Goal: Task Accomplishment & Management: Complete application form

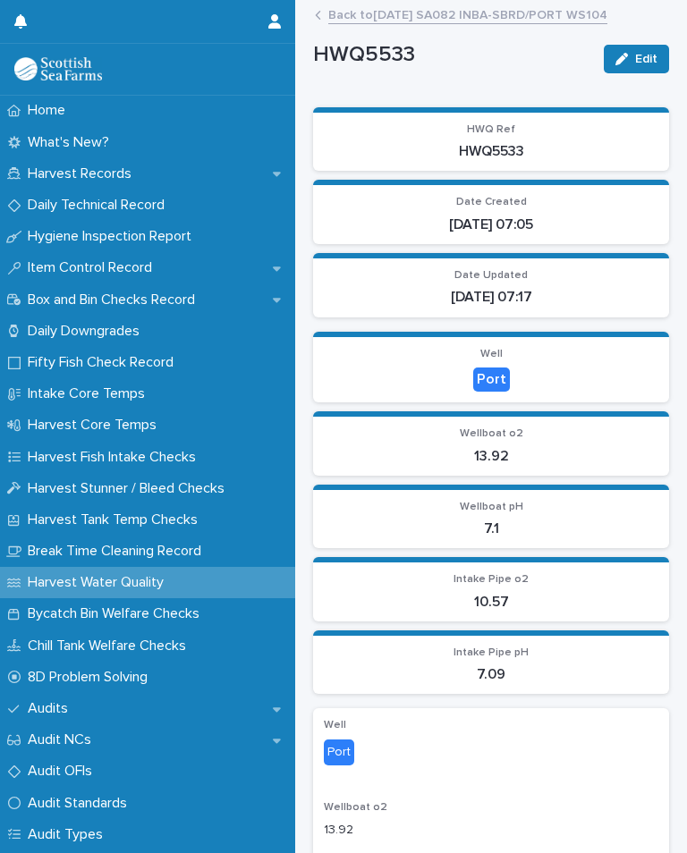
click at [498, 18] on link "Back to [DATE] SA082 INBA-SBRD/PORT WS104" at bounding box center [467, 14] width 279 height 21
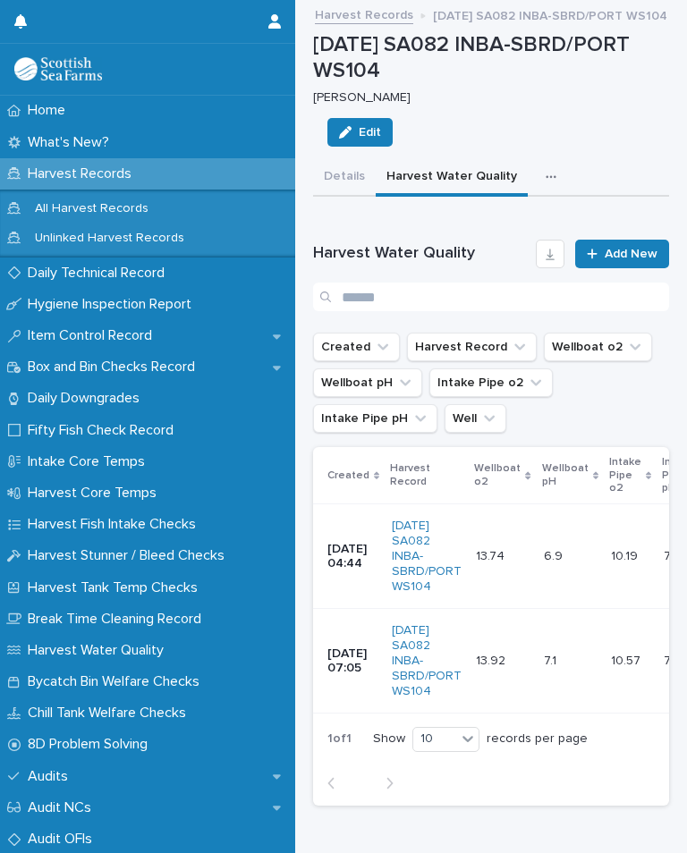
click at [545, 176] on icon "button" at bounding box center [550, 177] width 11 height 13
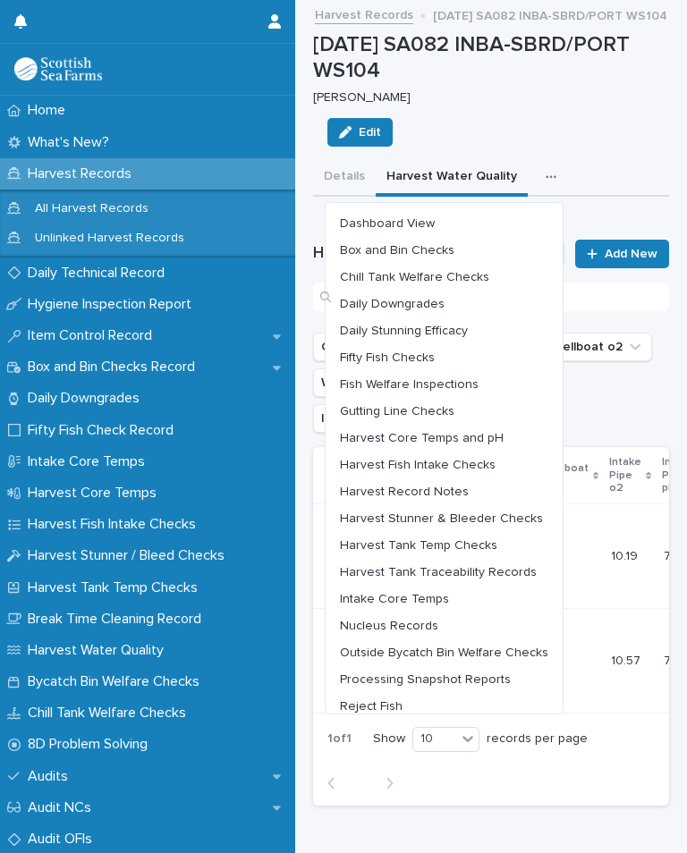
click at [497, 512] on span "Harvest Stunner & Bleeder Checks" at bounding box center [441, 518] width 203 height 13
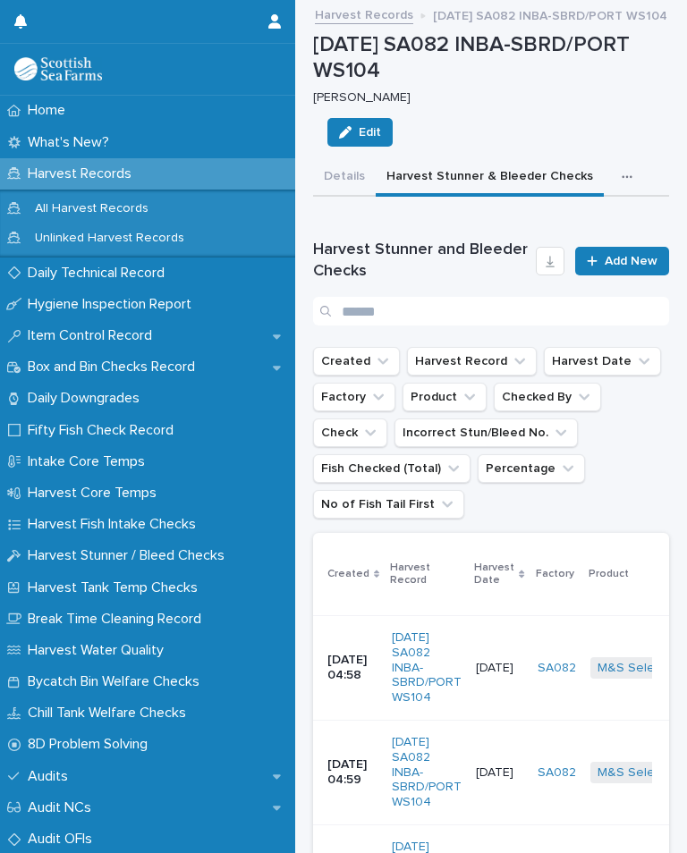
click at [637, 249] on link "Add New" at bounding box center [622, 261] width 94 height 29
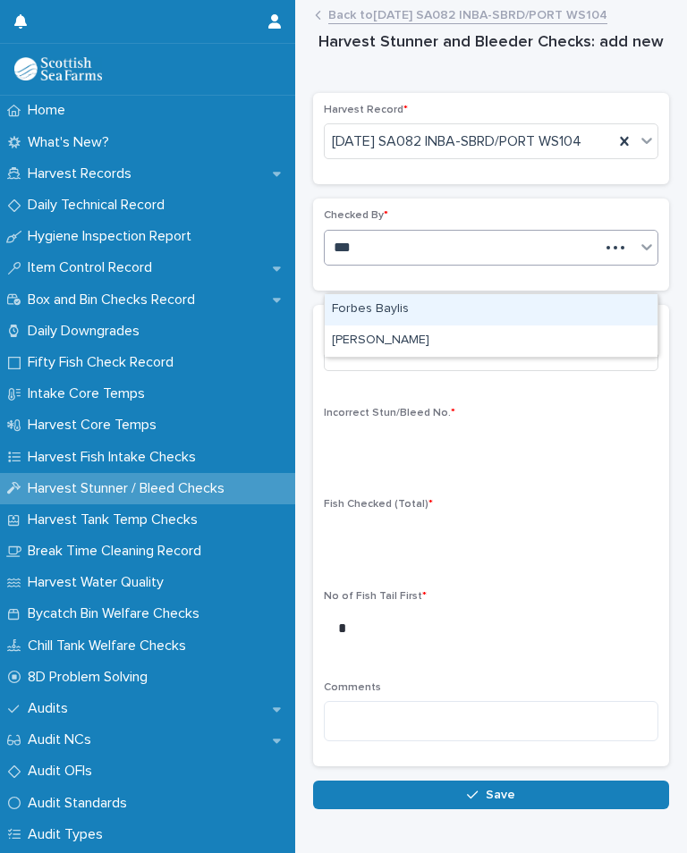
click at [437, 342] on div "[PERSON_NAME]" at bounding box center [491, 340] width 333 height 31
type input "***"
click at [436, 341] on div "Check * Select... Incorrect Stun/Bleed No. * Fish Checked (Total) * No of Fish …" at bounding box center [491, 536] width 356 height 462
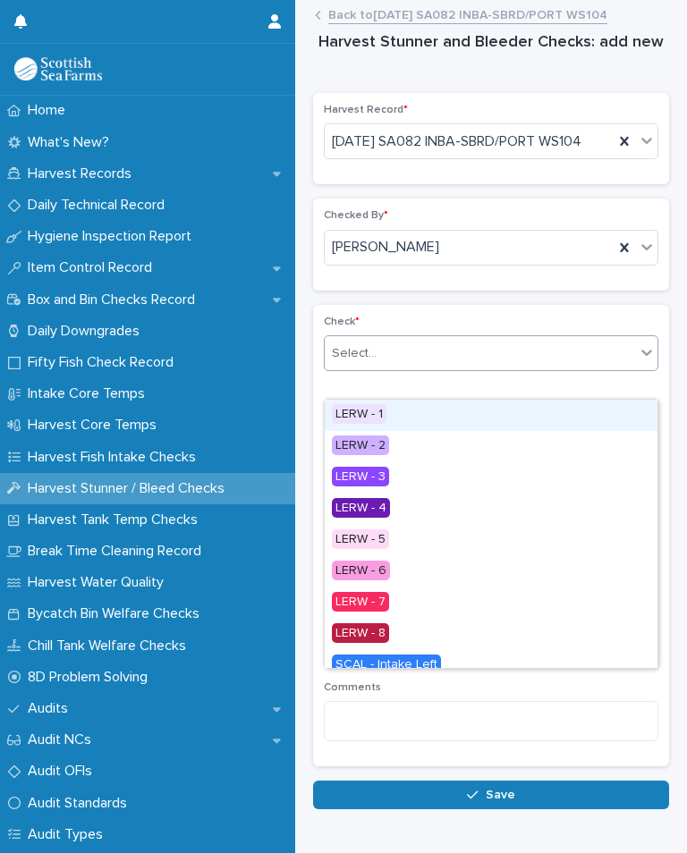
click at [387, 412] on div "LERW - 1" at bounding box center [491, 415] width 333 height 31
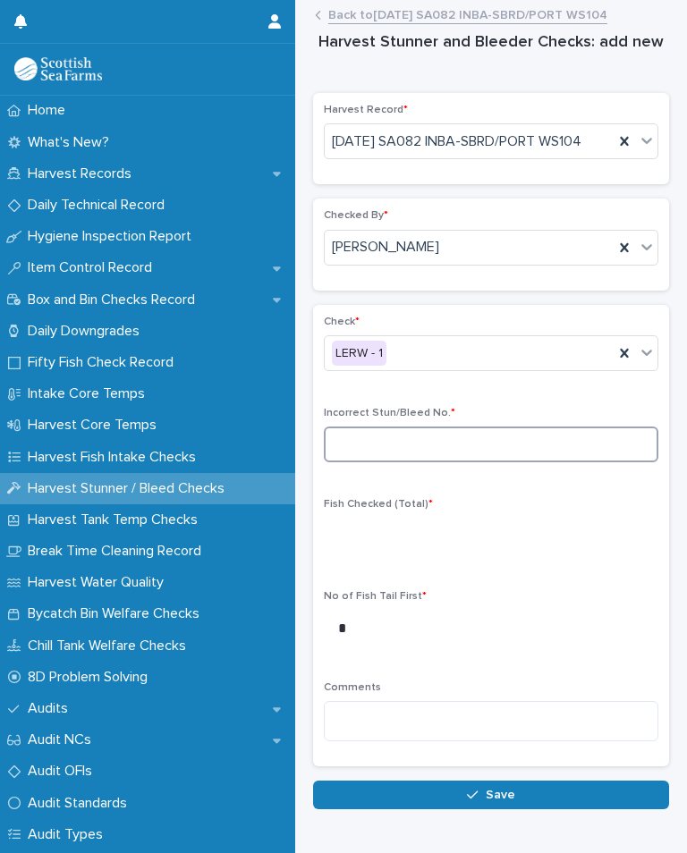
click at [411, 462] on input at bounding box center [491, 445] width 334 height 36
type input "*"
click at [368, 541] on div "Fish Checked (Total) *" at bounding box center [491, 533] width 334 height 70
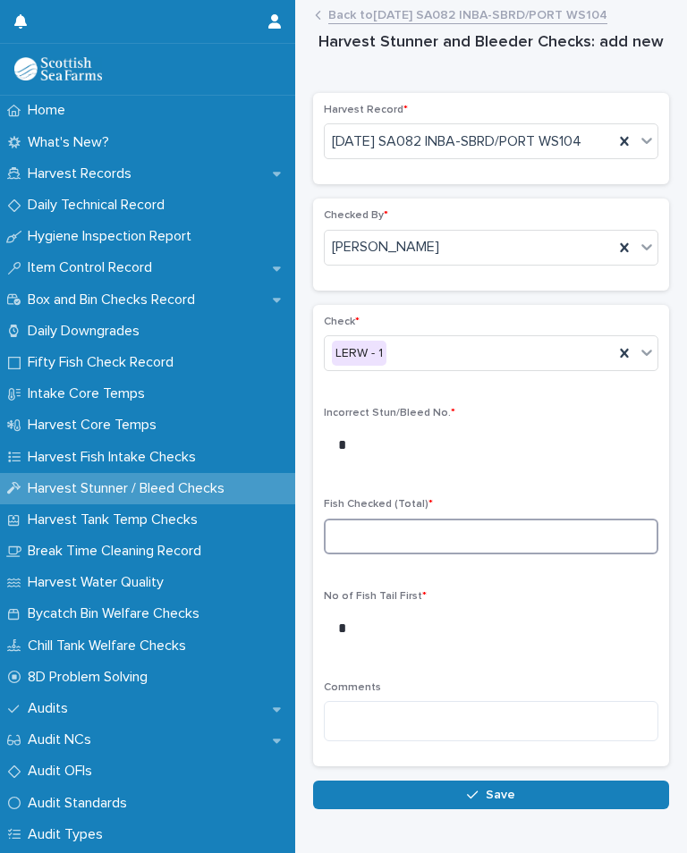
click at [368, 554] on input at bounding box center [491, 537] width 334 height 36
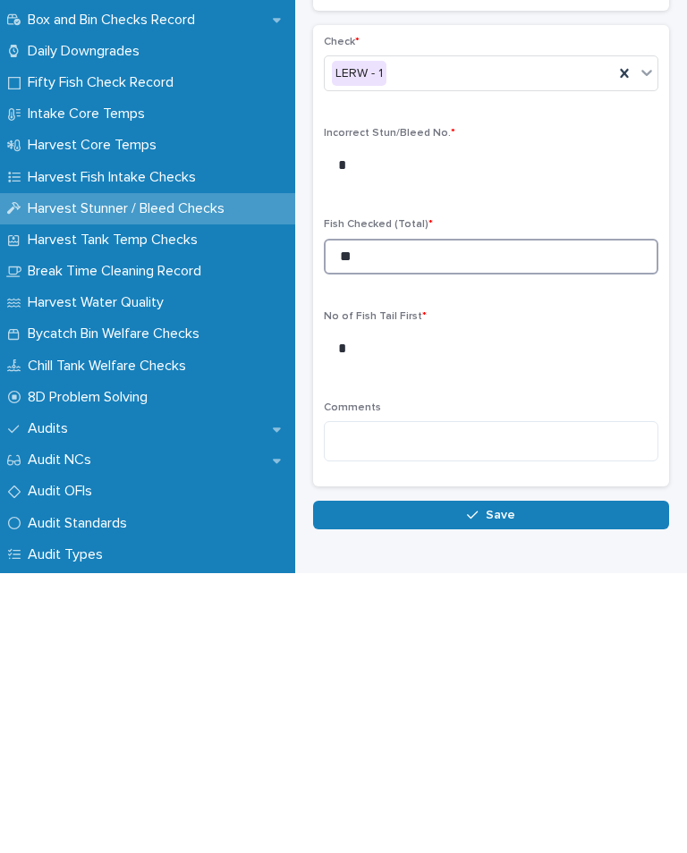
type input "**"
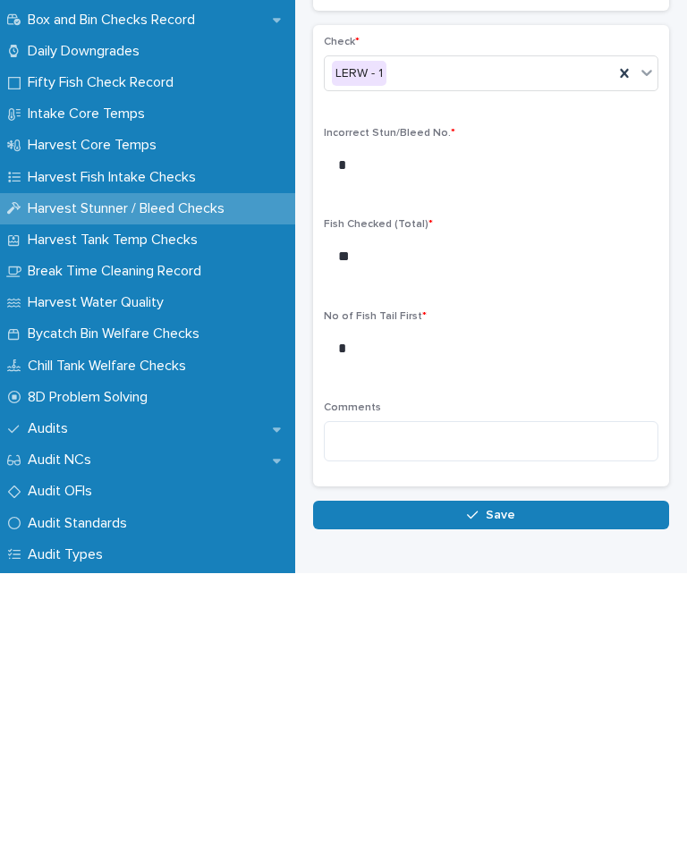
click at [514, 781] on button "Save" at bounding box center [491, 795] width 356 height 29
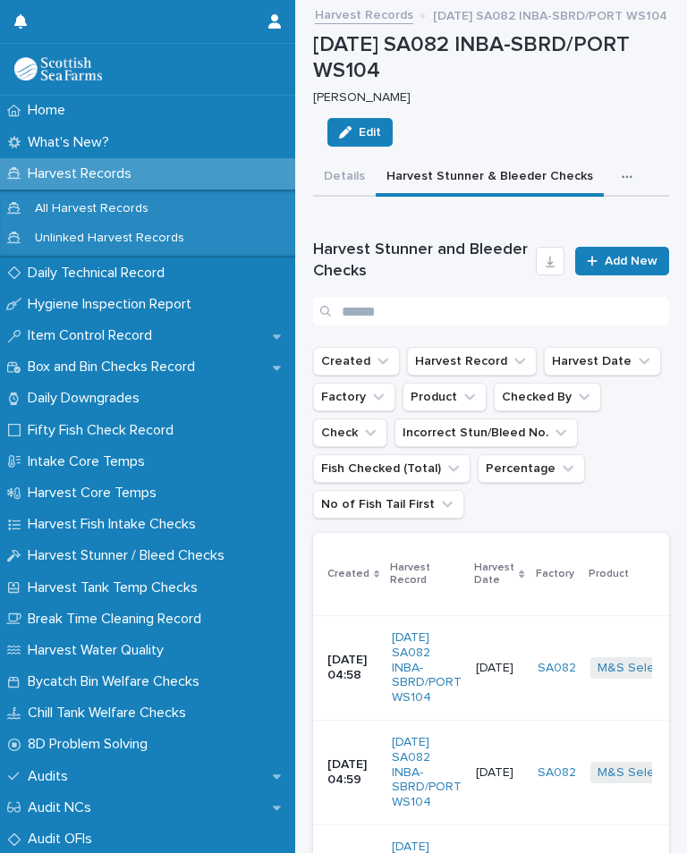
click at [621, 263] on span "Add New" at bounding box center [630, 261] width 53 height 13
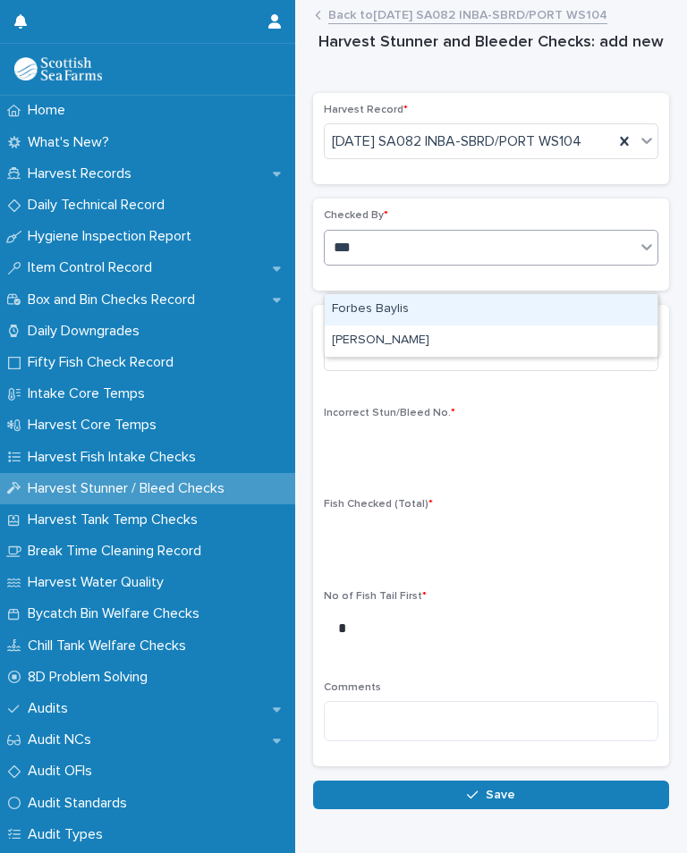
click at [422, 349] on div "[PERSON_NAME]" at bounding box center [491, 340] width 333 height 31
type input "***"
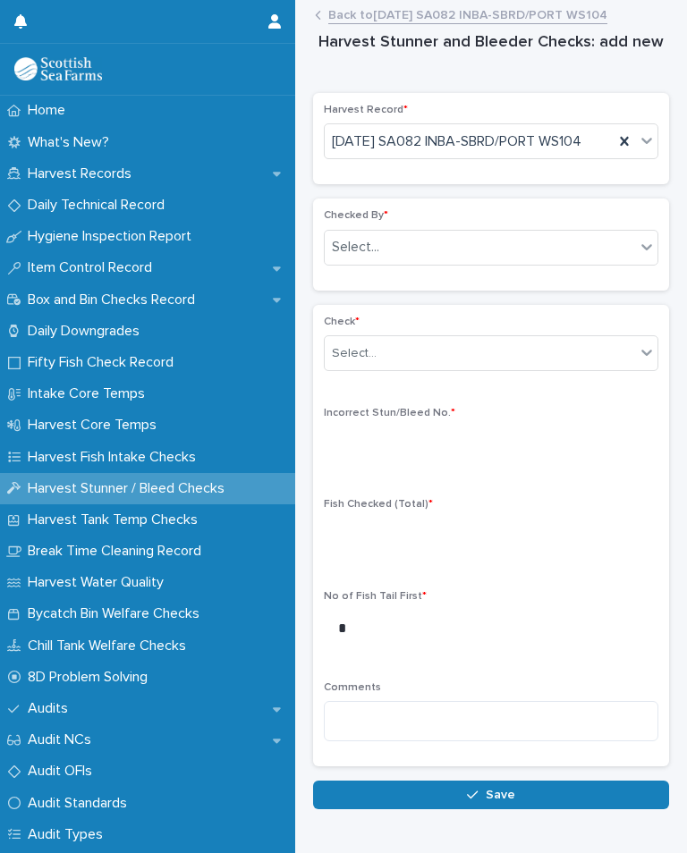
click at [422, 328] on p "Check *" at bounding box center [491, 322] width 334 height 13
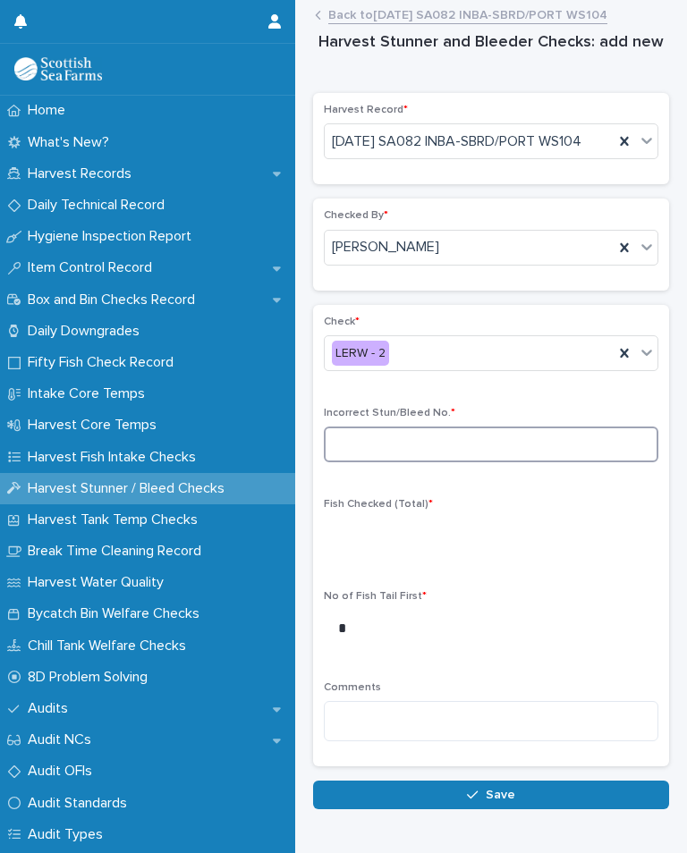
click at [456, 460] on input at bounding box center [491, 445] width 334 height 36
type input "*"
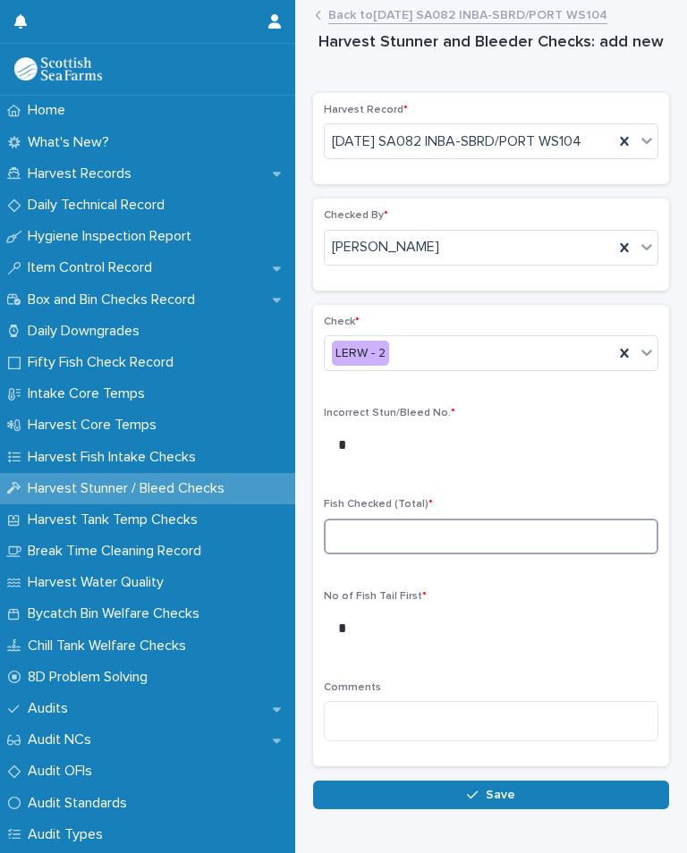
click at [379, 553] on input at bounding box center [491, 537] width 334 height 36
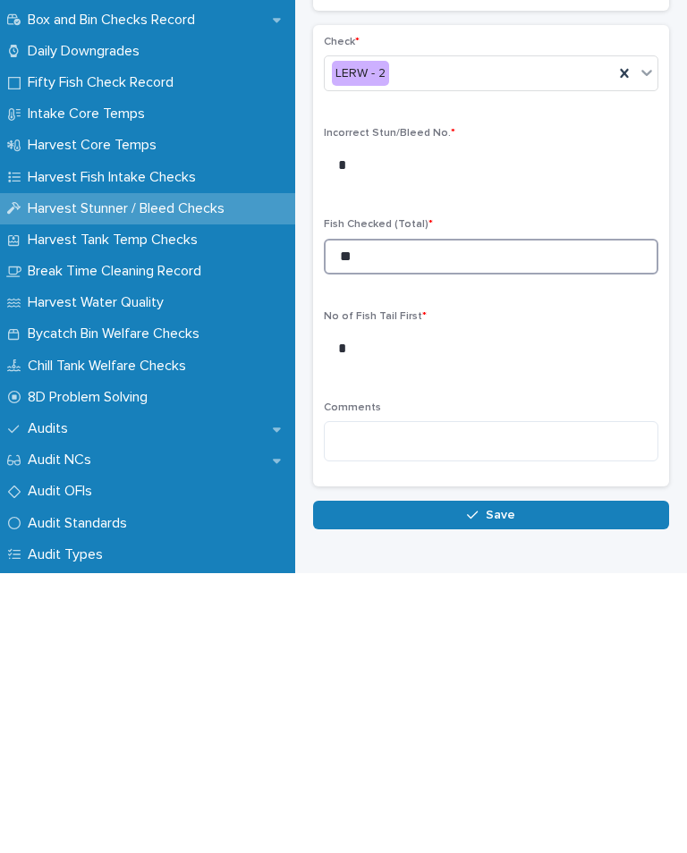
type input "**"
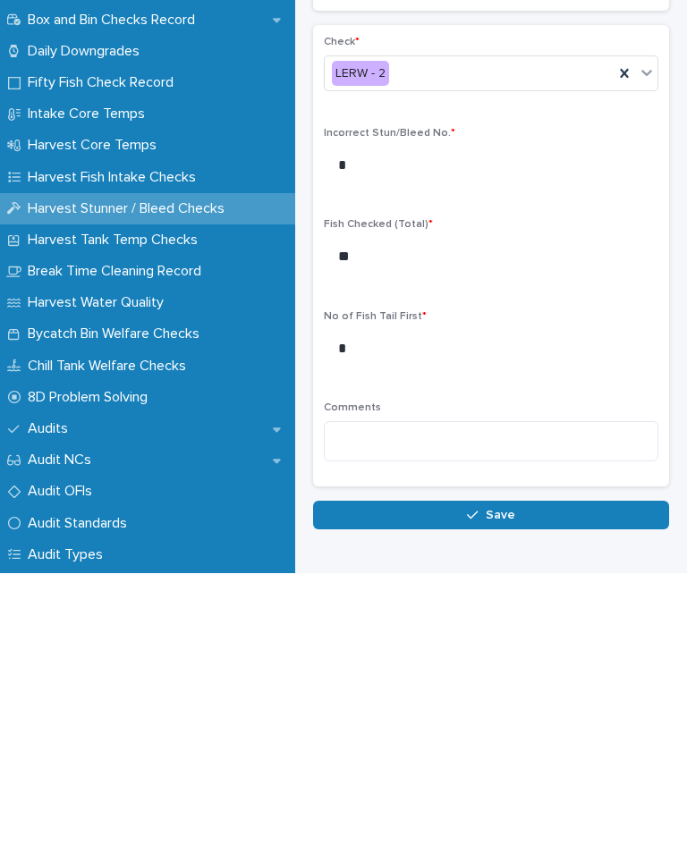
click at [510, 789] on span "Save" at bounding box center [501, 795] width 30 height 13
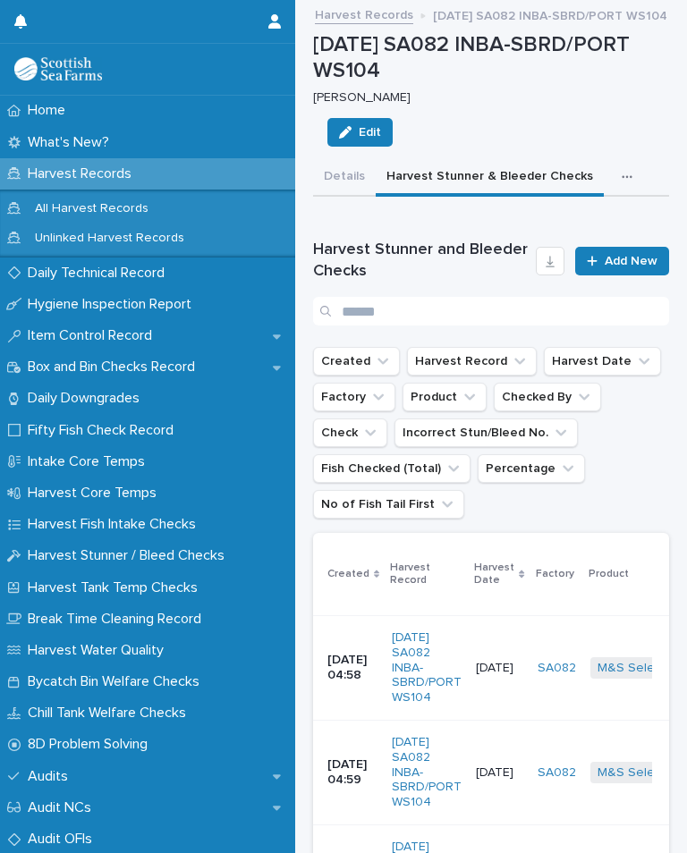
click at [625, 247] on link "Add New" at bounding box center [622, 261] width 94 height 29
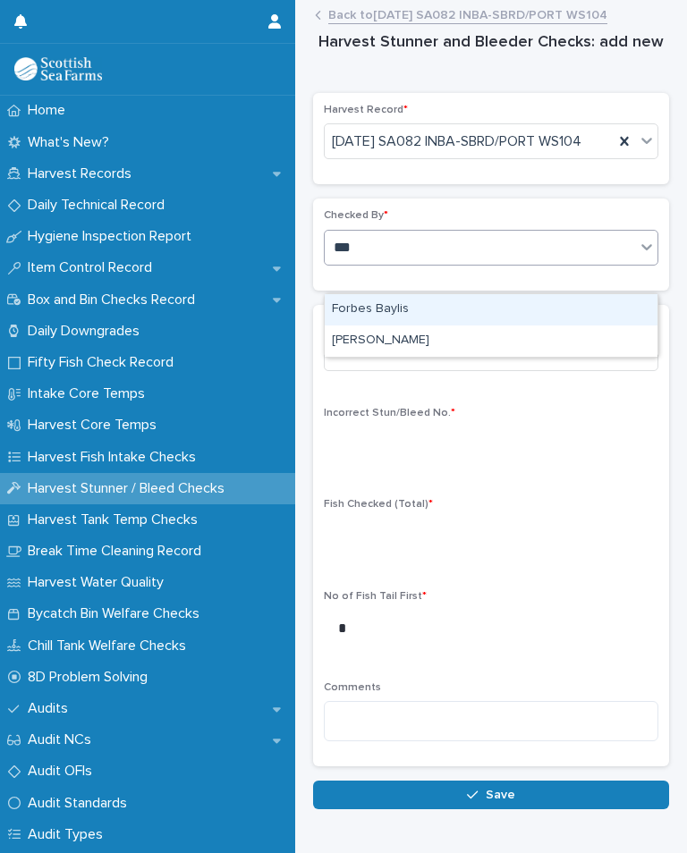
click at [425, 336] on div "[PERSON_NAME]" at bounding box center [491, 340] width 333 height 31
type input "***"
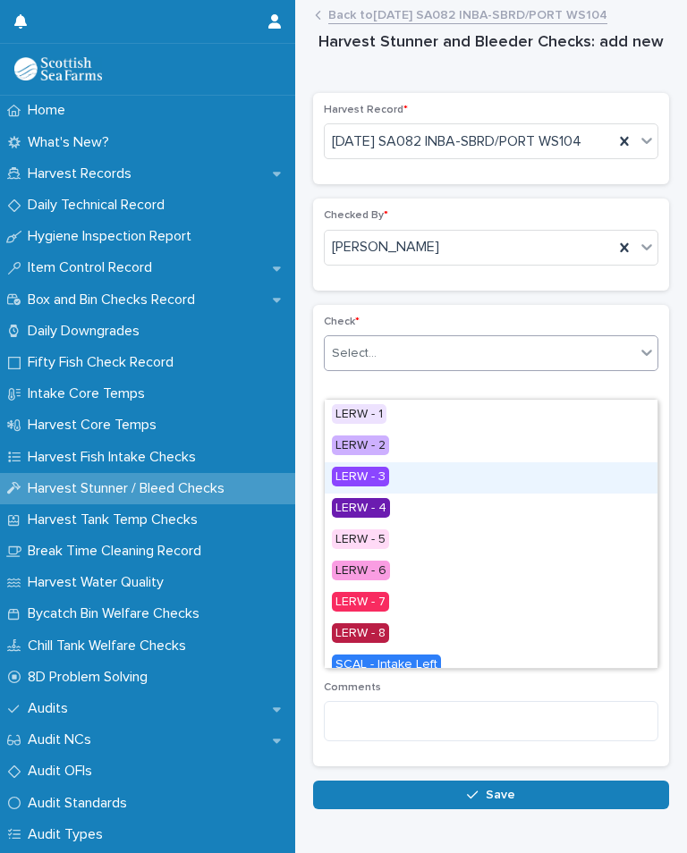
click at [396, 477] on div "LERW - 3" at bounding box center [491, 477] width 333 height 31
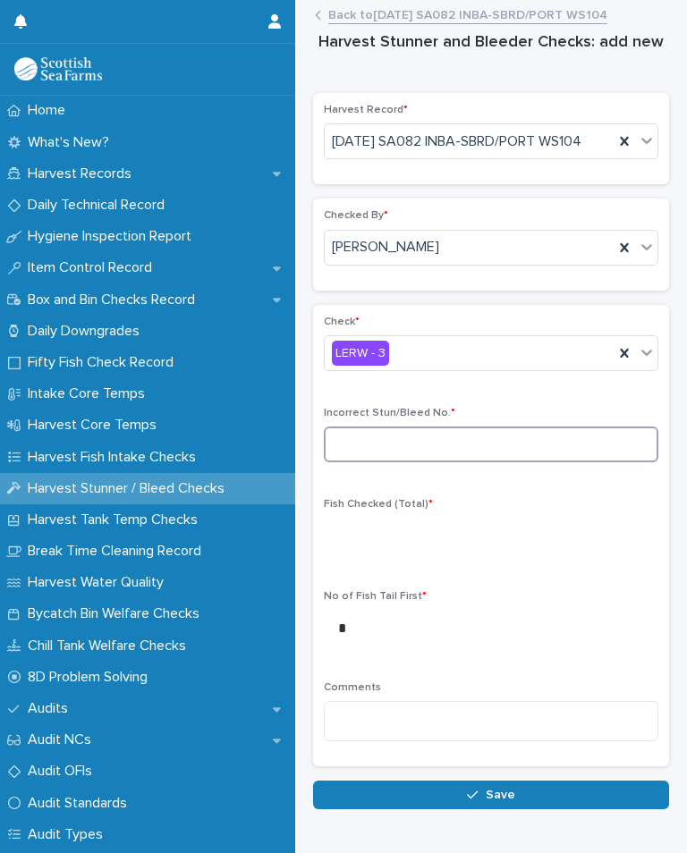
click at [450, 462] on input at bounding box center [491, 445] width 334 height 36
type input "*"
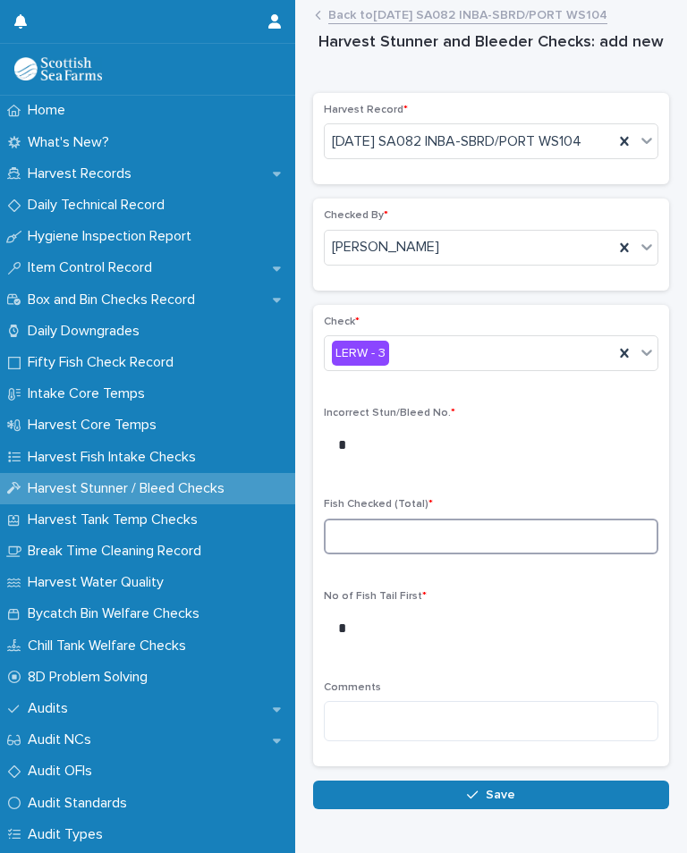
click at [377, 552] on input at bounding box center [491, 537] width 334 height 36
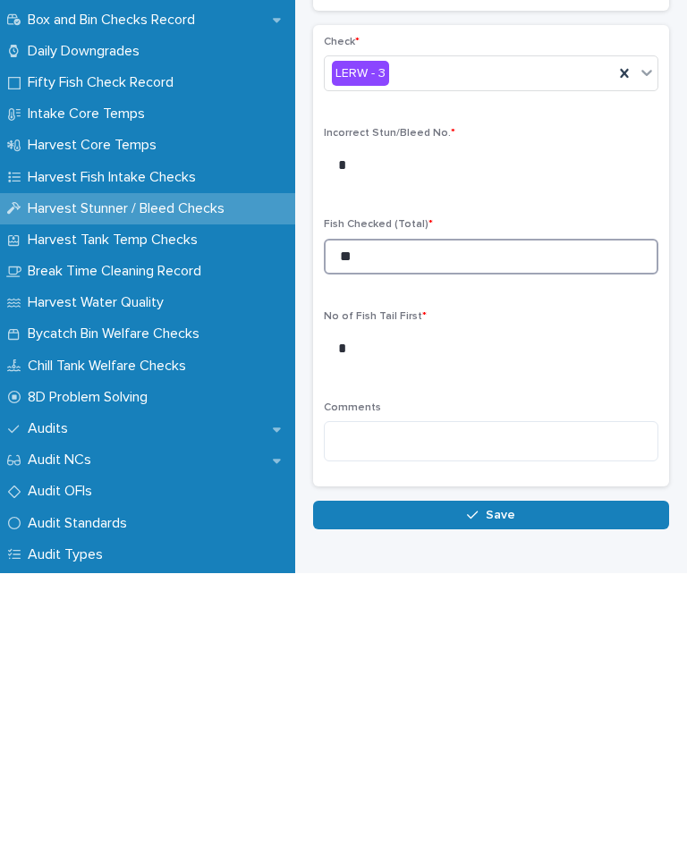
type input "**"
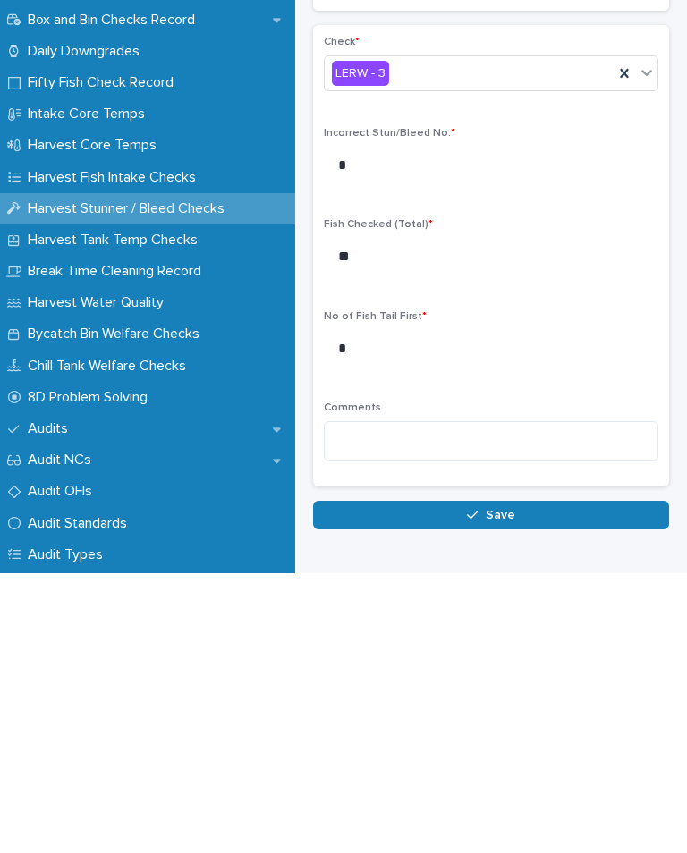
click at [519, 781] on button "Save" at bounding box center [491, 795] width 356 height 29
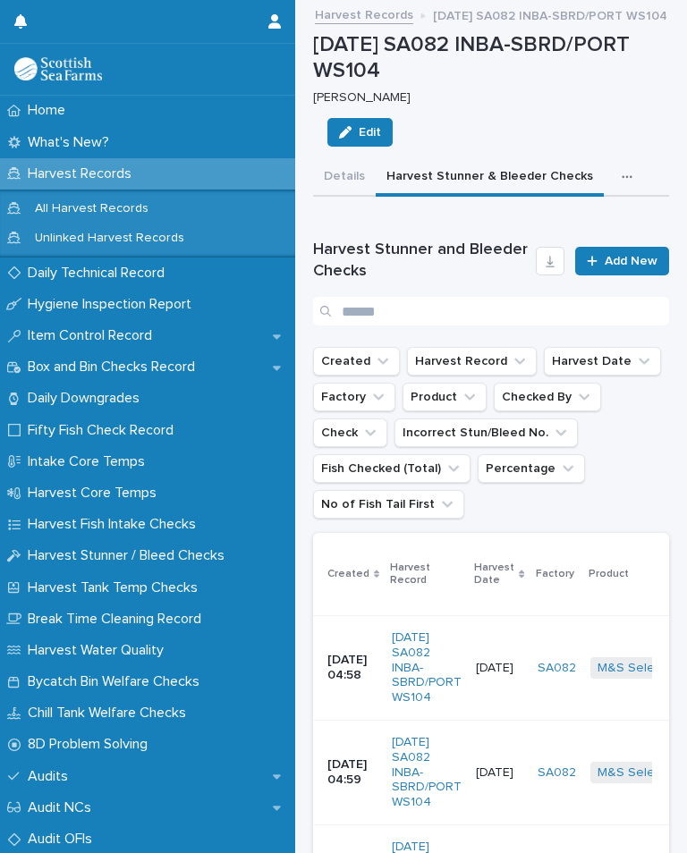
click at [634, 264] on link "Add New" at bounding box center [622, 261] width 94 height 29
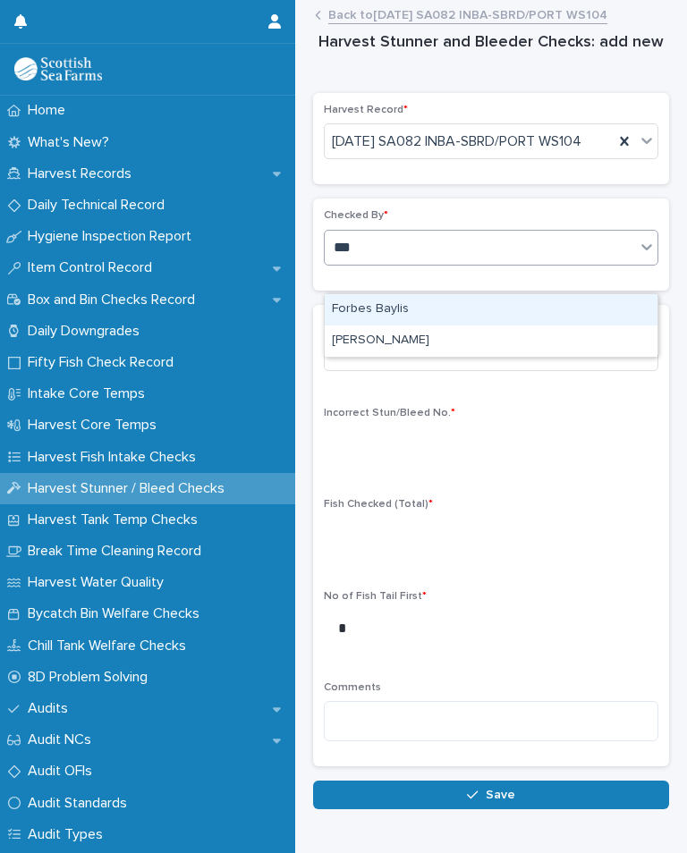
click at [435, 334] on div "[PERSON_NAME]" at bounding box center [491, 340] width 333 height 31
type input "***"
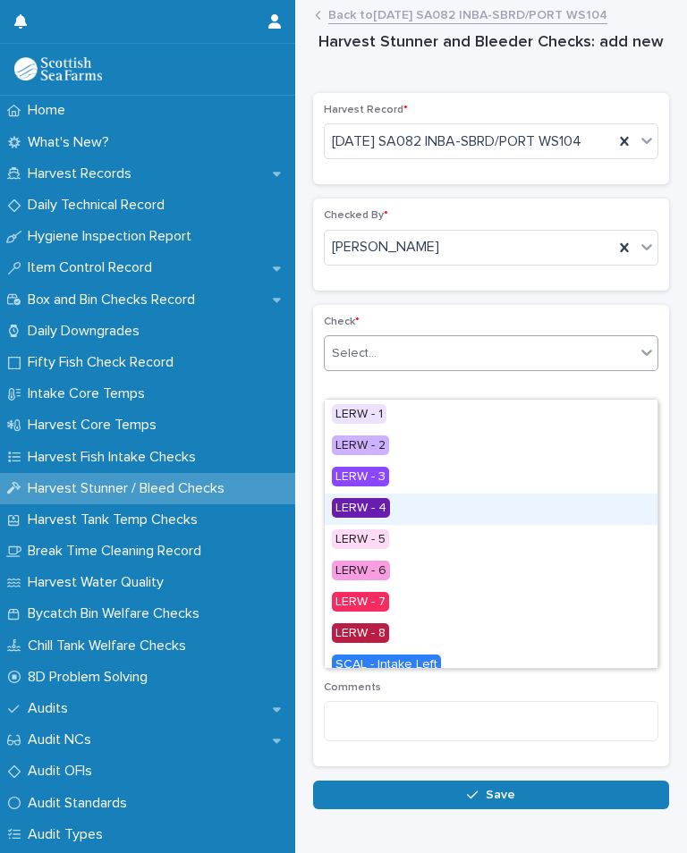
click at [405, 507] on div "LERW - 4" at bounding box center [491, 509] width 333 height 31
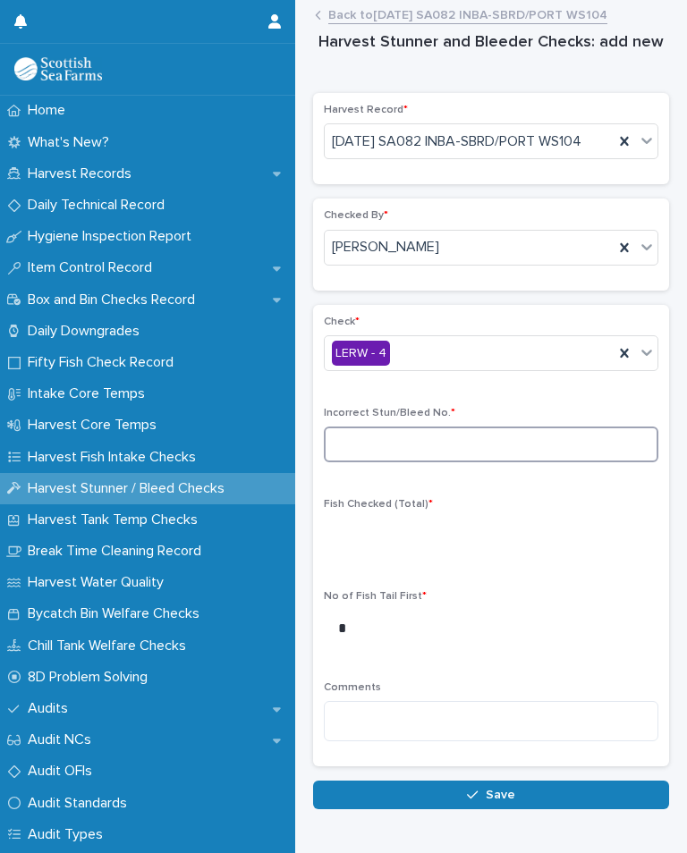
click at [410, 462] on input at bounding box center [491, 445] width 334 height 36
type input "*"
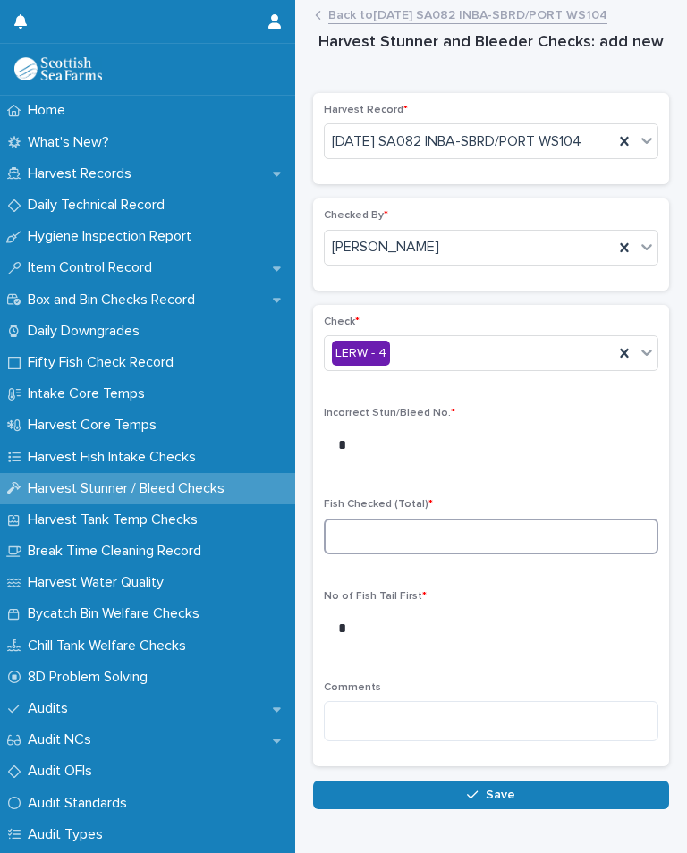
click at [402, 547] on input at bounding box center [491, 537] width 334 height 36
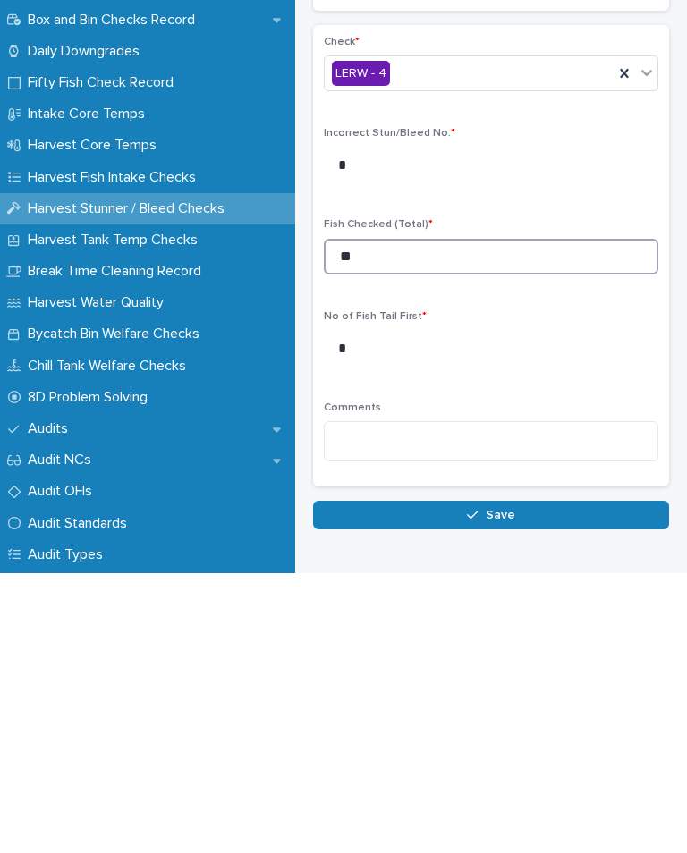
type input "**"
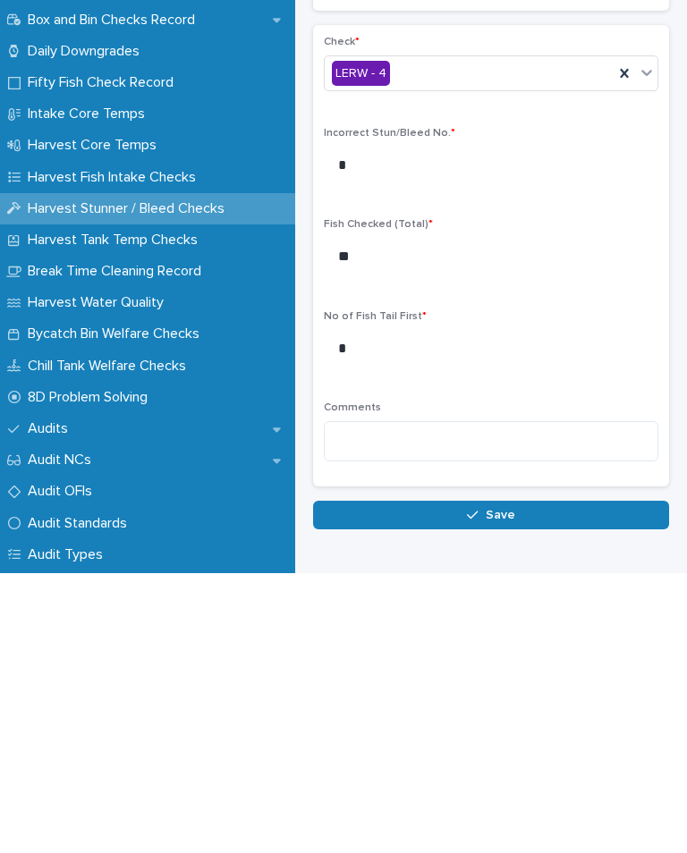
click at [504, 789] on span "Save" at bounding box center [501, 795] width 30 height 13
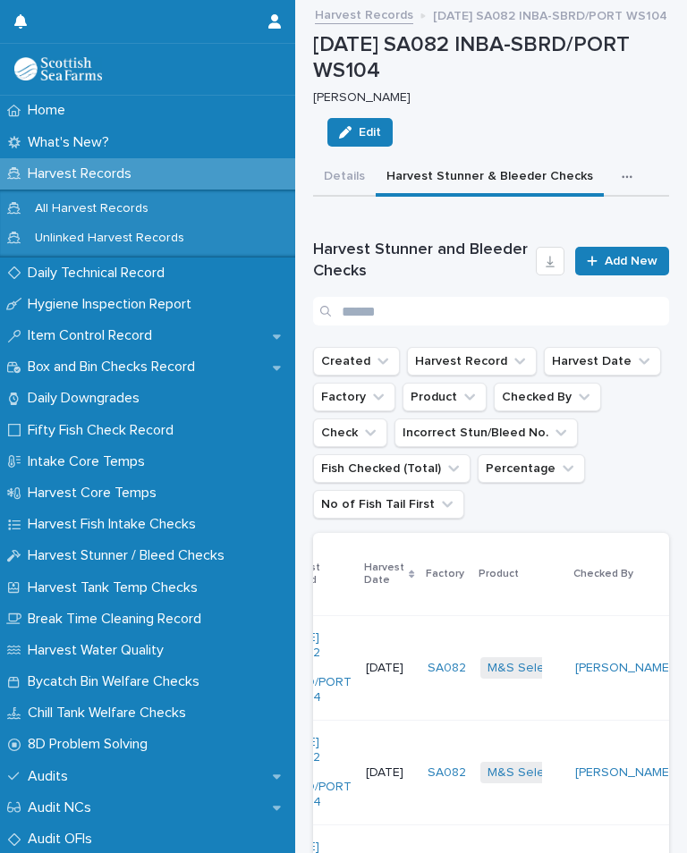
click at [616, 257] on span "Add New" at bounding box center [630, 261] width 53 height 13
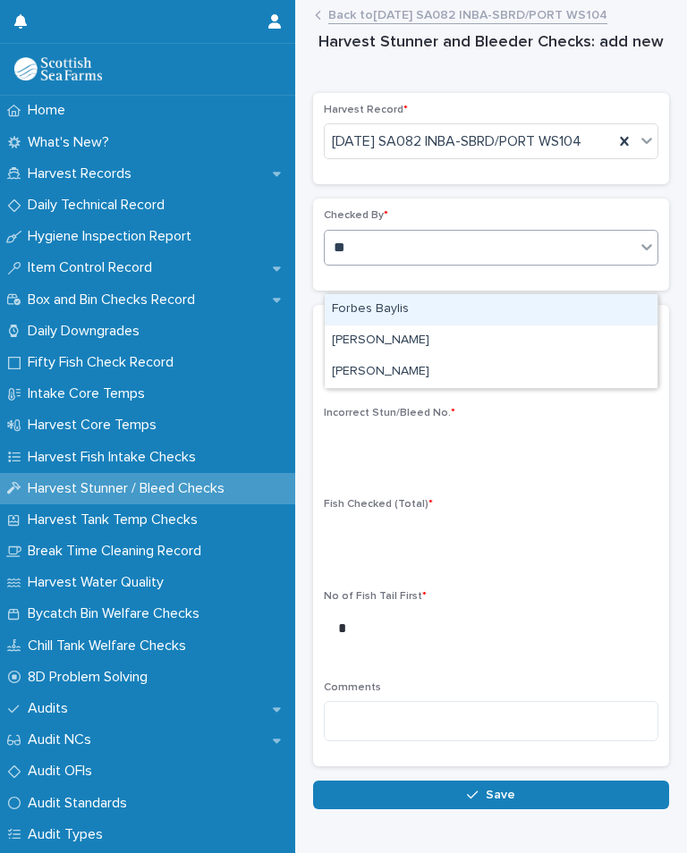
click at [423, 369] on div "[PERSON_NAME]" at bounding box center [491, 372] width 333 height 31
type input "**"
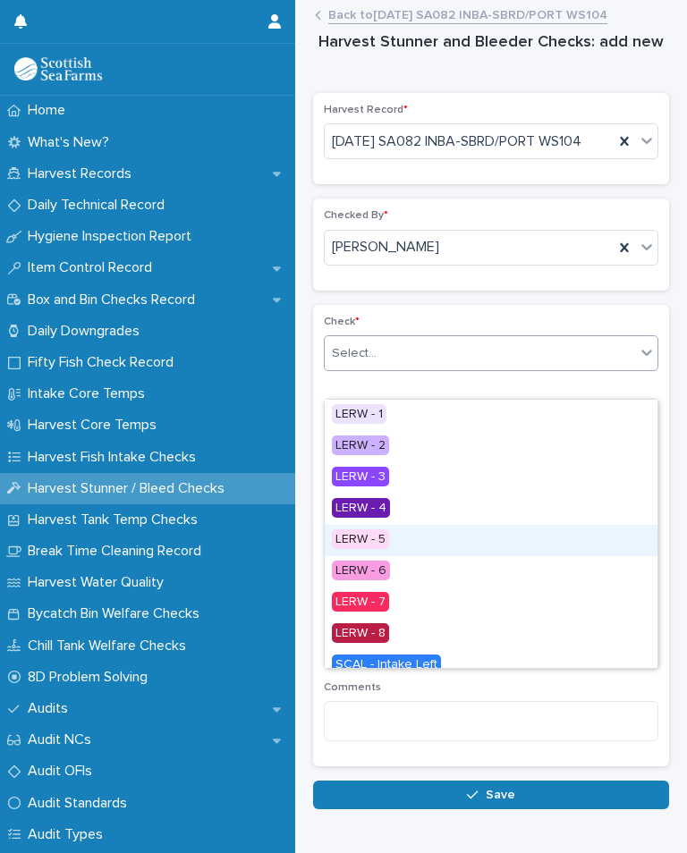
click at [402, 542] on div "LERW - 5" at bounding box center [491, 540] width 333 height 31
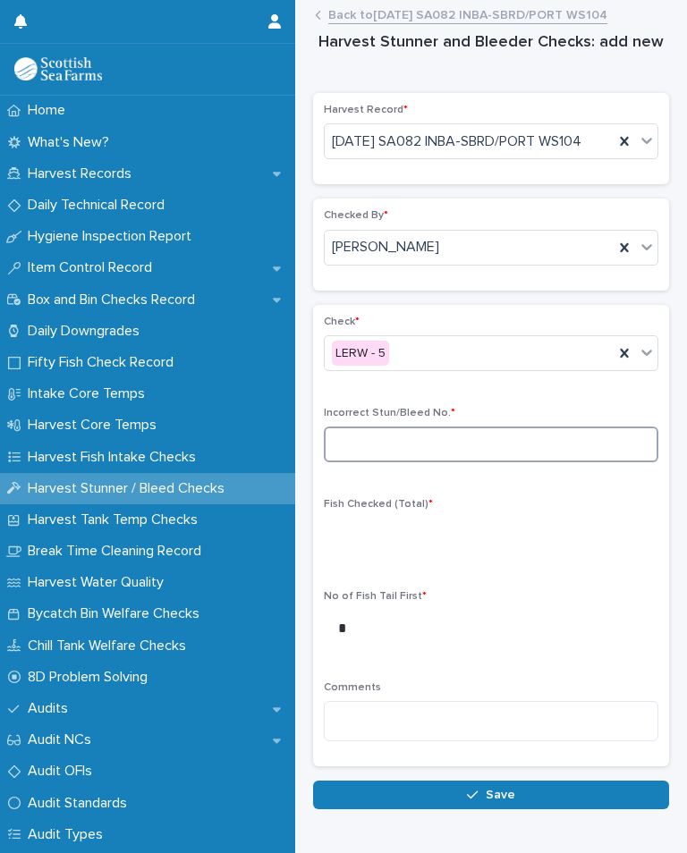
click at [438, 462] on input at bounding box center [491, 445] width 334 height 36
type input "*"
click at [403, 519] on div "Check * LERW - 5 Incorrect Stun/Bleed No. * * Fish Checked (Total) * No of Fish…" at bounding box center [491, 536] width 334 height 441
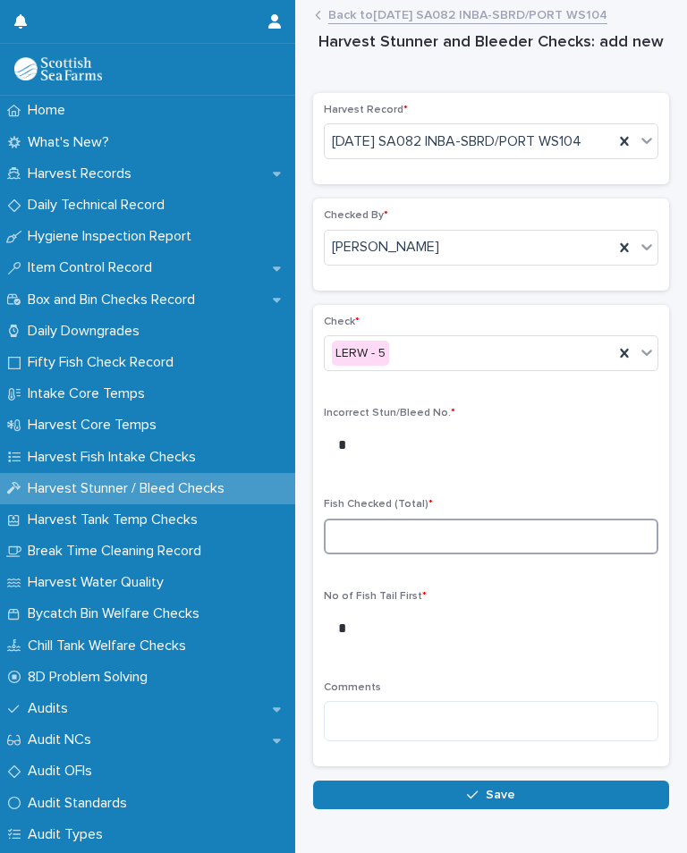
click at [369, 554] on input at bounding box center [491, 537] width 334 height 36
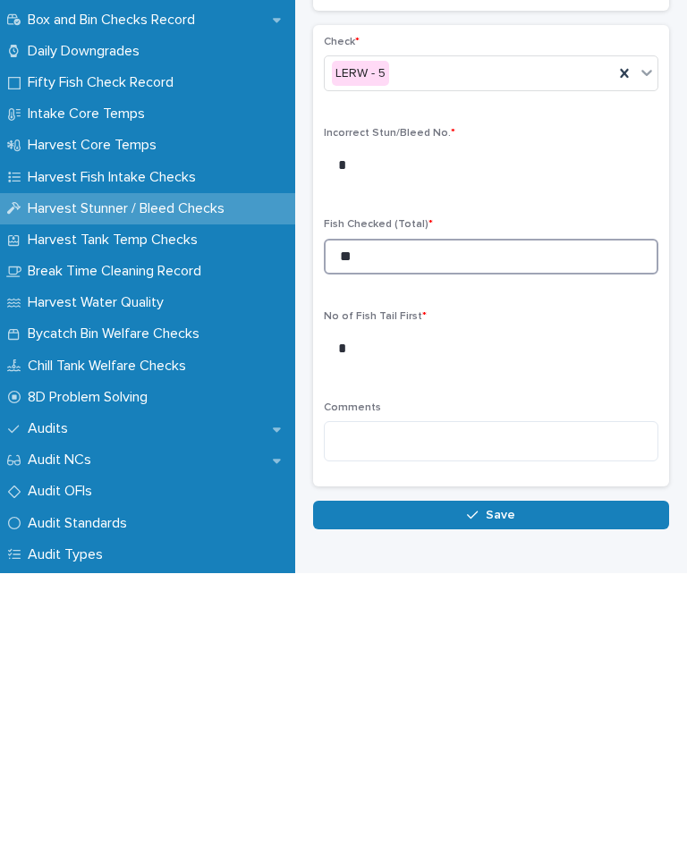
type input "**"
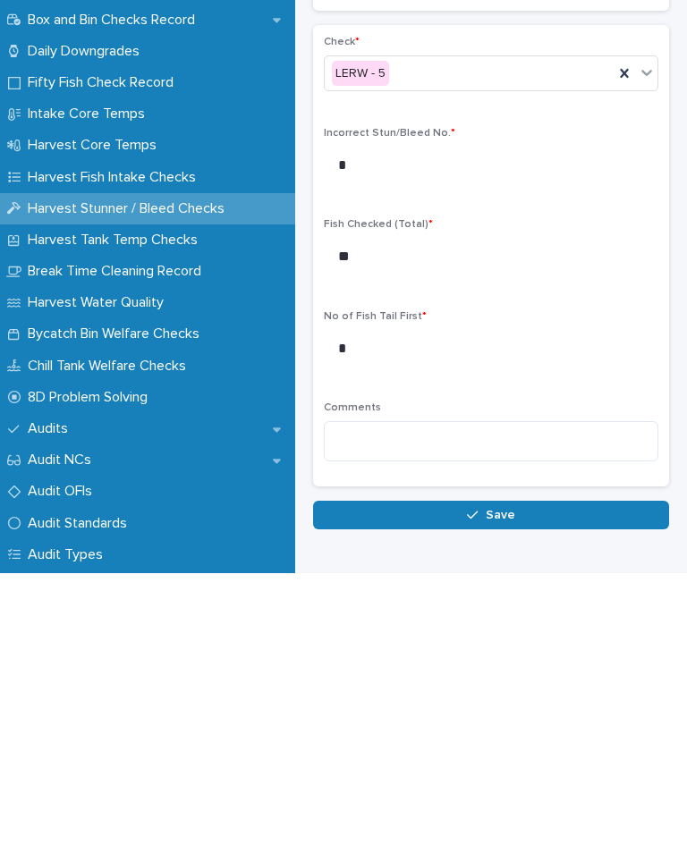
click at [526, 781] on button "Save" at bounding box center [491, 795] width 356 height 29
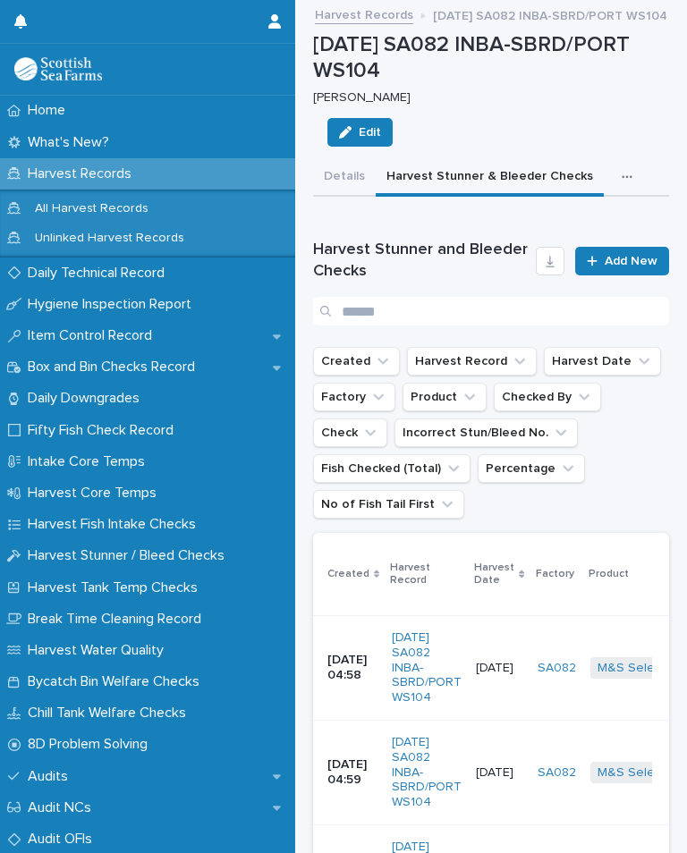
click at [615, 258] on span "Add New" at bounding box center [630, 261] width 53 height 13
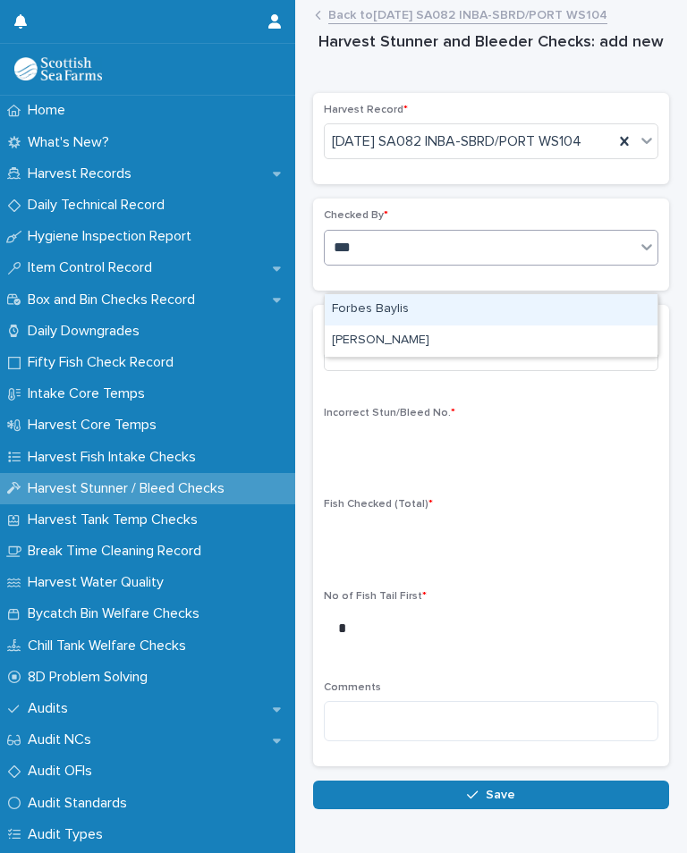
click at [436, 334] on div "[PERSON_NAME]" at bounding box center [491, 340] width 333 height 31
type input "***"
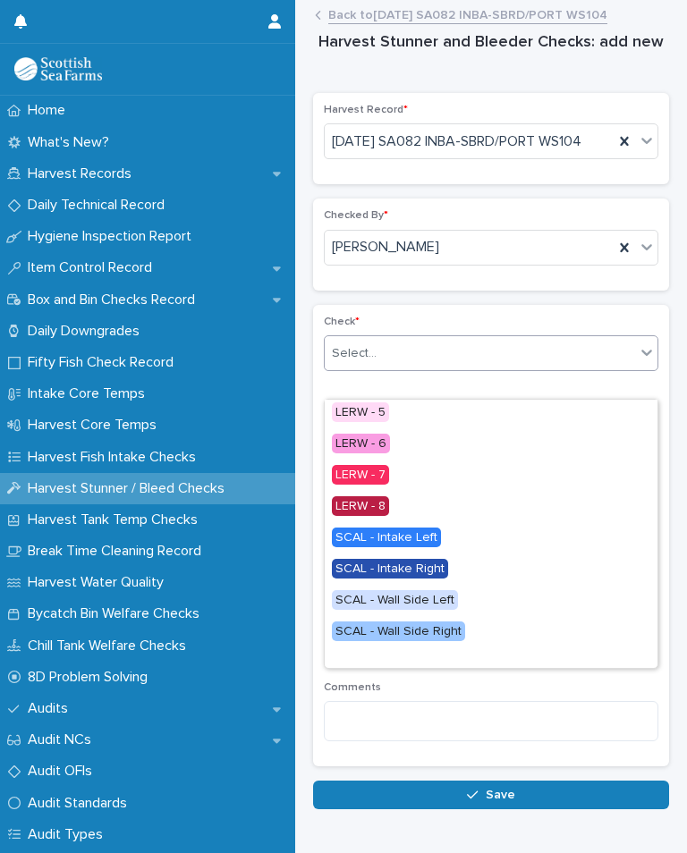
scroll to position [129, 0]
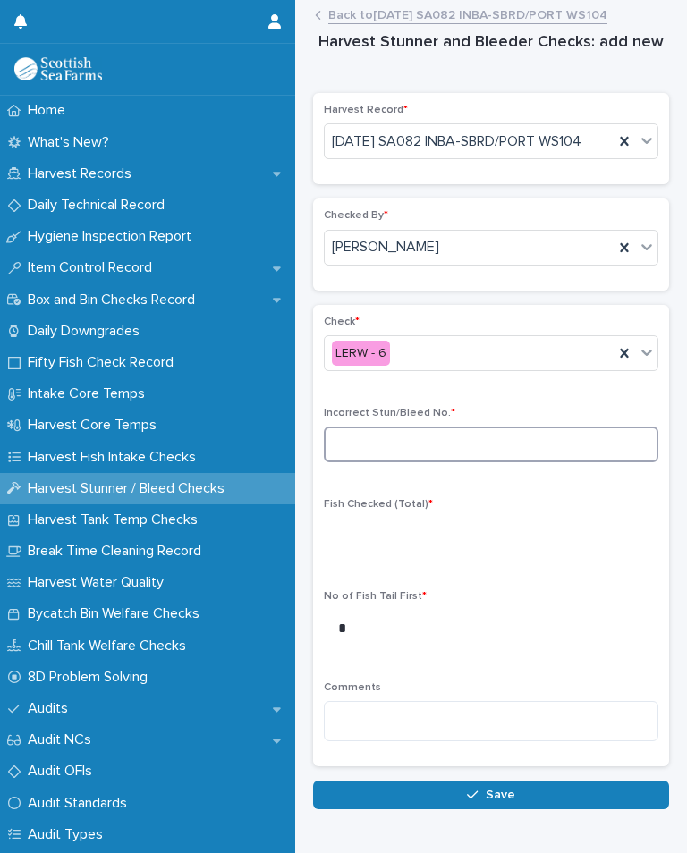
click at [442, 462] on input at bounding box center [491, 445] width 334 height 36
type input "*"
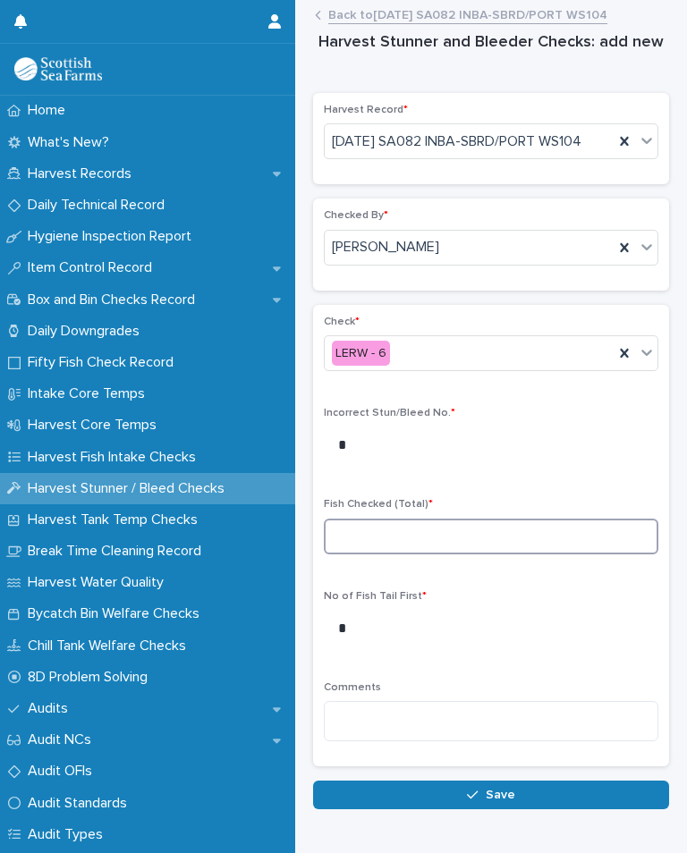
click at [375, 553] on input at bounding box center [491, 537] width 334 height 36
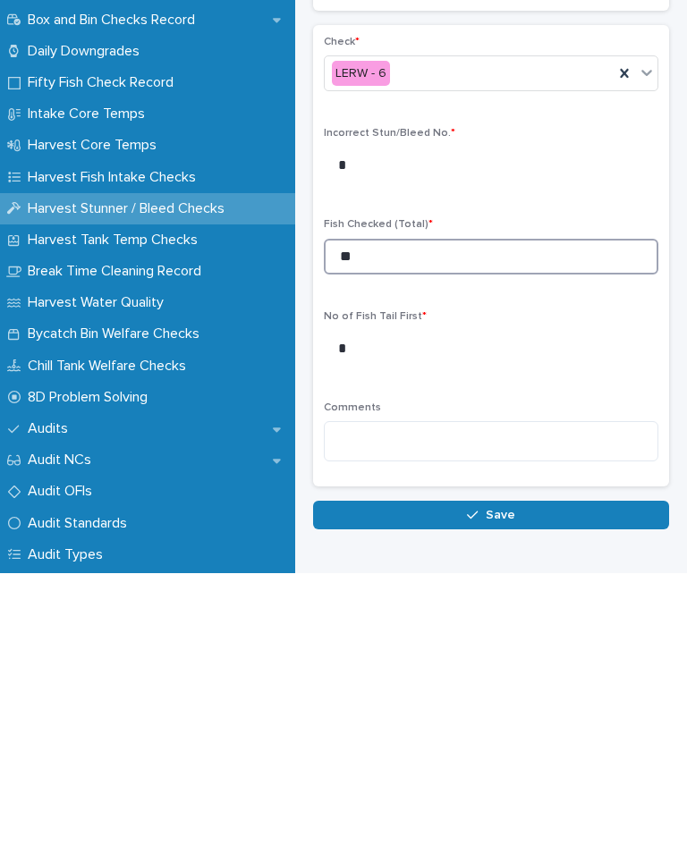
type input "**"
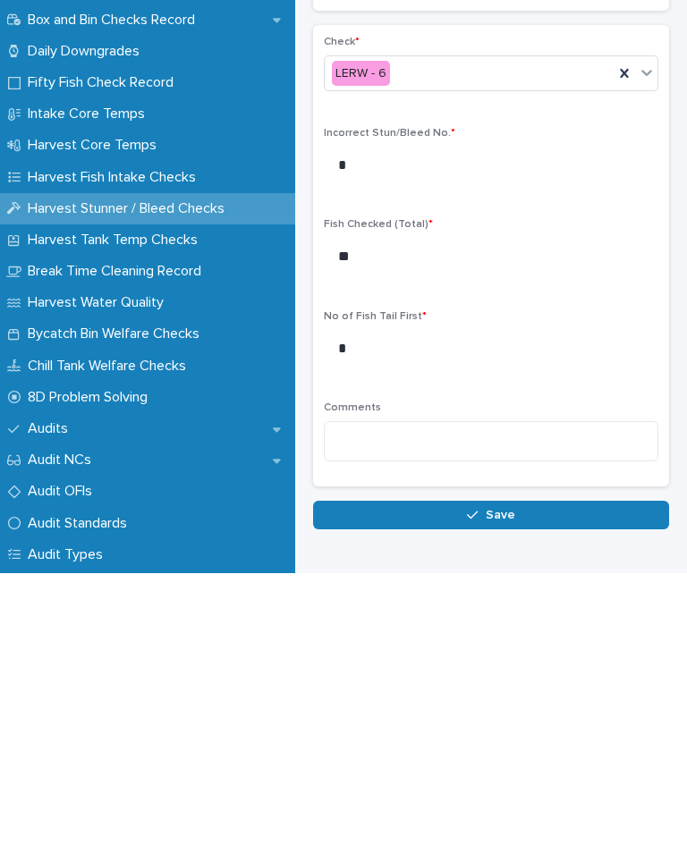
click at [501, 789] on span "Save" at bounding box center [501, 795] width 30 height 13
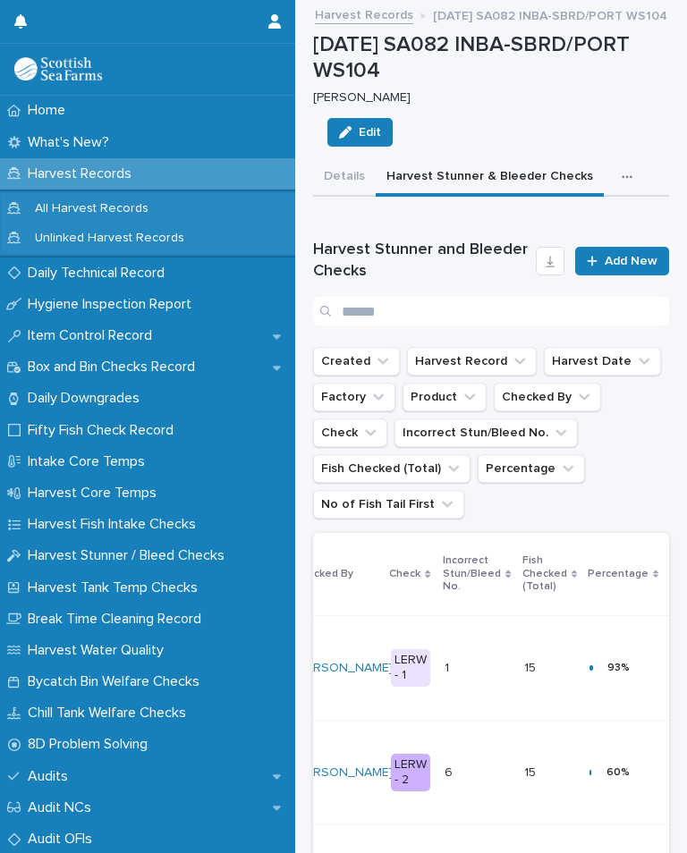
click at [627, 255] on span "Add New" at bounding box center [630, 261] width 53 height 13
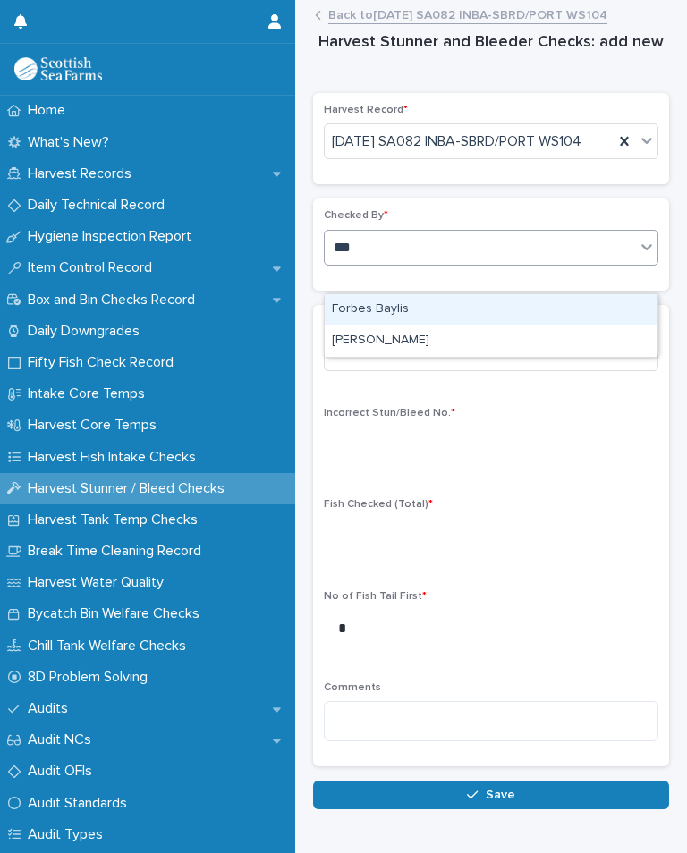
click at [423, 345] on div "[PERSON_NAME]" at bounding box center [491, 340] width 333 height 31
type input "***"
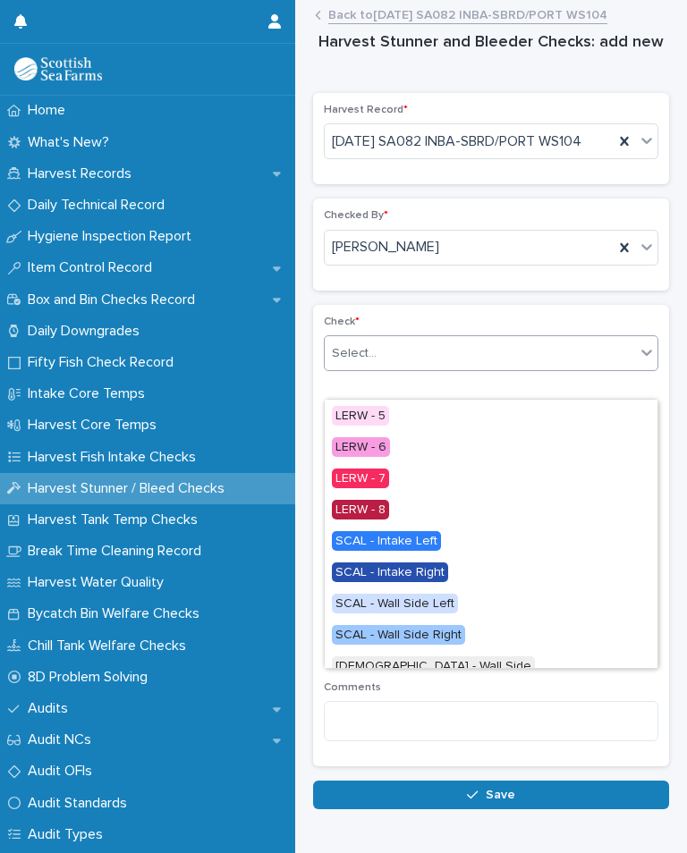
scroll to position [126, 0]
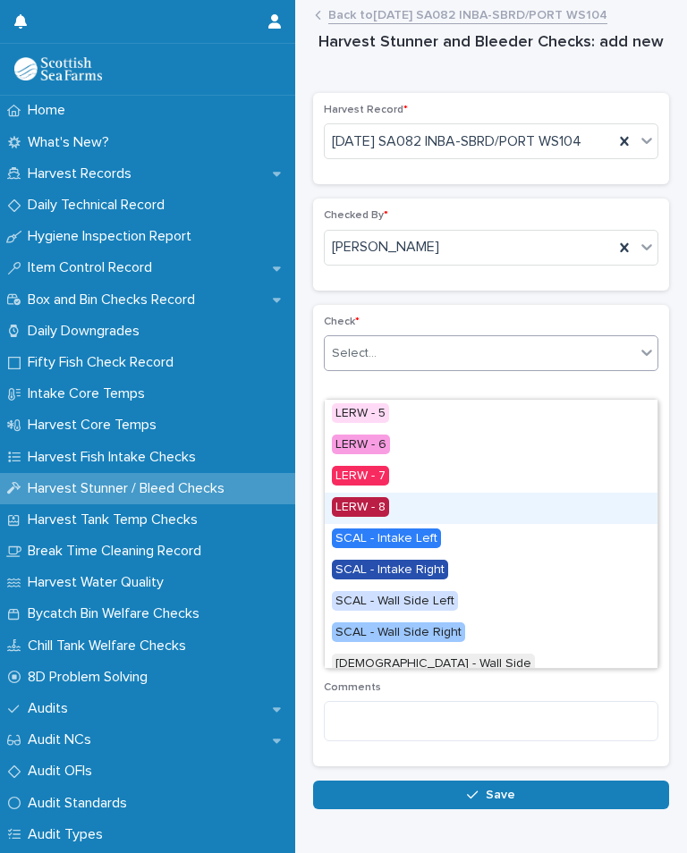
click at [402, 504] on div "LERW - 8" at bounding box center [491, 508] width 333 height 31
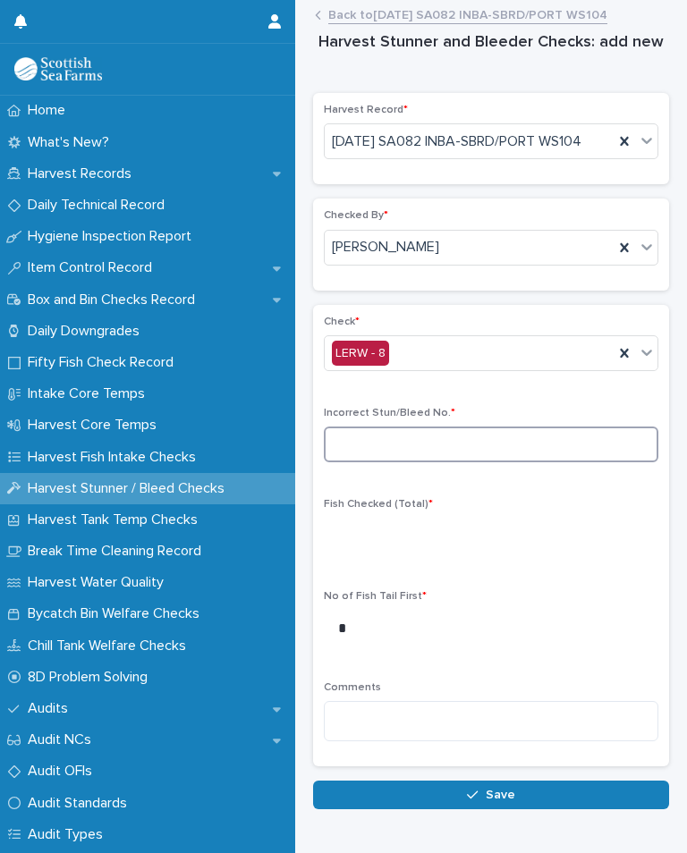
click at [409, 460] on input at bounding box center [491, 445] width 334 height 36
type input "*"
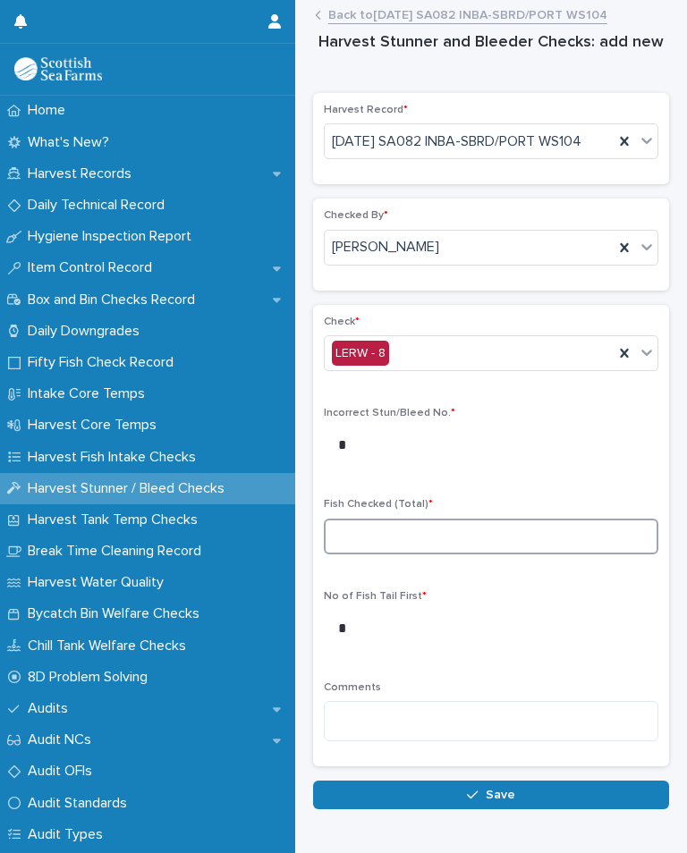
click at [392, 550] on input at bounding box center [491, 537] width 334 height 36
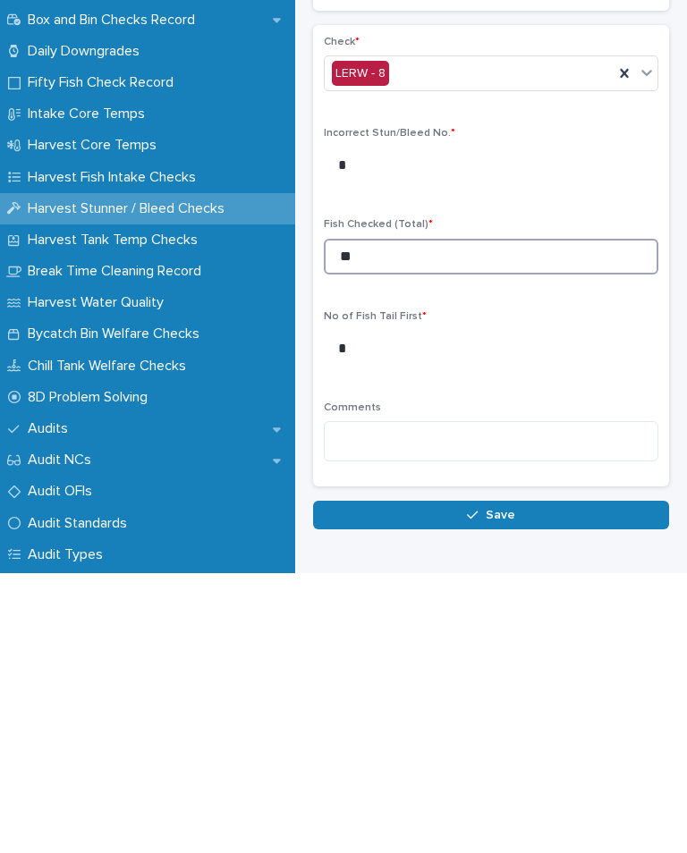
type input "**"
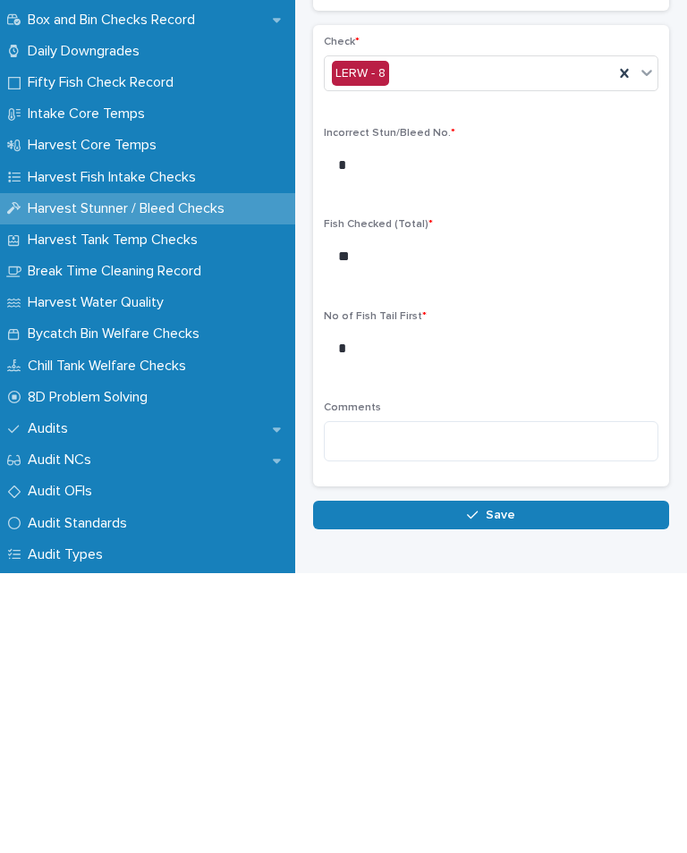
click at [505, 781] on button "Save" at bounding box center [491, 795] width 356 height 29
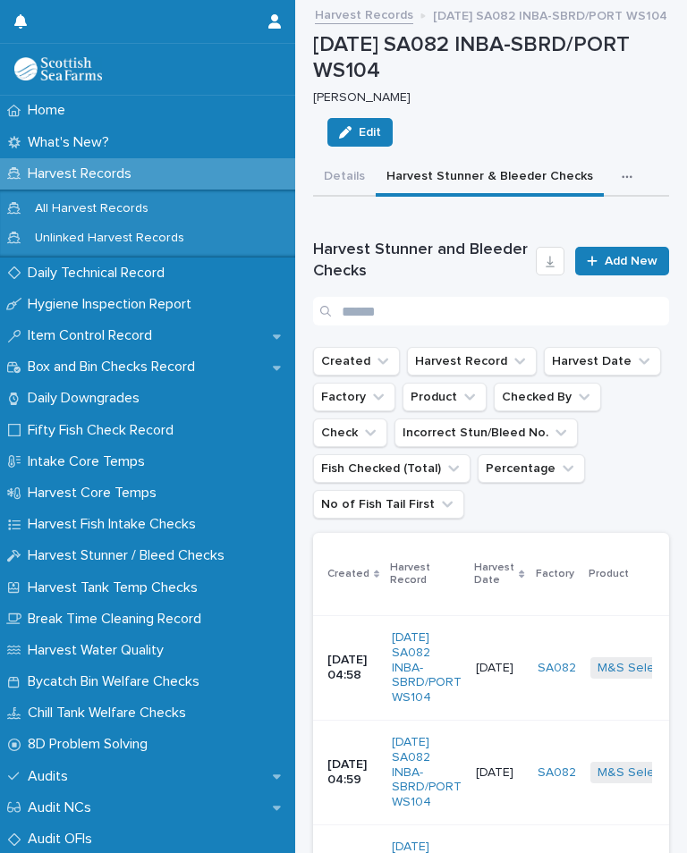
click at [621, 171] on div "button" at bounding box center [630, 177] width 18 height 13
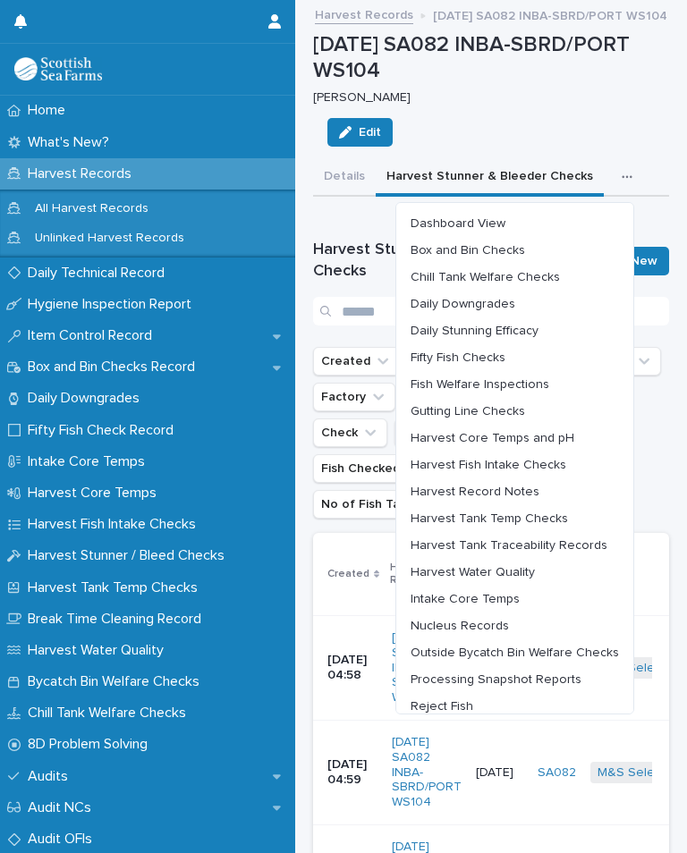
click at [540, 460] on span "Harvest Fish Intake Checks" at bounding box center [488, 465] width 156 height 13
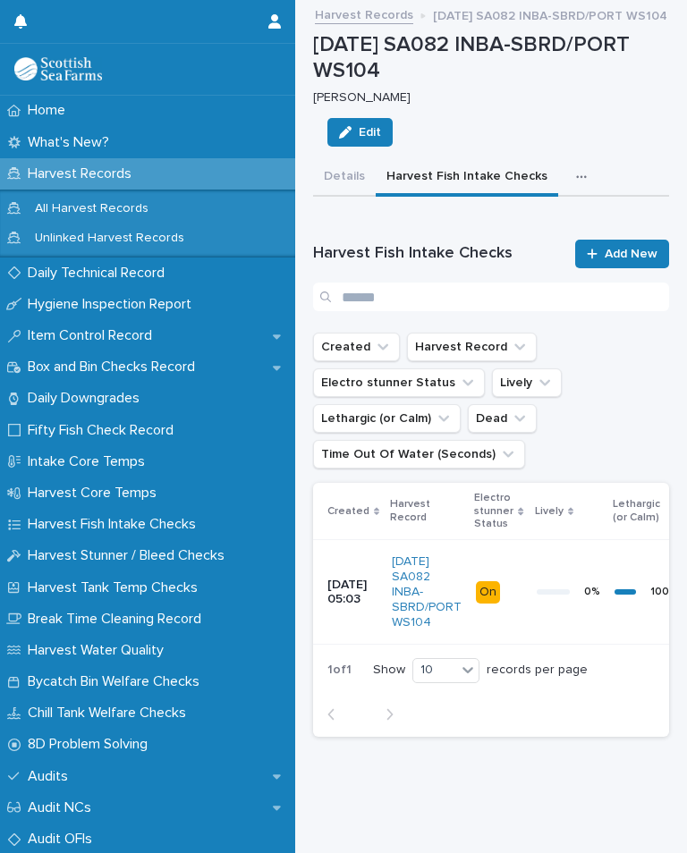
click at [630, 248] on span "Add New" at bounding box center [630, 254] width 53 height 13
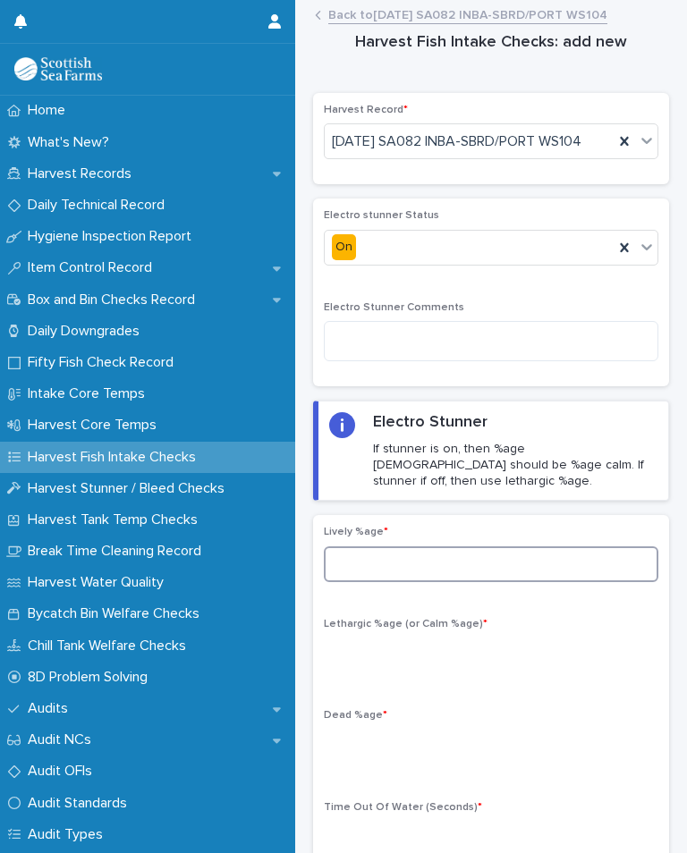
click at [414, 568] on input at bounding box center [491, 564] width 334 height 36
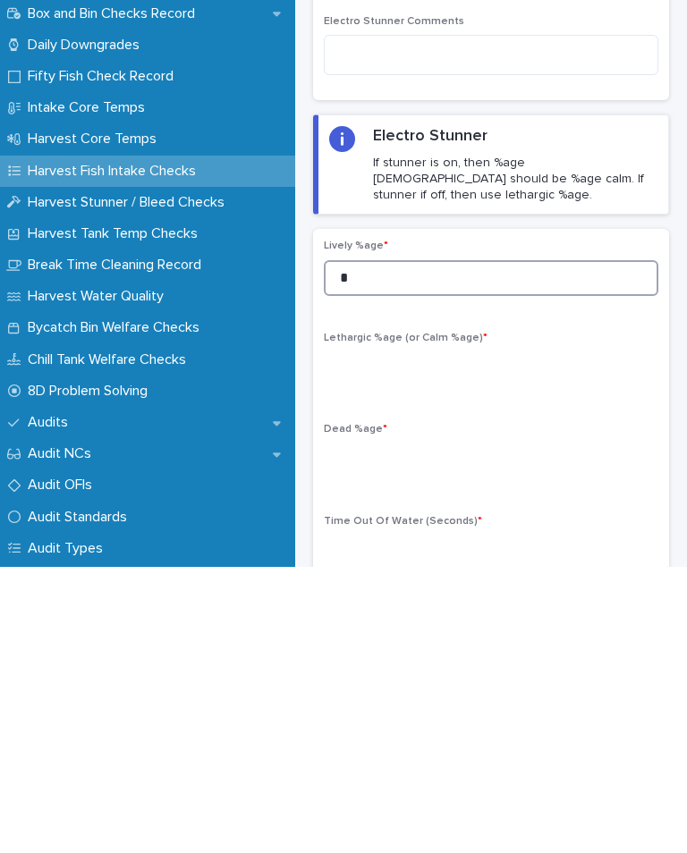
type input "*"
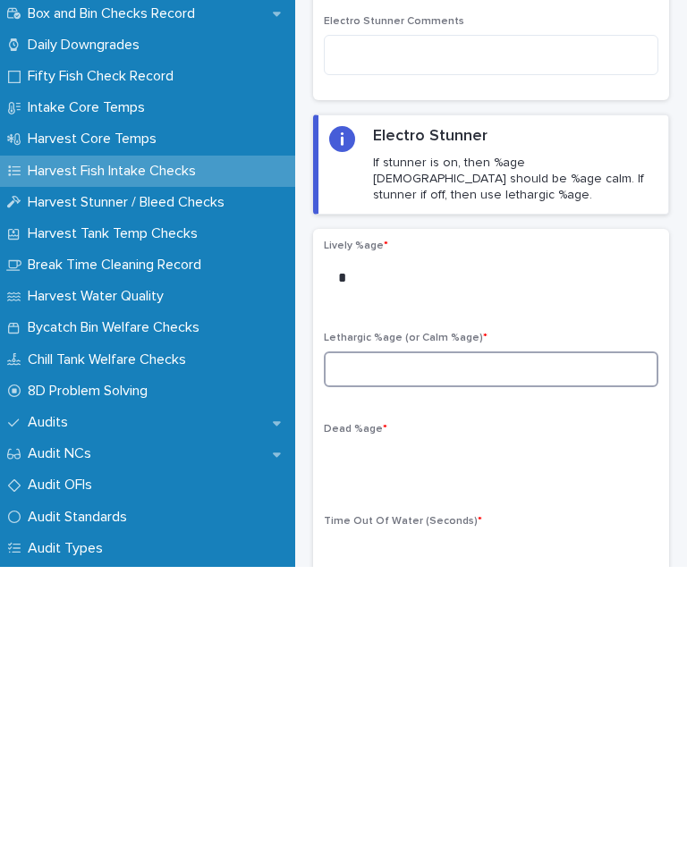
click at [410, 638] on input at bounding box center [491, 656] width 334 height 36
type input "**"
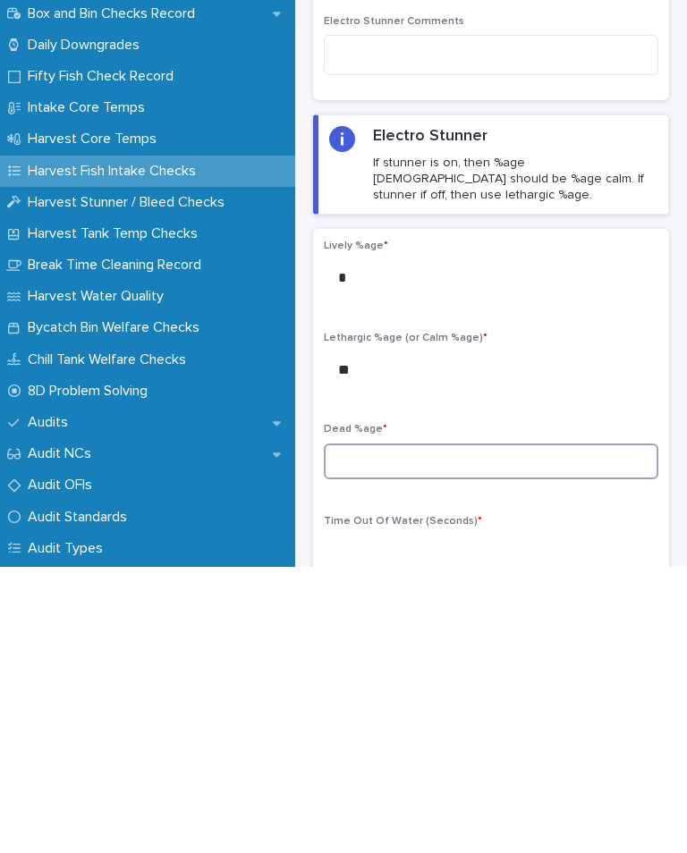
click at [388, 730] on input at bounding box center [491, 748] width 334 height 36
type input "*"
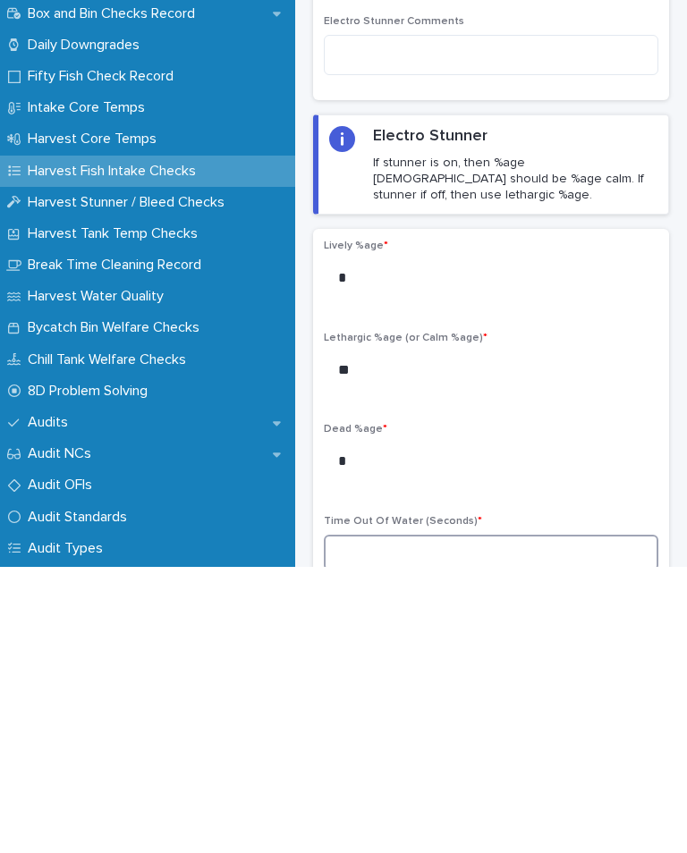
click at [402, 821] on input at bounding box center [491, 839] width 334 height 36
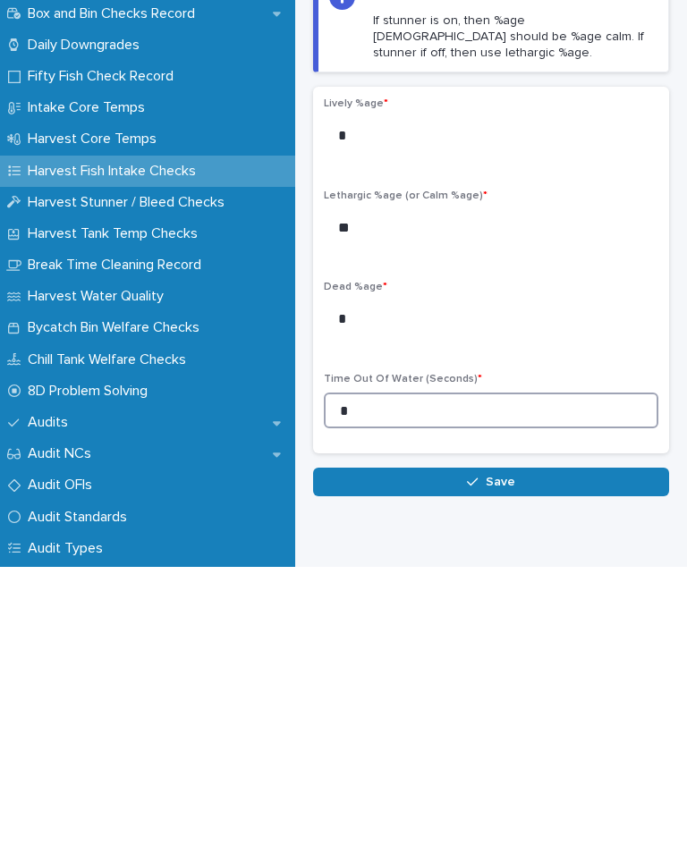
type input "*"
click at [526, 754] on button "Save" at bounding box center [491, 768] width 356 height 29
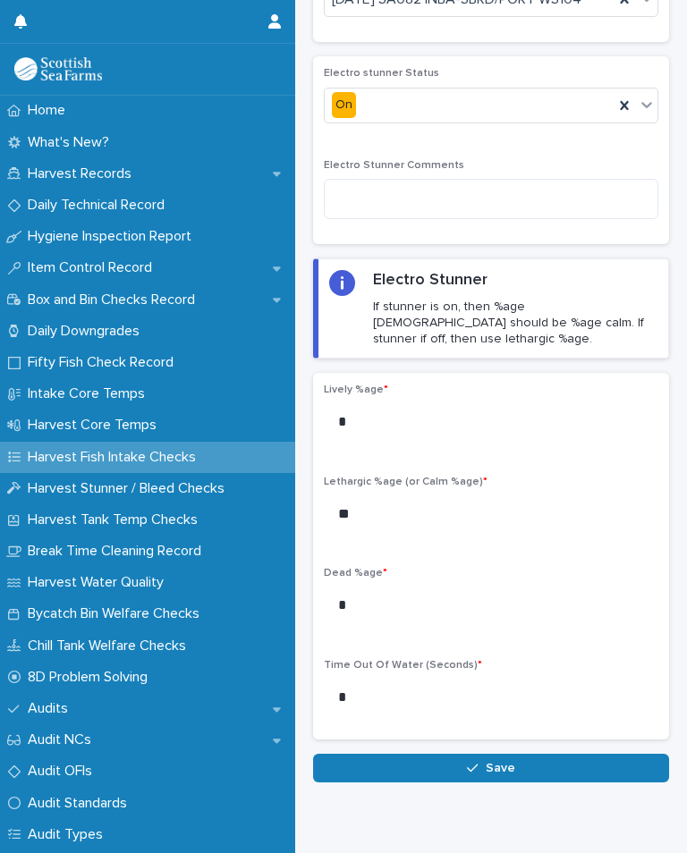
scroll to position [141, 0]
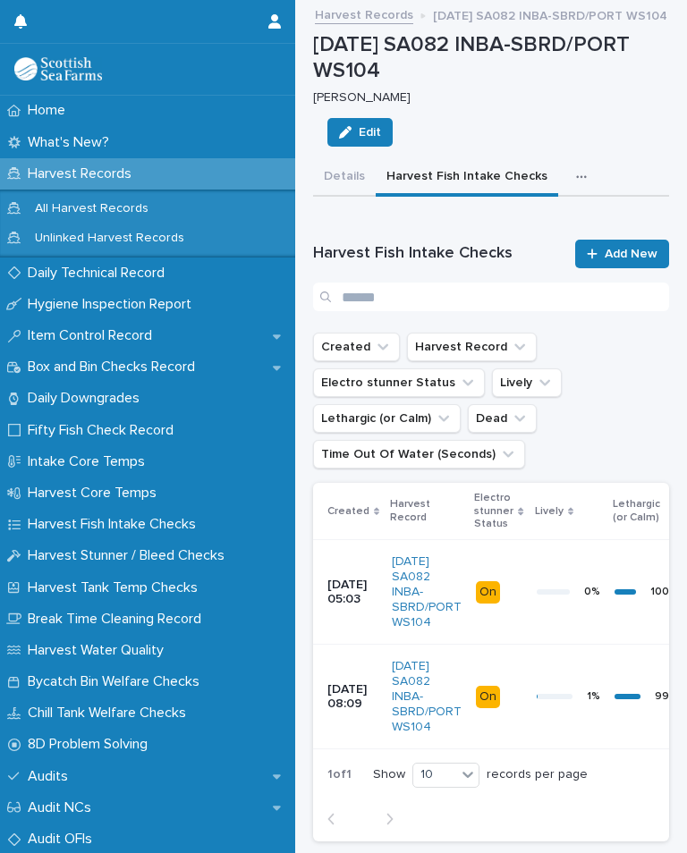
click at [576, 174] on icon "button" at bounding box center [581, 177] width 11 height 13
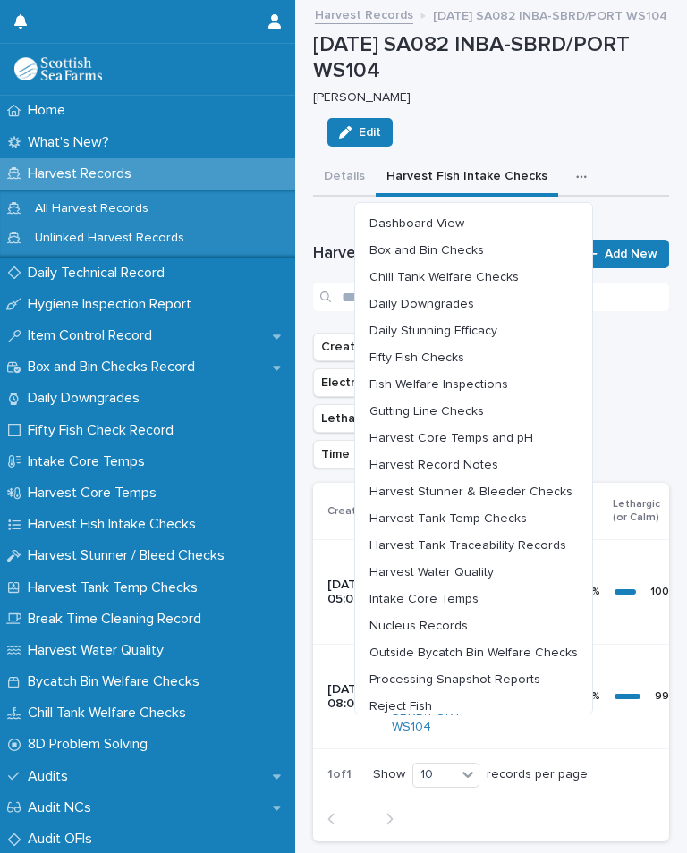
click at [479, 272] on span "Chill Tank Welfare Checks" at bounding box center [443, 277] width 149 height 13
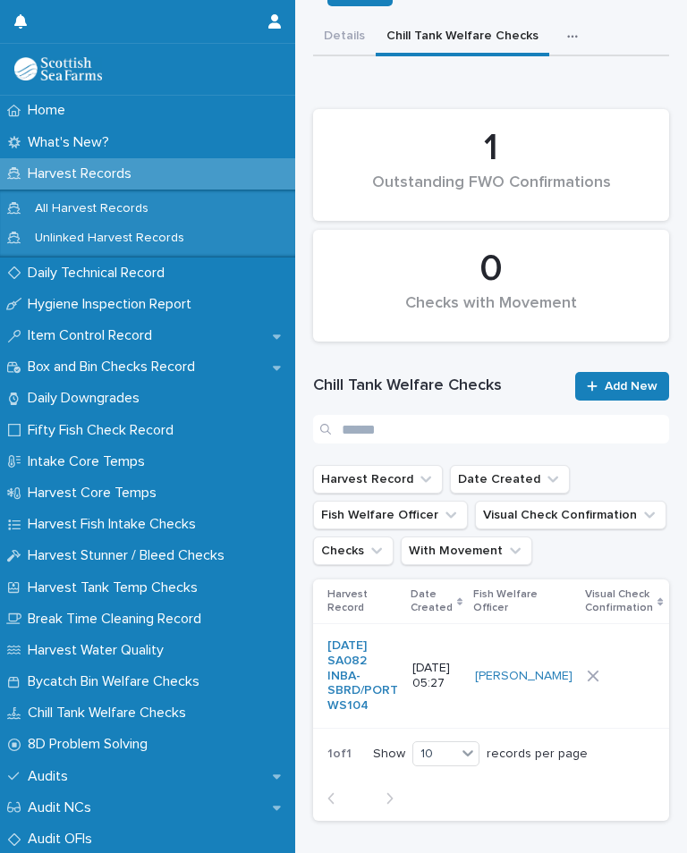
scroll to position [161, 0]
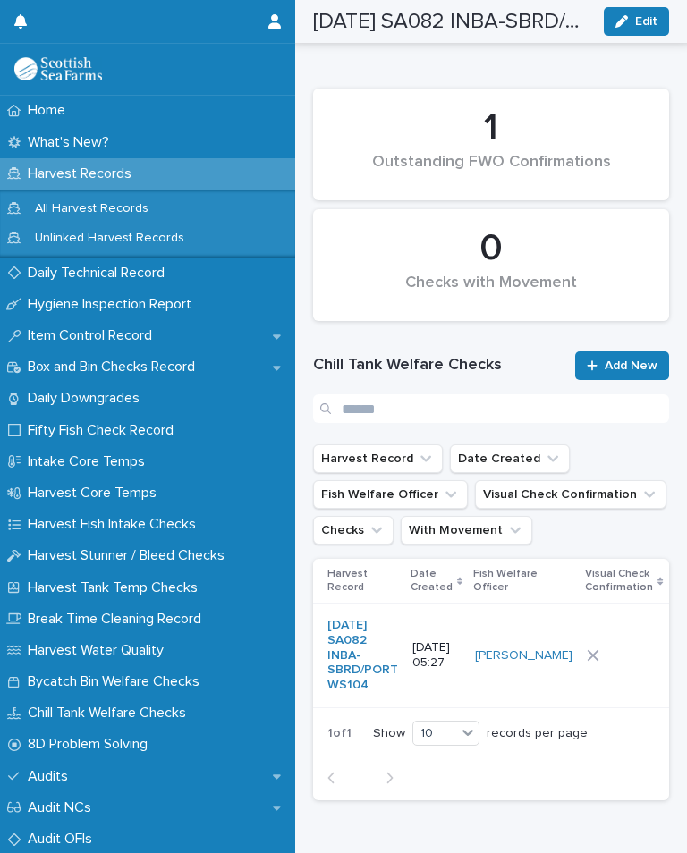
click at [600, 660] on div at bounding box center [624, 655] width 74 height 13
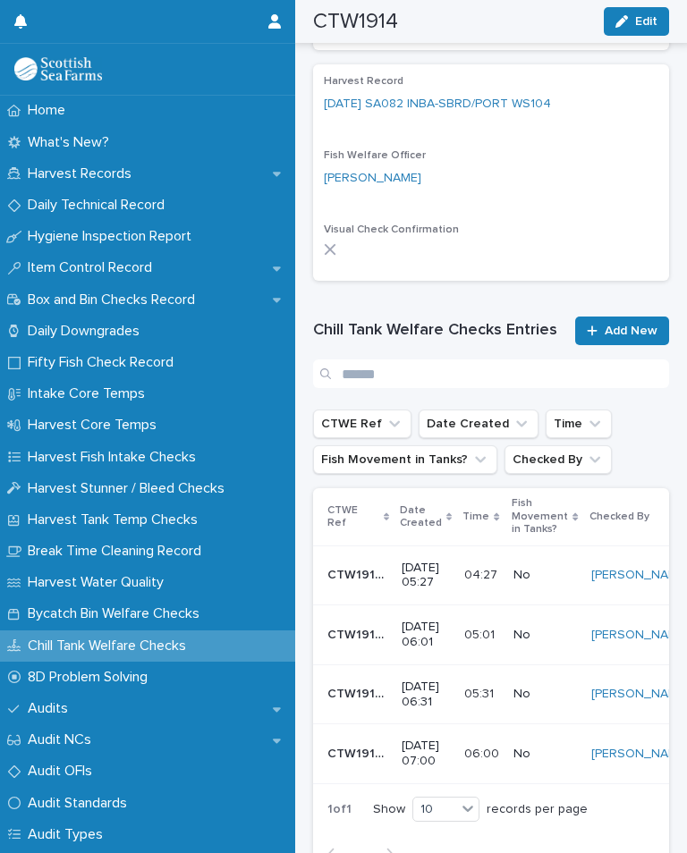
scroll to position [568, 0]
click at [632, 325] on span "Add New" at bounding box center [630, 330] width 53 height 13
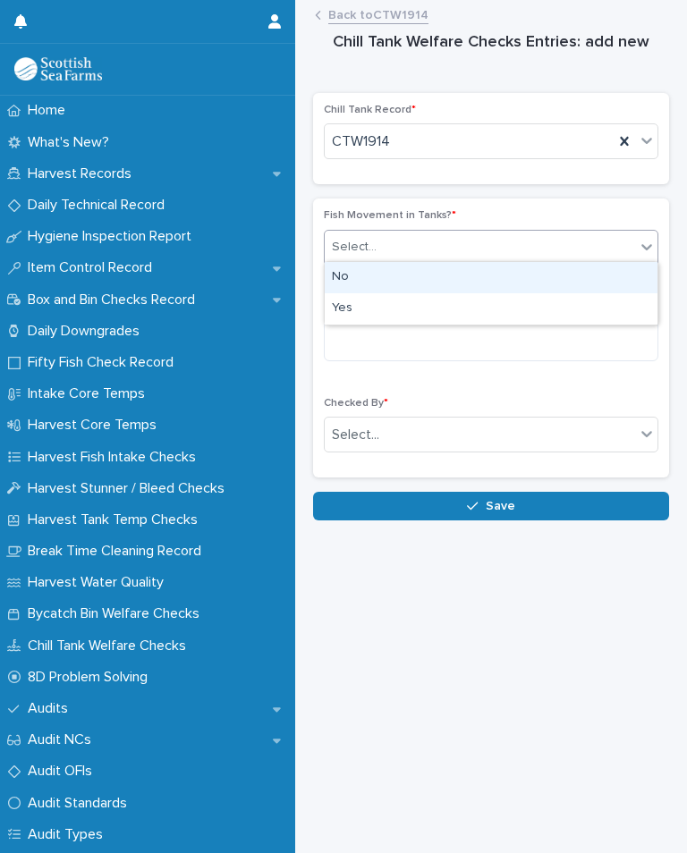
click at [359, 281] on div "No" at bounding box center [491, 277] width 333 height 31
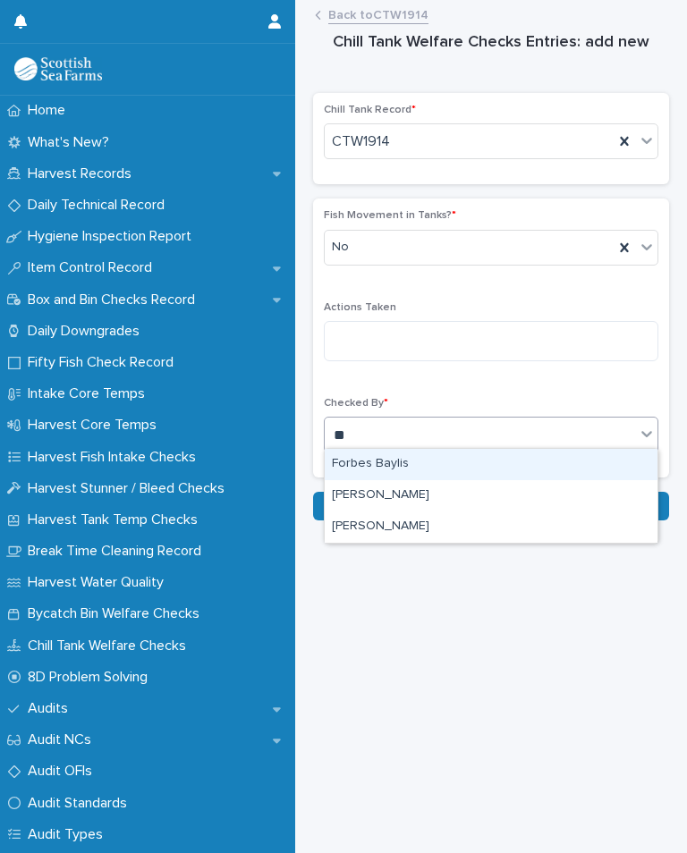
click at [404, 528] on div "[PERSON_NAME]" at bounding box center [491, 526] width 333 height 31
type input "**"
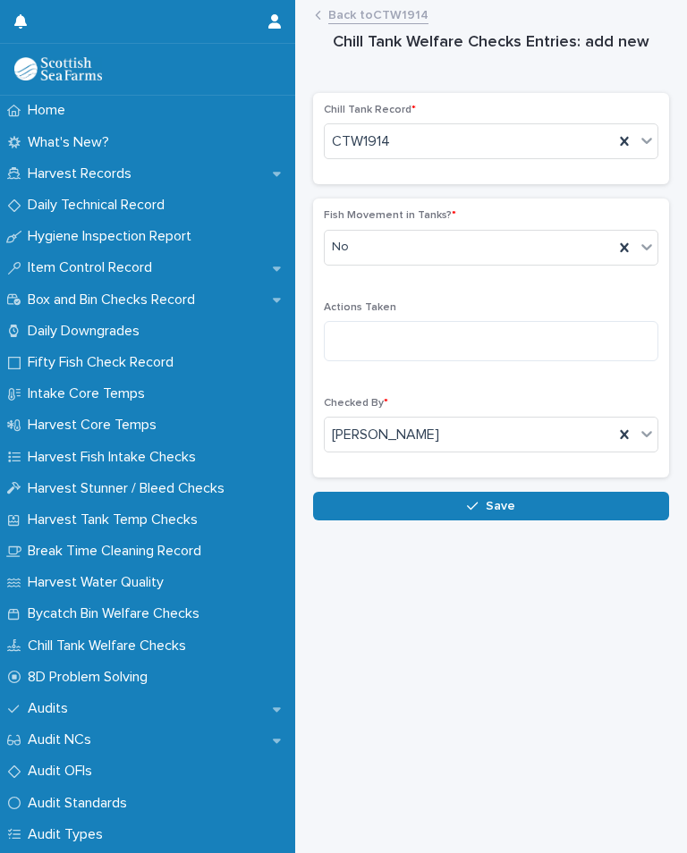
click at [533, 509] on button "Save" at bounding box center [491, 506] width 356 height 29
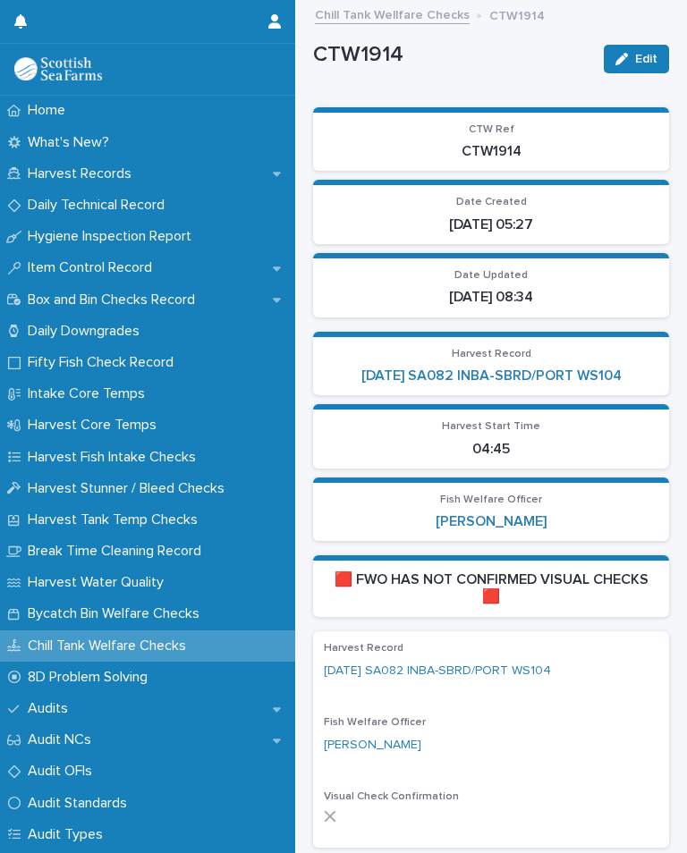
click at [566, 369] on link "[DATE] SA082 INBA-SBRD/PORT WS104" at bounding box center [491, 376] width 260 height 17
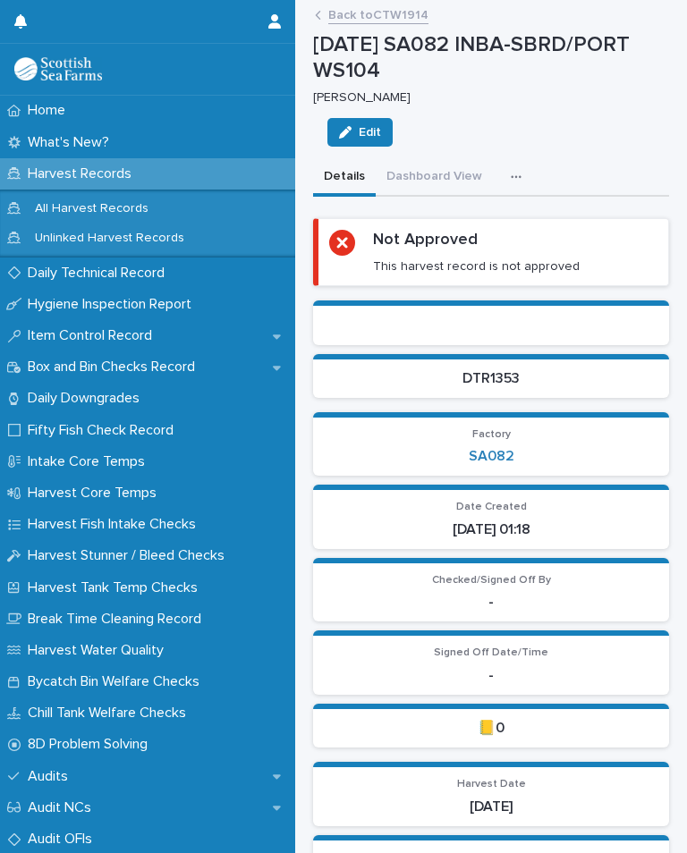
click at [511, 171] on icon "button" at bounding box center [516, 177] width 11 height 13
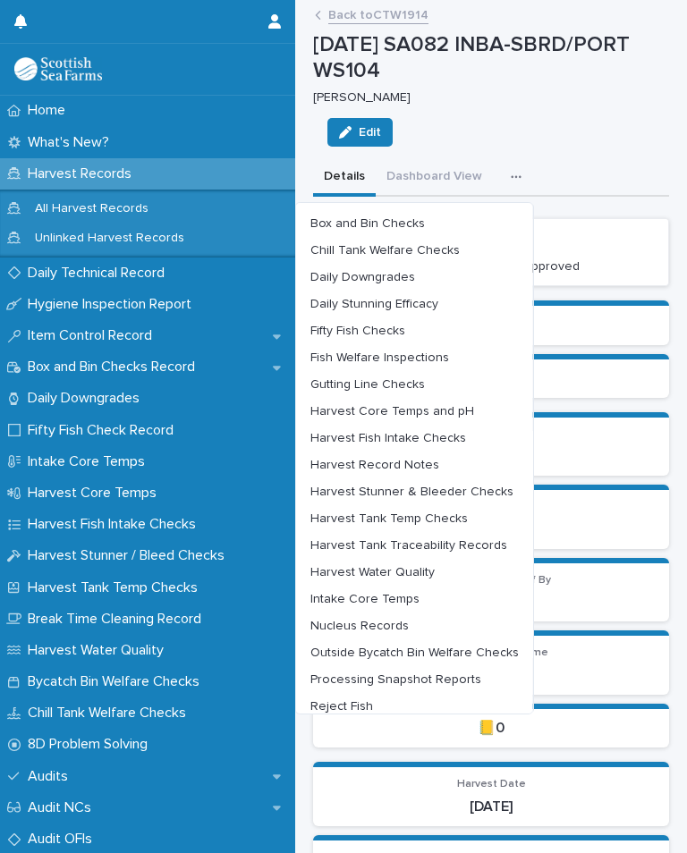
click at [465, 647] on span "Outside Bycatch Bin Welfare Checks" at bounding box center [414, 652] width 208 height 13
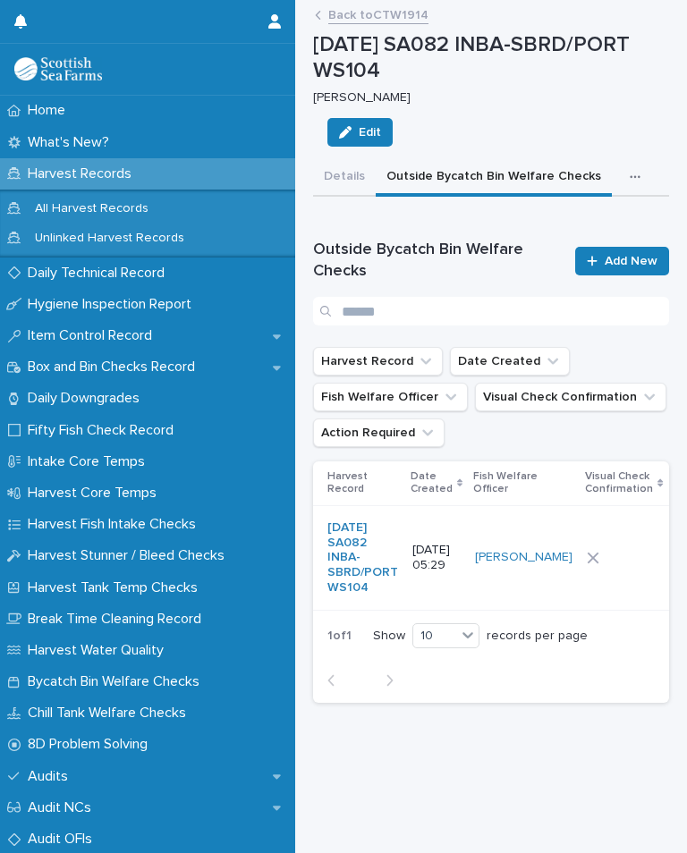
click at [587, 558] on div at bounding box center [624, 558] width 74 height 13
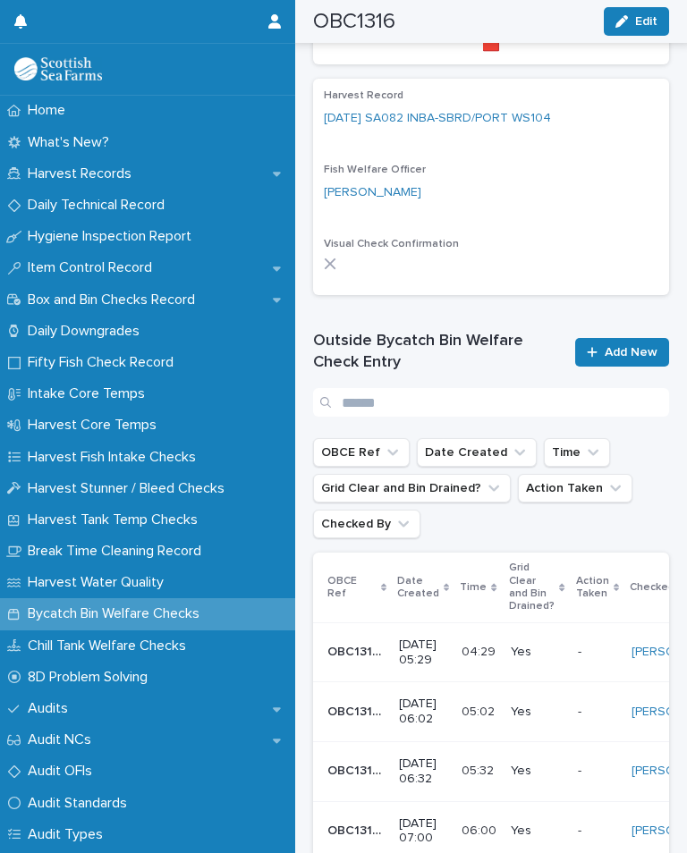
scroll to position [611, 0]
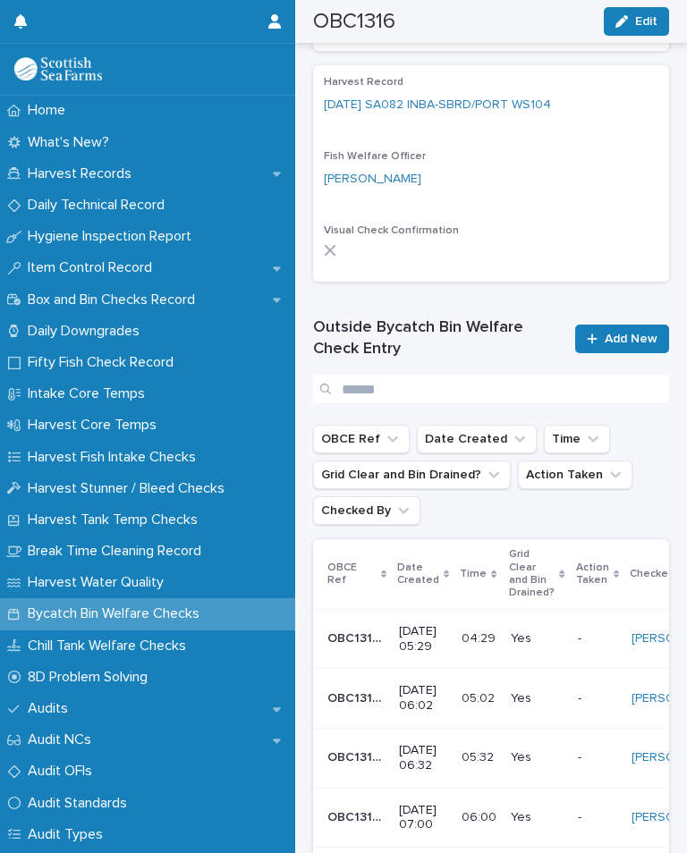
click at [634, 333] on span "Add New" at bounding box center [630, 339] width 53 height 13
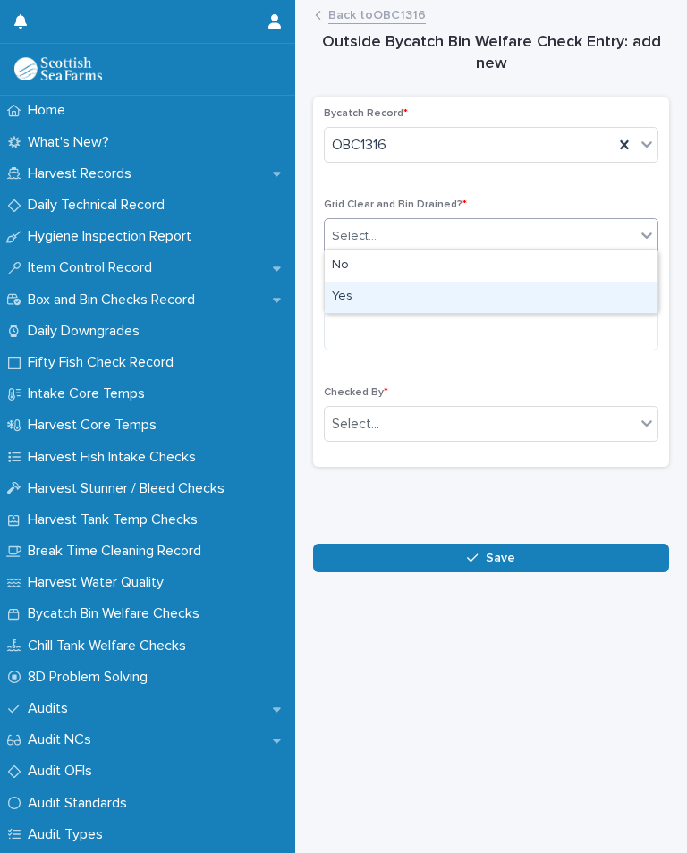
click at [364, 287] on div "Yes" at bounding box center [491, 297] width 333 height 31
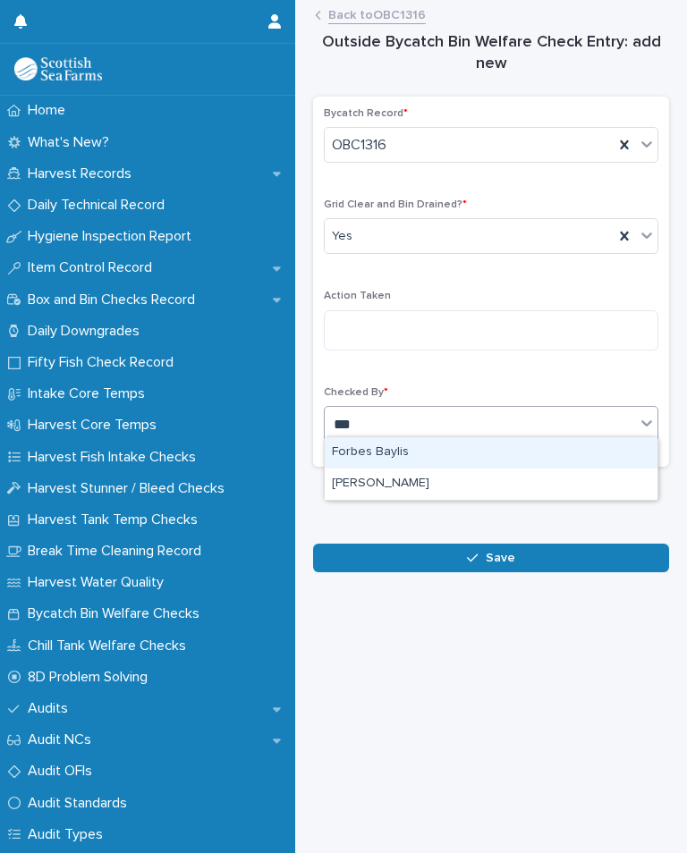
type input "***"
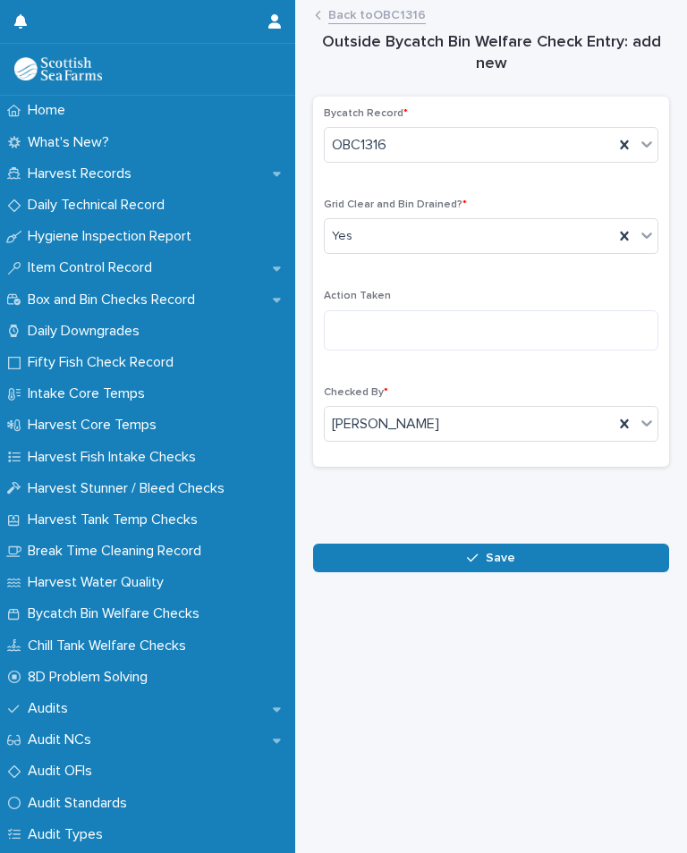
click at [522, 557] on button "Save" at bounding box center [491, 558] width 356 height 29
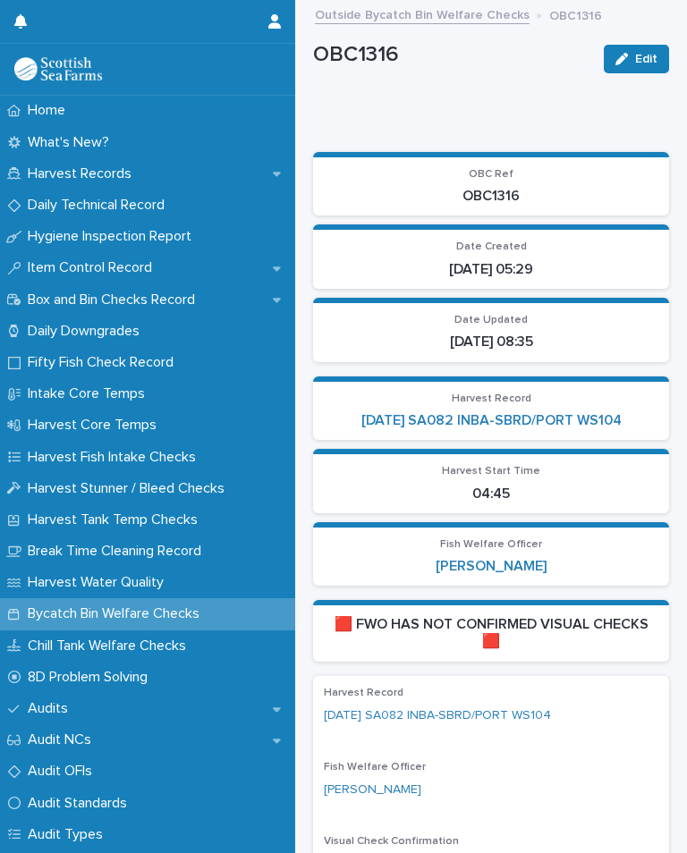
click at [563, 419] on link "[DATE] SA082 INBA-SBRD/PORT WS104" at bounding box center [491, 420] width 260 height 17
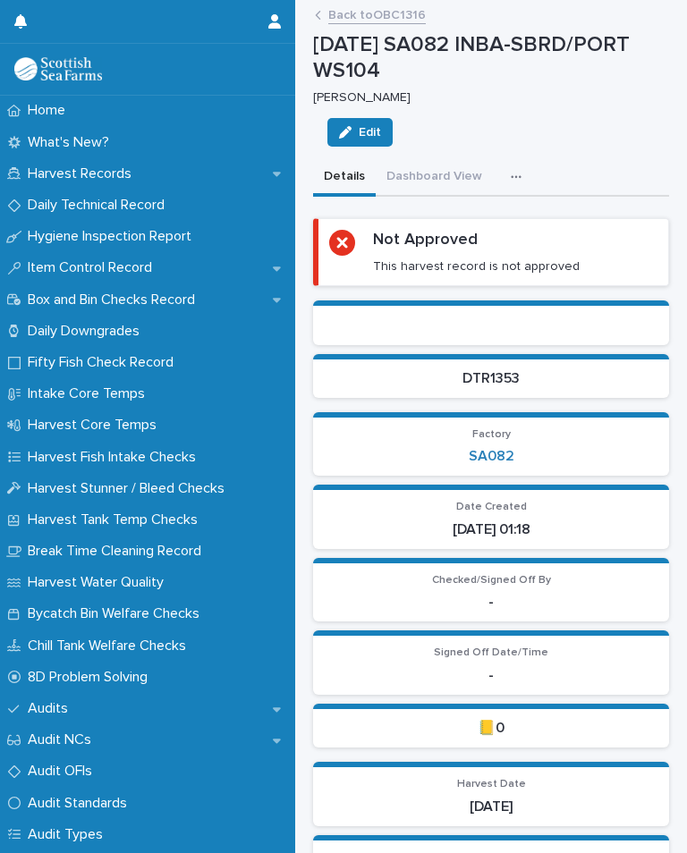
click at [513, 167] on button "button" at bounding box center [519, 177] width 39 height 36
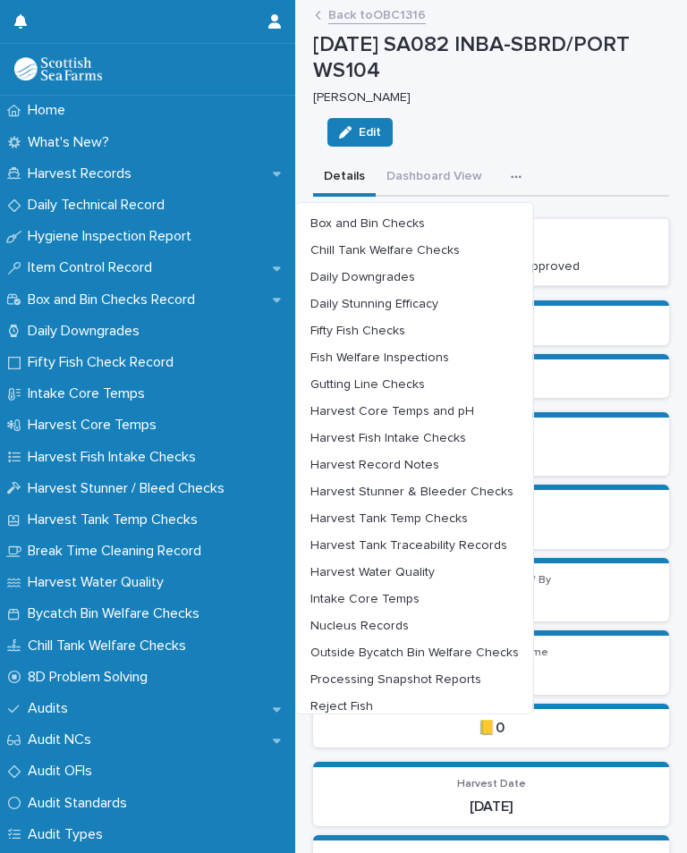
click at [433, 512] on span "Harvest Tank Temp Checks" at bounding box center [388, 518] width 157 height 13
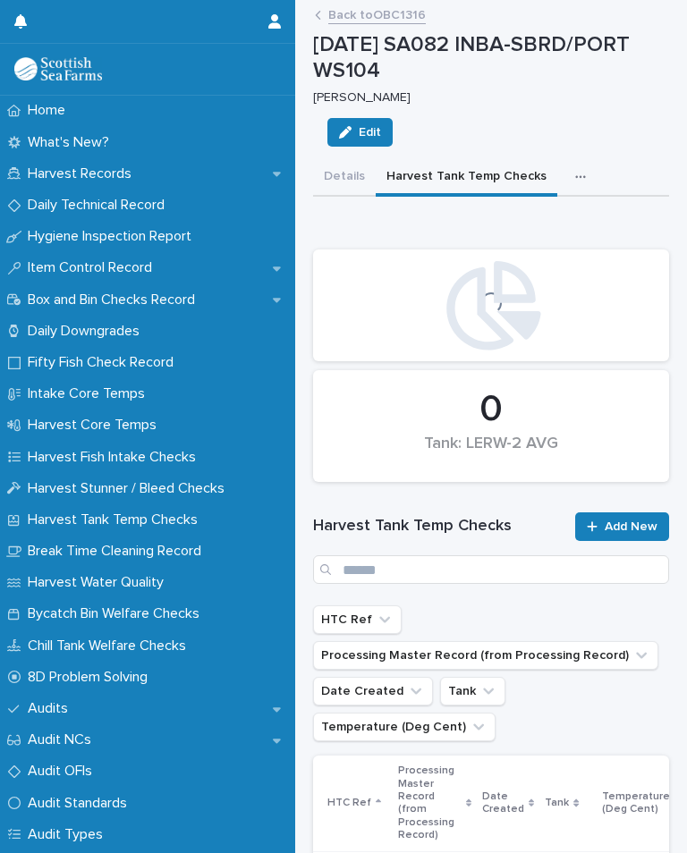
click at [623, 520] on span "Add New" at bounding box center [630, 526] width 53 height 13
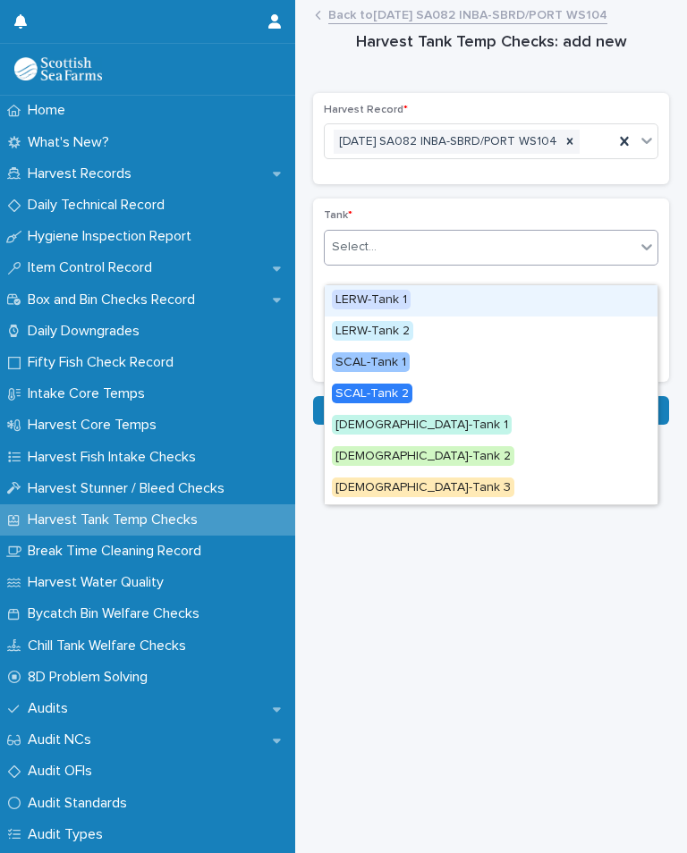
click at [406, 302] on span "LERW-Tank 1" at bounding box center [371, 300] width 79 height 20
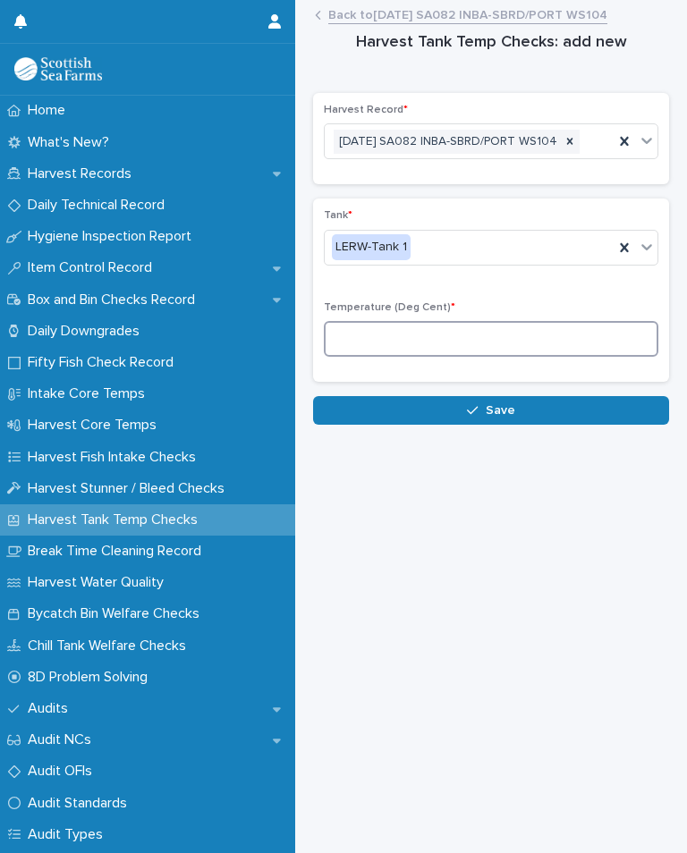
click at [428, 357] on input at bounding box center [491, 339] width 334 height 36
type input "*"
click at [500, 417] on span "Save" at bounding box center [501, 410] width 30 height 13
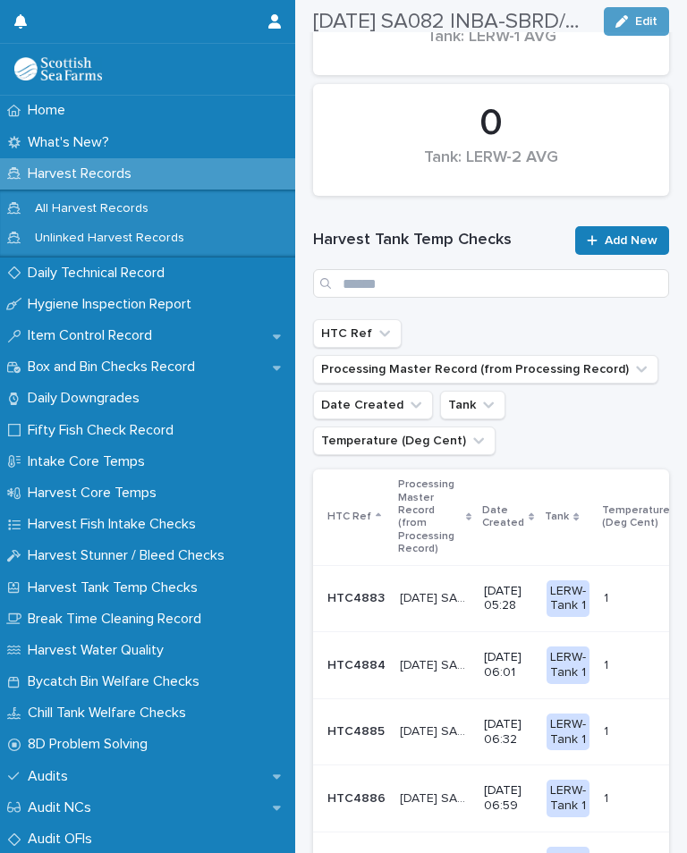
scroll to position [287, 0]
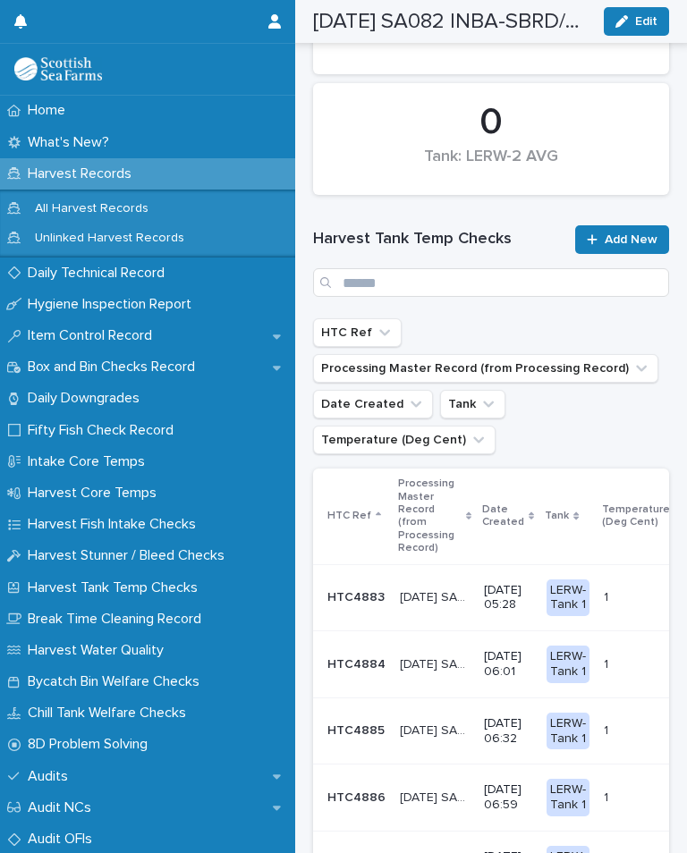
click at [637, 229] on link "Add New" at bounding box center [622, 239] width 94 height 29
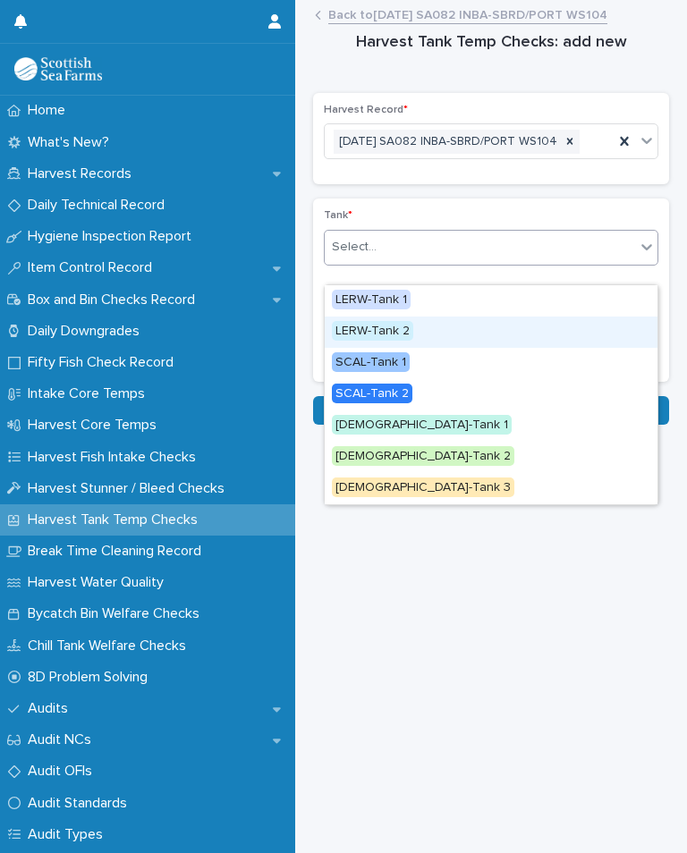
click at [417, 327] on div "LERW-Tank 2" at bounding box center [491, 332] width 333 height 31
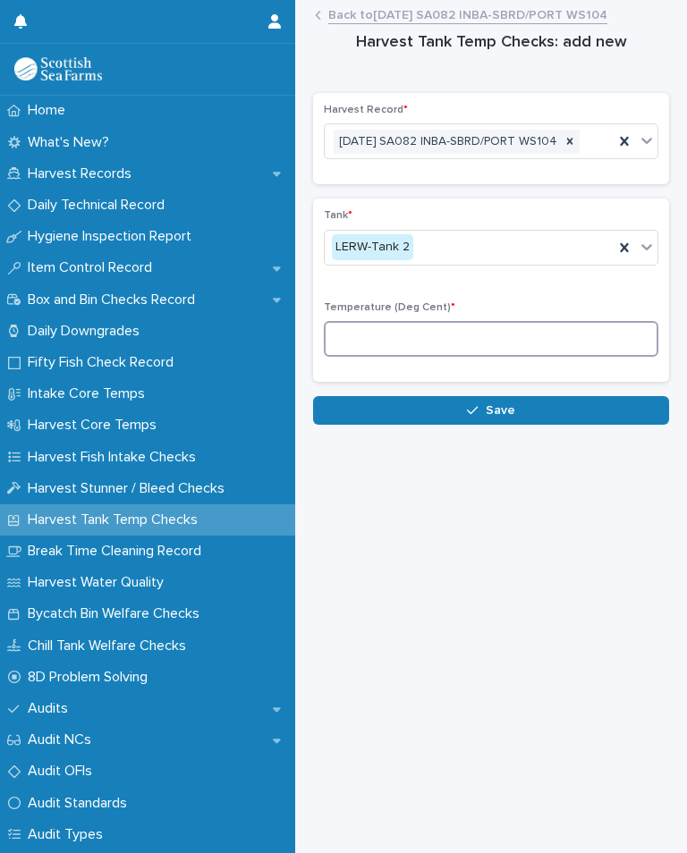
click at [428, 355] on input at bounding box center [491, 339] width 334 height 36
type input "*"
click at [510, 417] on span "Save" at bounding box center [501, 410] width 30 height 13
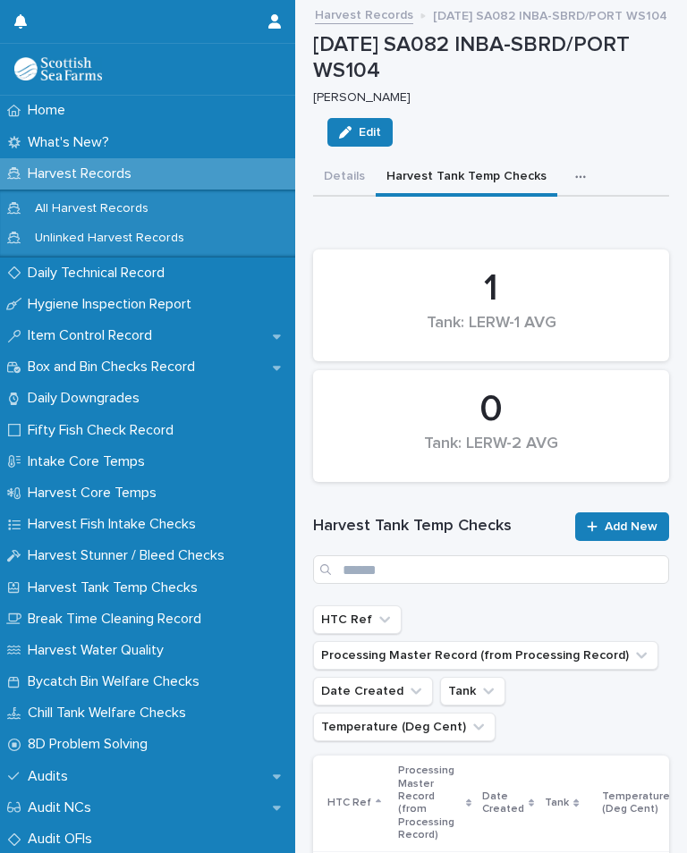
click at [575, 179] on icon "button" at bounding box center [580, 177] width 11 height 13
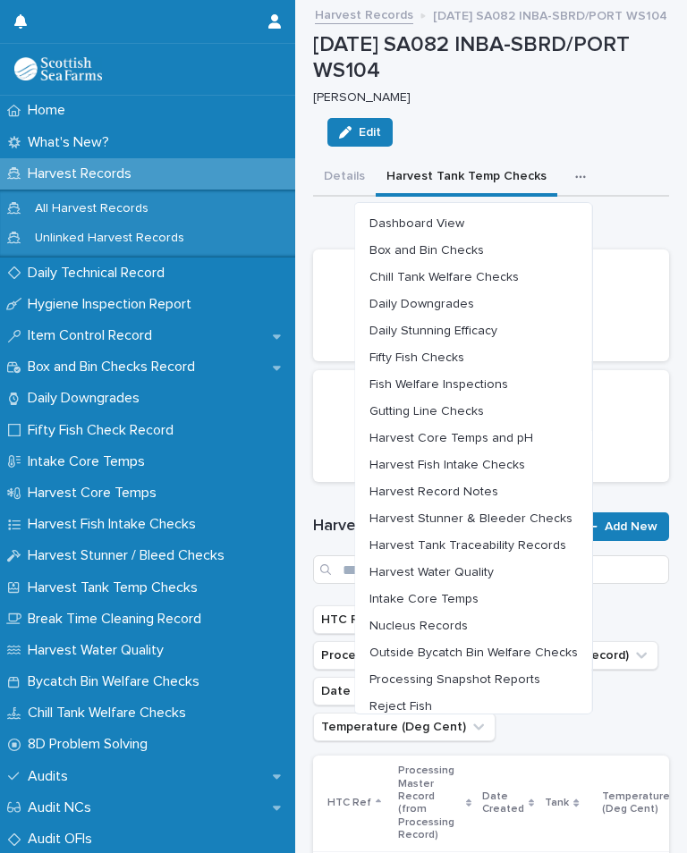
click at [499, 432] on span "Harvest Core Temps and pH" at bounding box center [451, 438] width 164 height 13
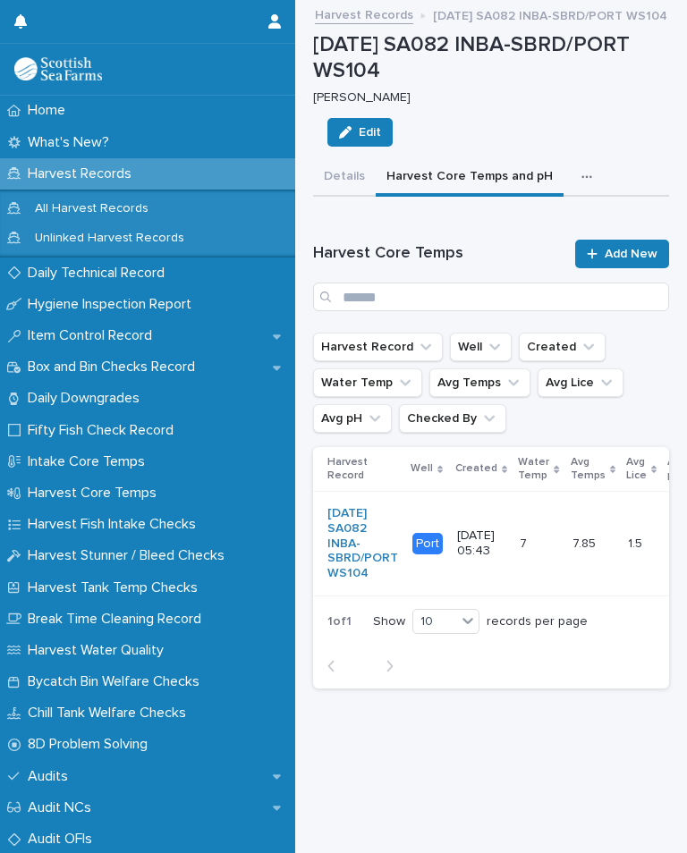
click at [581, 179] on icon "button" at bounding box center [586, 177] width 11 height 13
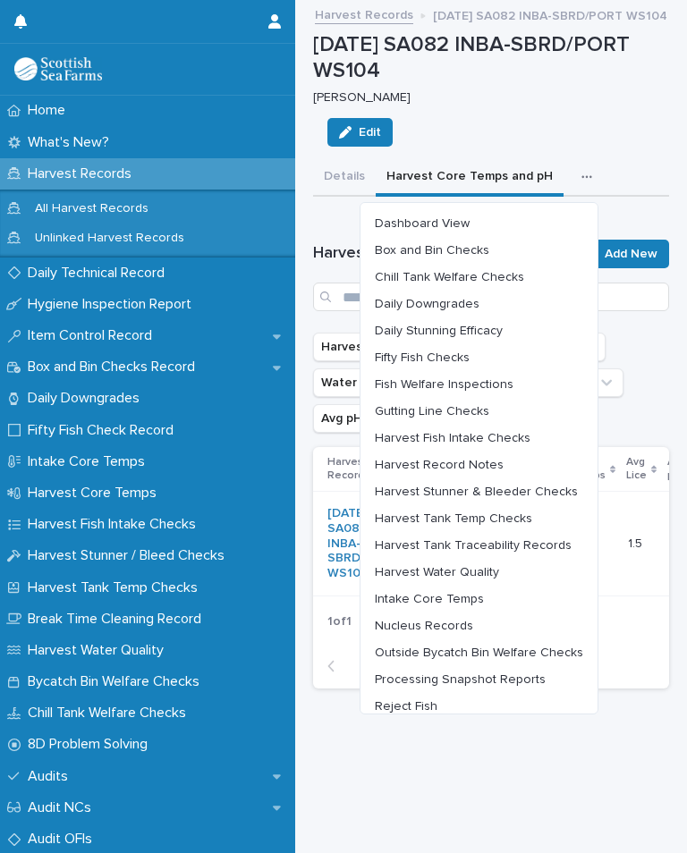
click at [477, 566] on span "Harvest Water Quality" at bounding box center [437, 572] width 124 height 13
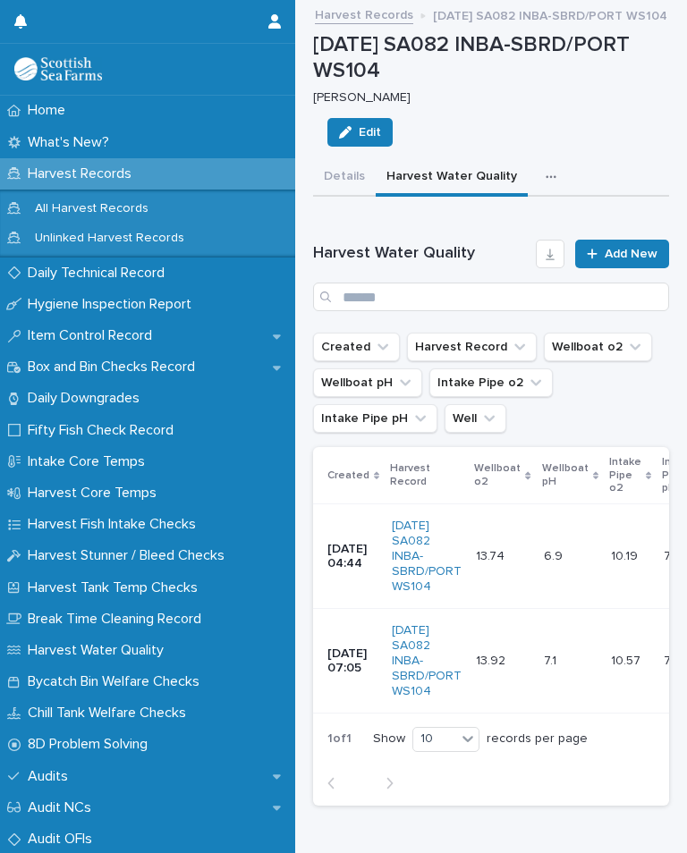
click at [635, 262] on link "Add New" at bounding box center [622, 254] width 94 height 29
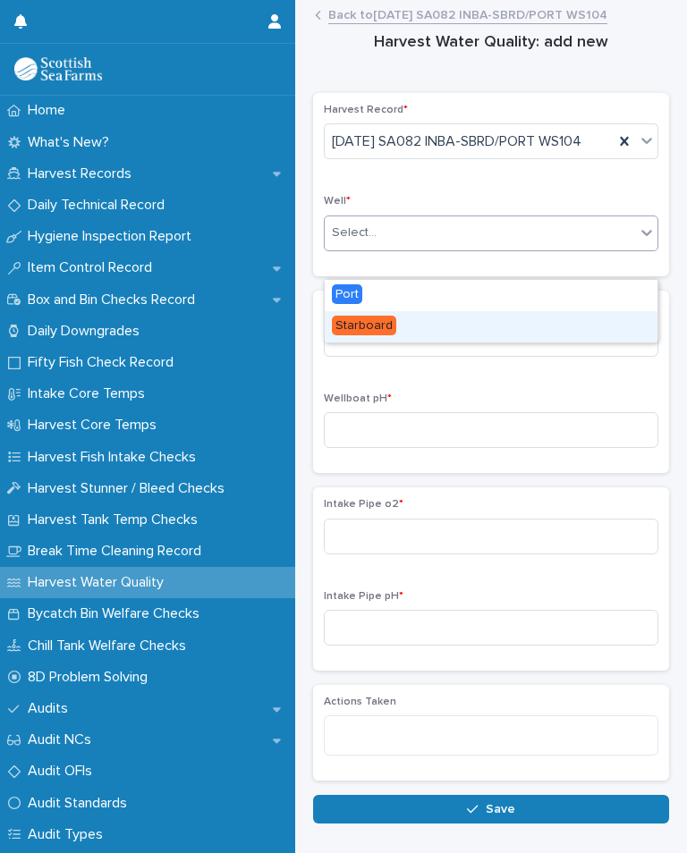
click at [384, 322] on span "Starboard" at bounding box center [364, 326] width 64 height 20
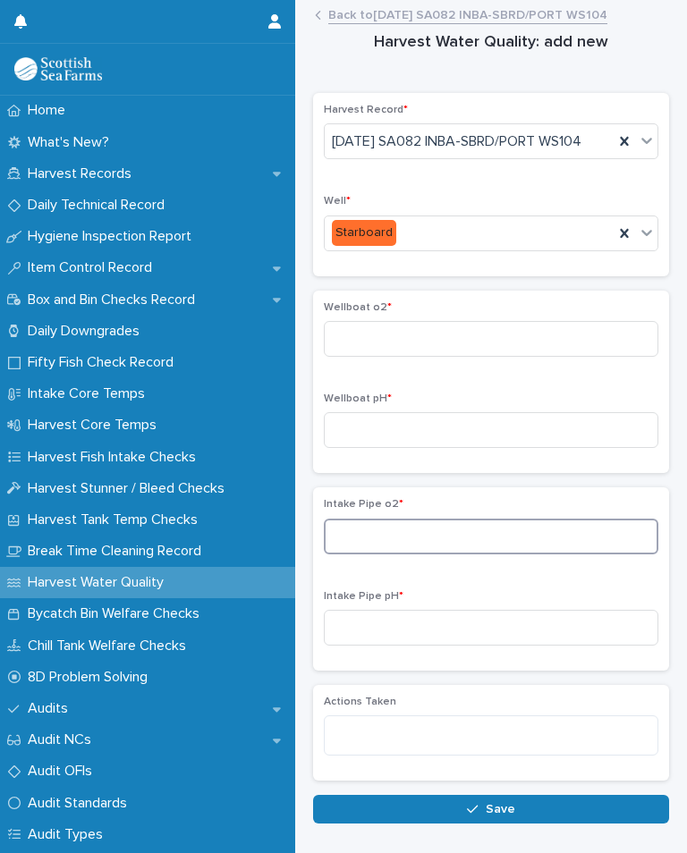
click at [407, 554] on input at bounding box center [491, 537] width 334 height 36
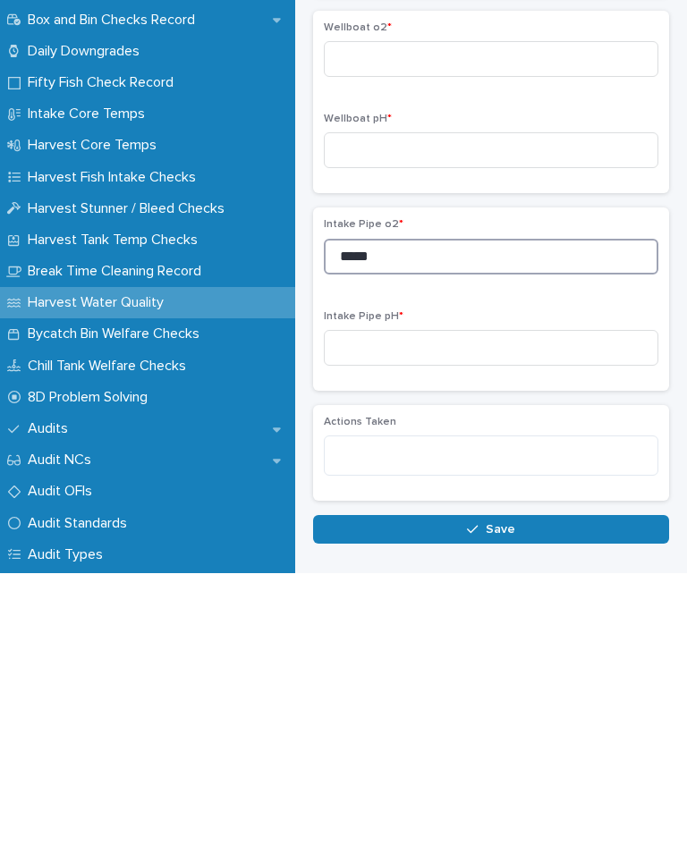
type input "*****"
click at [423, 610] on input at bounding box center [491, 628] width 334 height 36
type input "****"
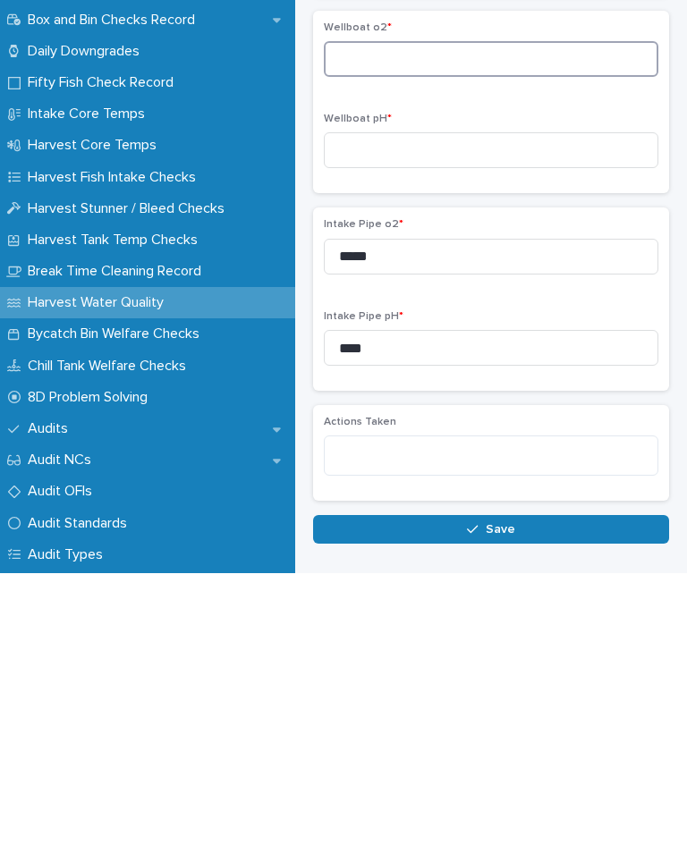
click at [423, 321] on input at bounding box center [491, 339] width 334 height 36
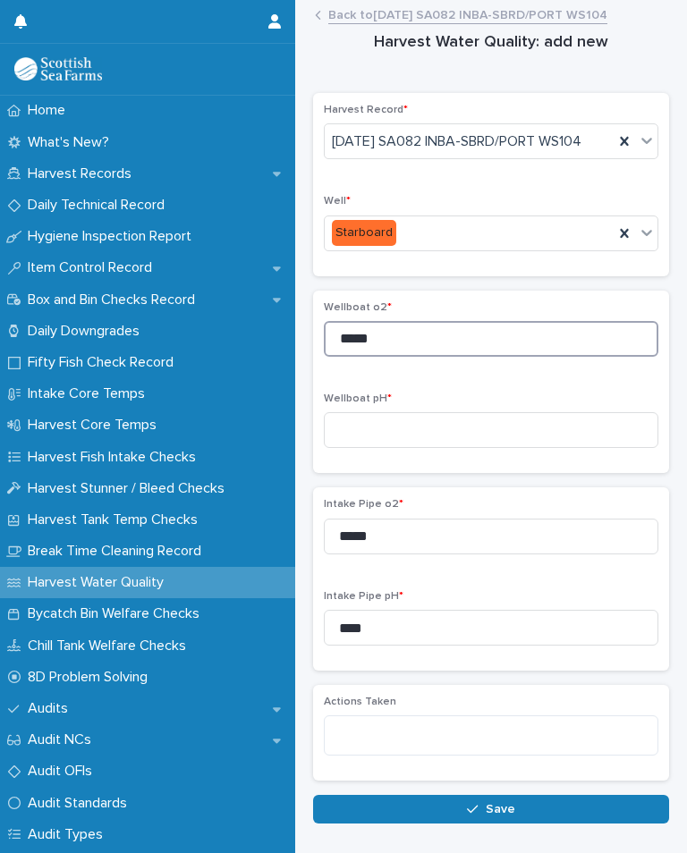
type input "*****"
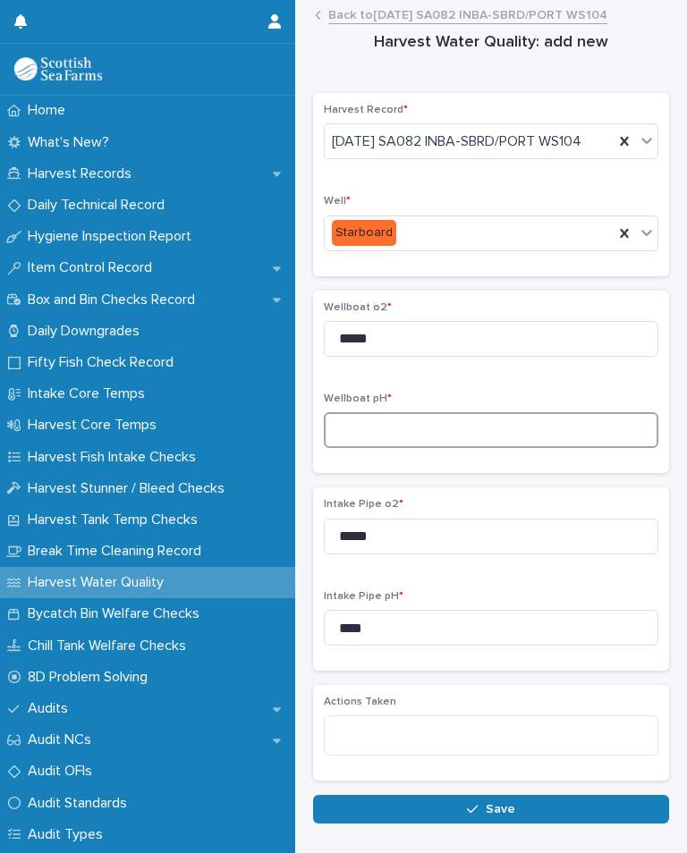
click at [401, 448] on input at bounding box center [491, 430] width 334 height 36
type input "*"
click at [542, 414] on div "Wellboat o2 * ***** Wellboat pH * *" at bounding box center [491, 382] width 334 height 162
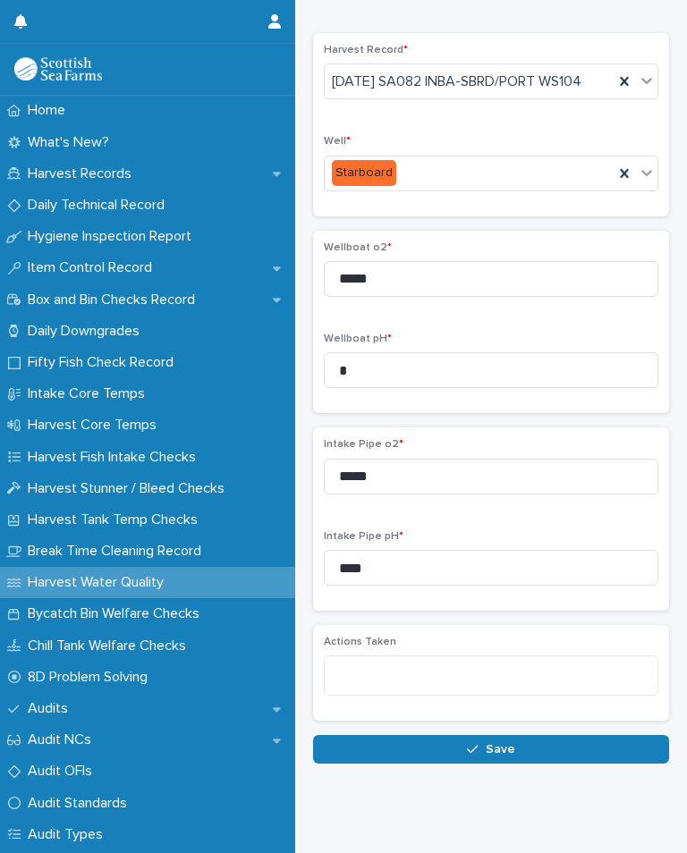
scroll to position [59, 0]
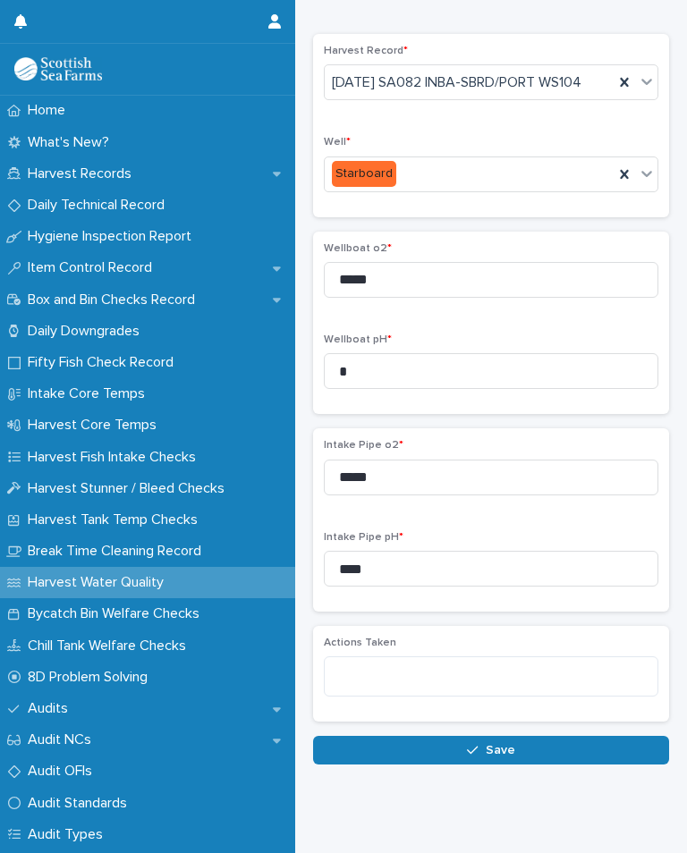
click at [515, 765] on button "Save" at bounding box center [491, 750] width 356 height 29
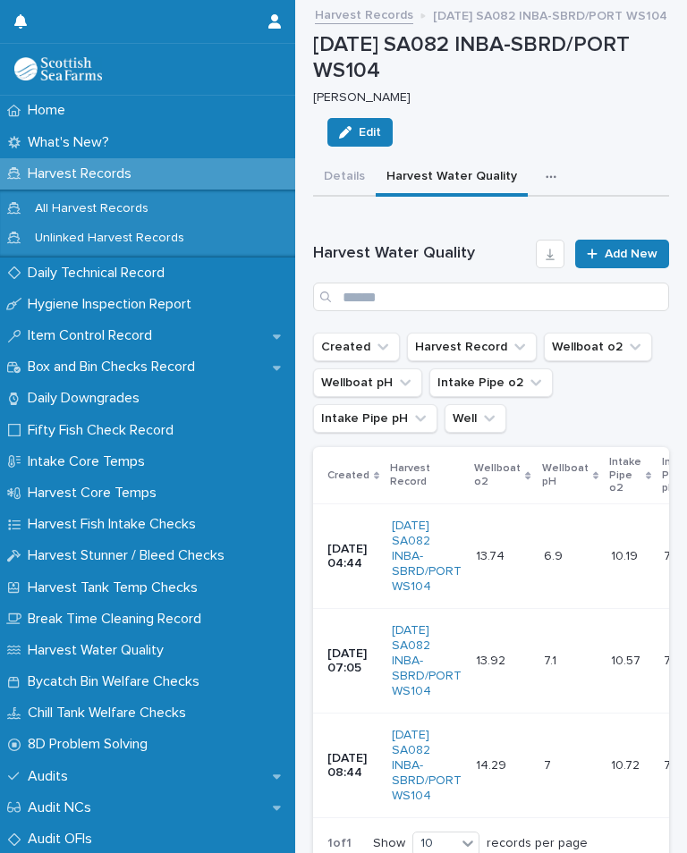
click at [546, 173] on div "button" at bounding box center [554, 177] width 18 height 13
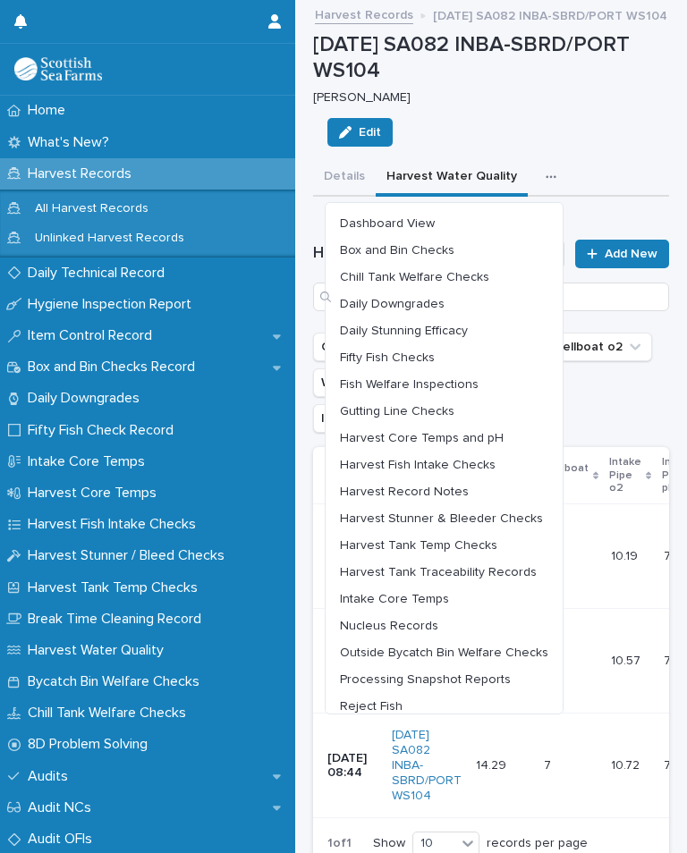
click at [480, 435] on span "Harvest Core Temps and pH" at bounding box center [422, 438] width 164 height 13
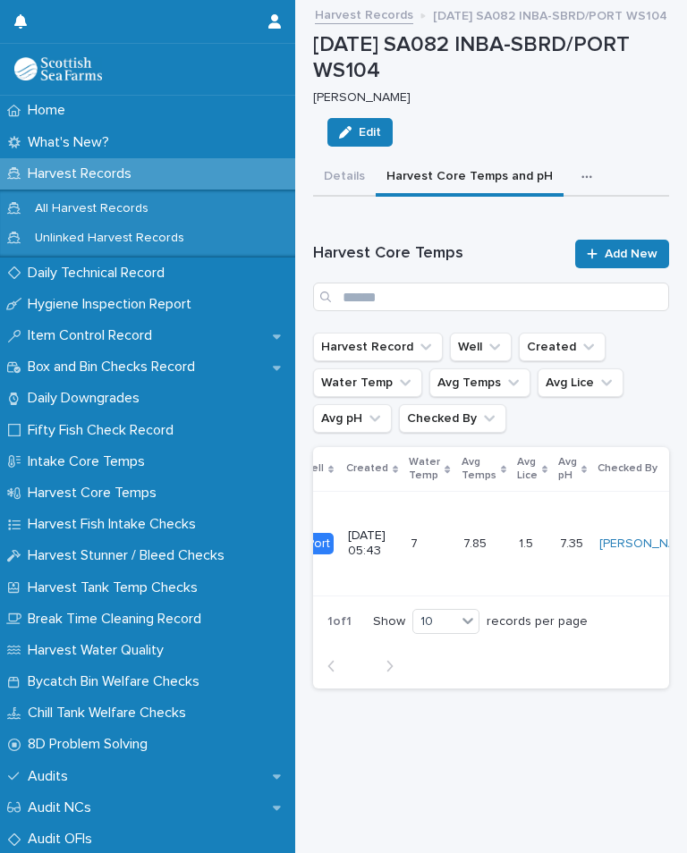
scroll to position [0, 108]
click at [629, 252] on span "Add New" at bounding box center [630, 254] width 53 height 13
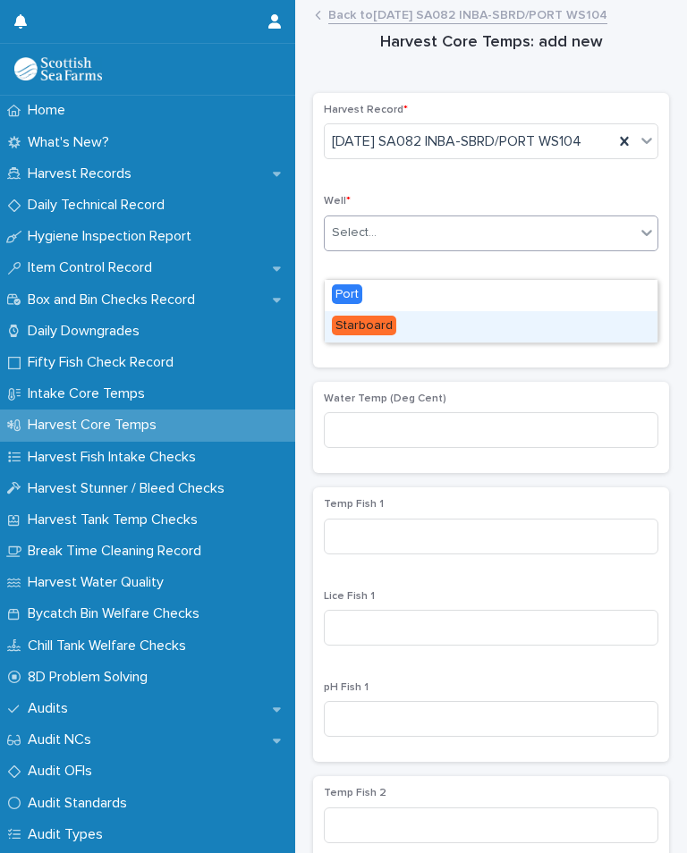
click at [392, 325] on span "Starboard" at bounding box center [364, 326] width 64 height 20
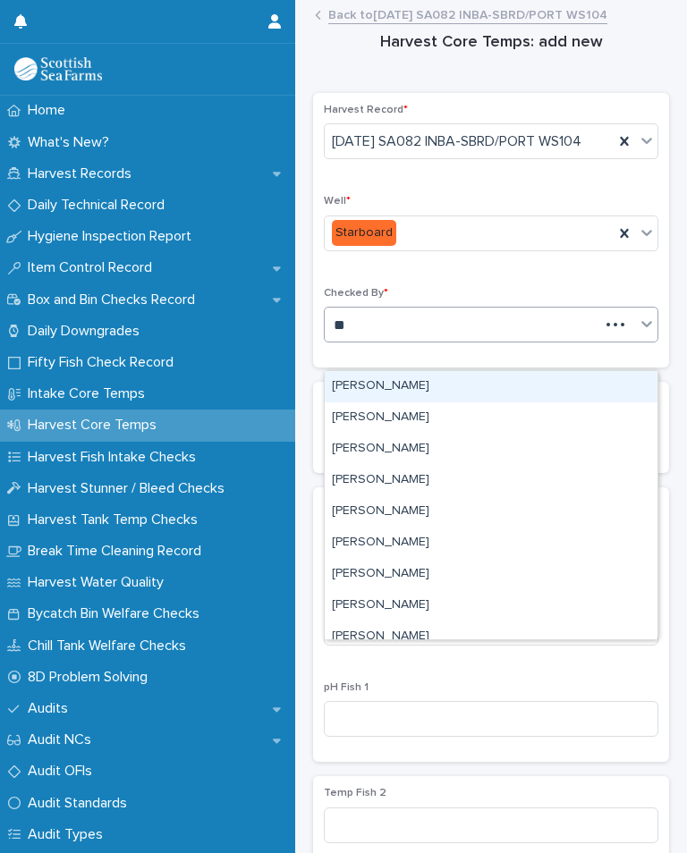
type input "*"
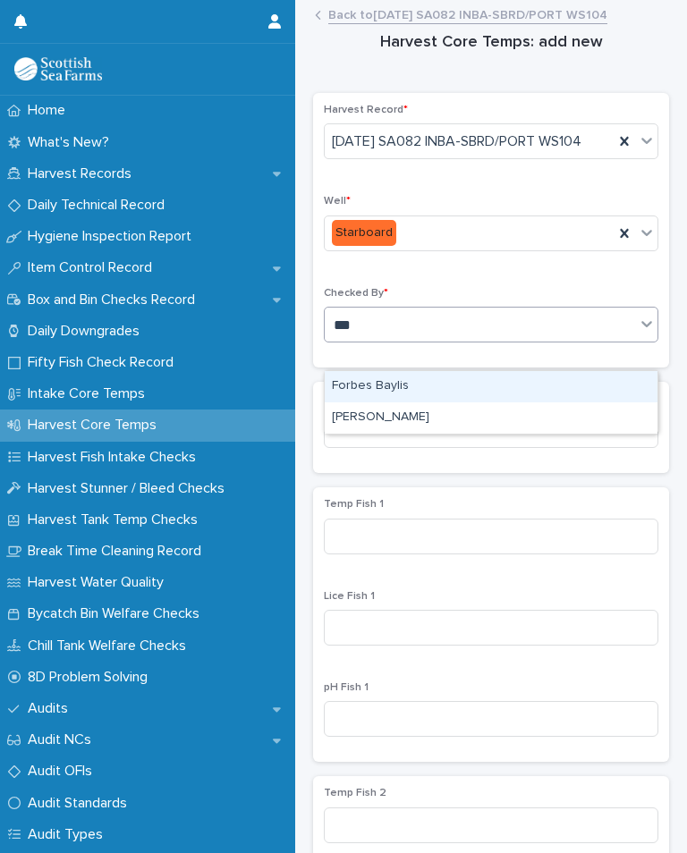
click at [420, 409] on div "[PERSON_NAME]" at bounding box center [491, 417] width 333 height 31
type input "***"
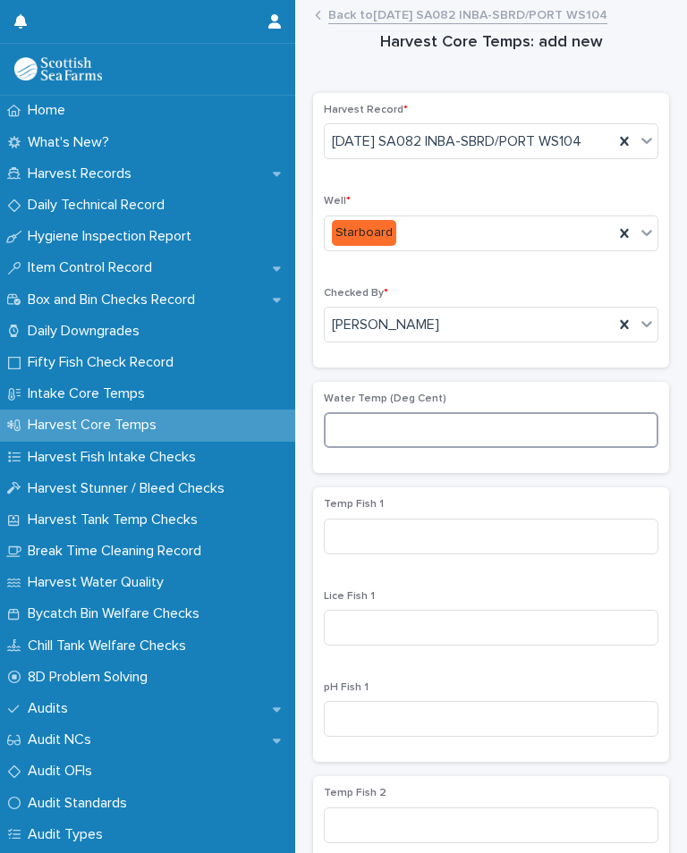
click at [418, 448] on input at bounding box center [491, 430] width 334 height 36
type input "***"
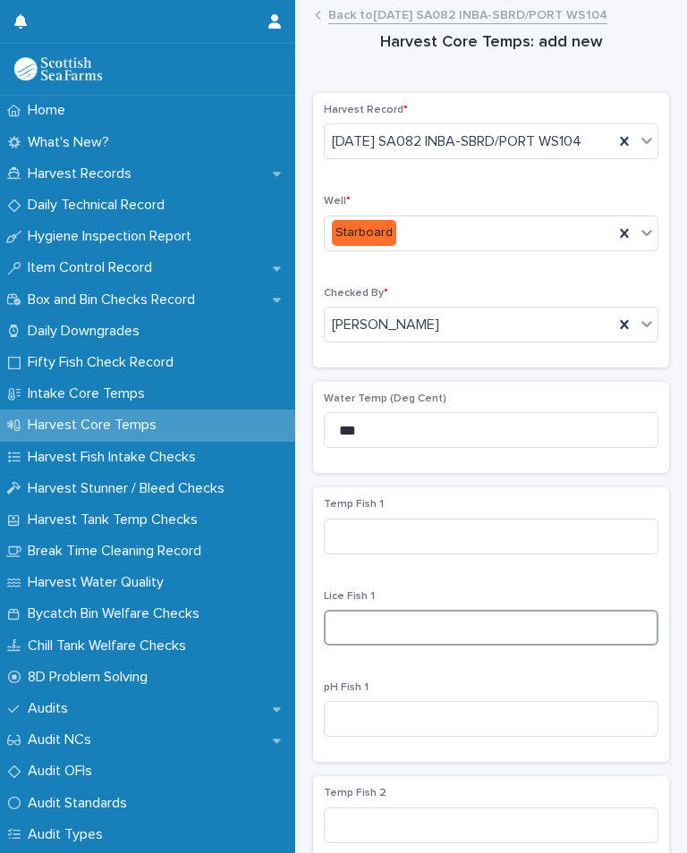
click at [418, 646] on input at bounding box center [491, 628] width 334 height 36
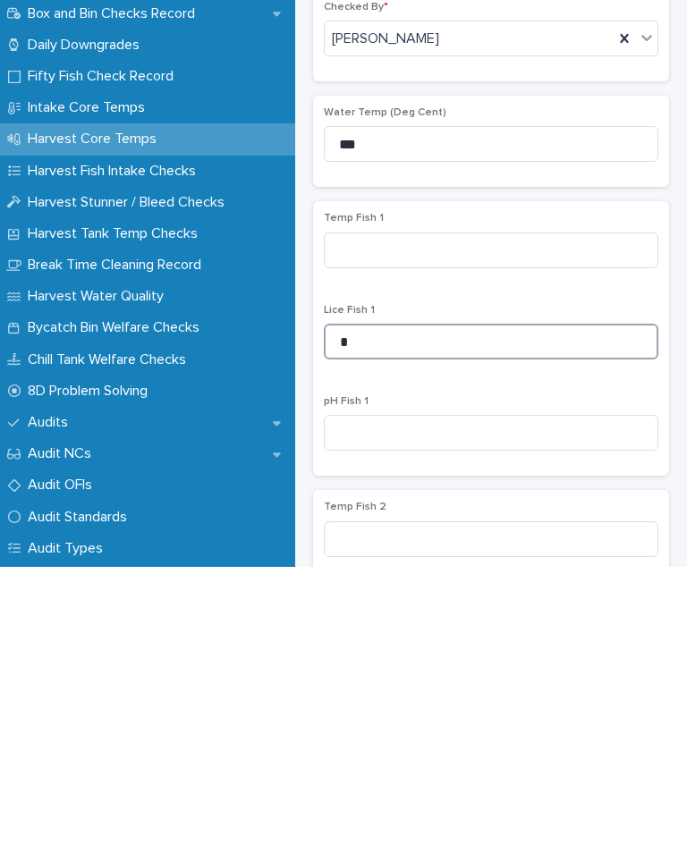
type input "*"
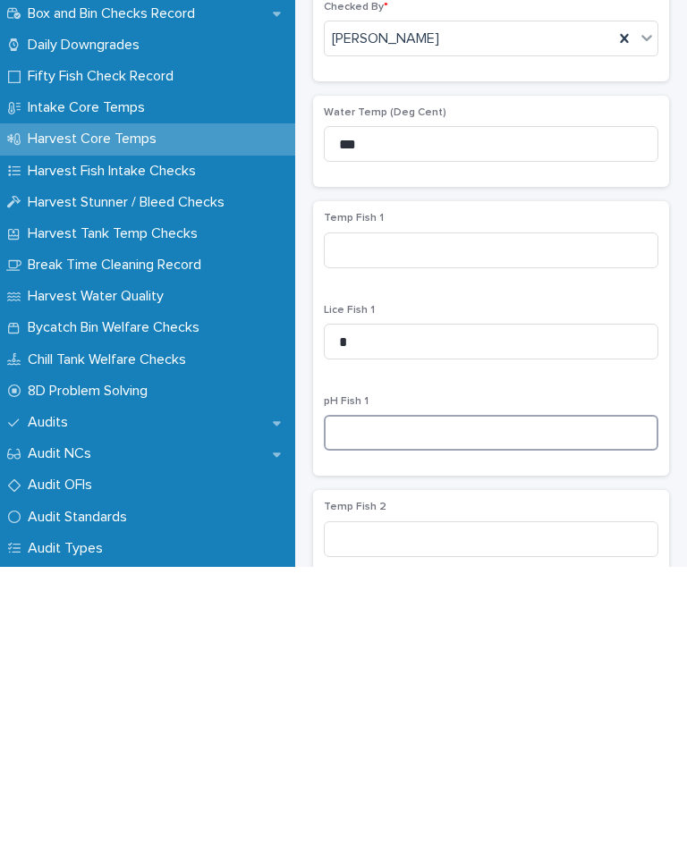
click at [381, 701] on input at bounding box center [491, 719] width 334 height 36
type input "***"
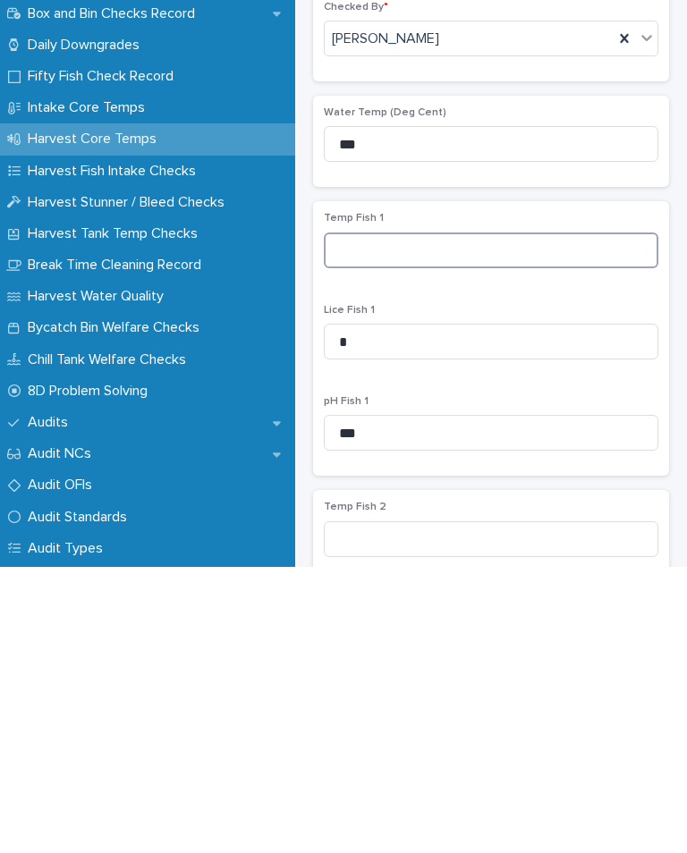
click at [392, 519] on input at bounding box center [491, 537] width 334 height 36
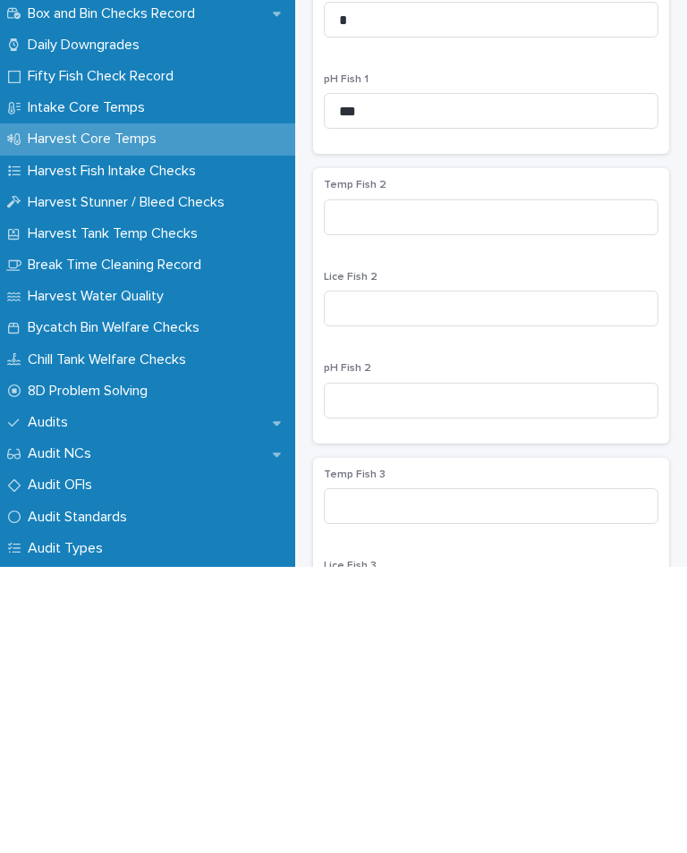
type input "***"
click at [435, 577] on input at bounding box center [491, 595] width 334 height 36
type input "*"
click at [414, 669] on input at bounding box center [491, 687] width 334 height 36
type input "****"
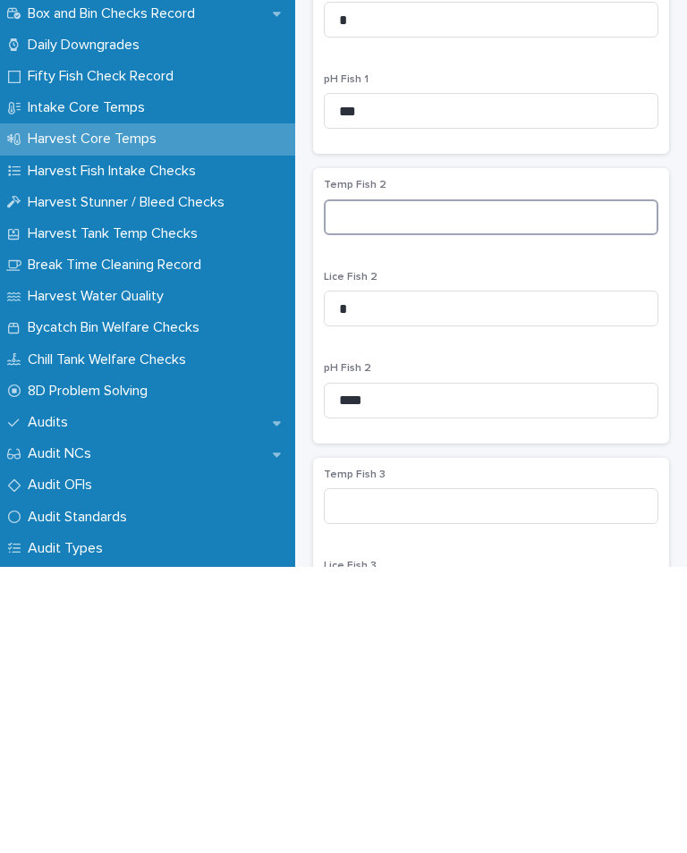
click at [385, 486] on input at bounding box center [491, 504] width 334 height 36
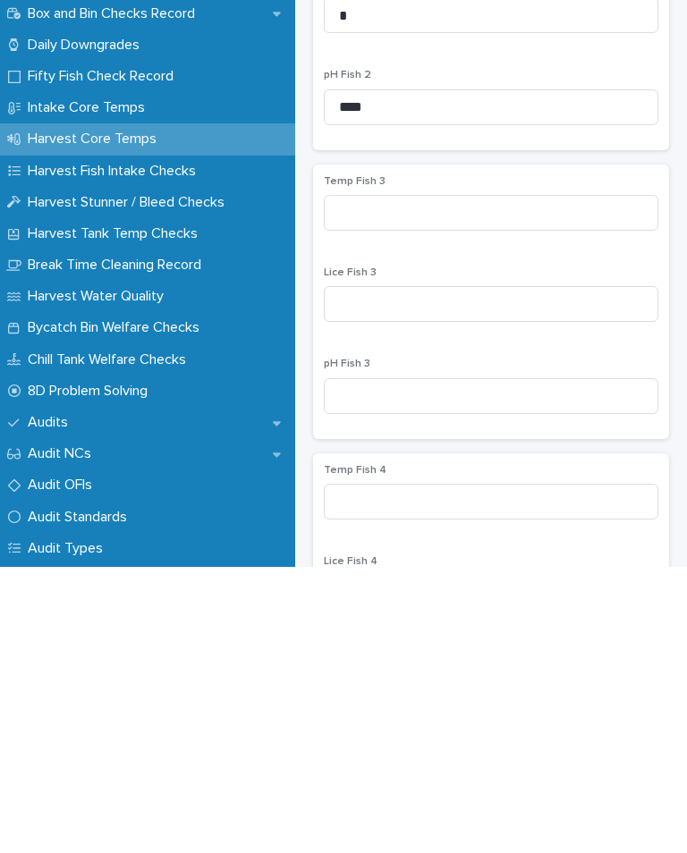
type input "***"
click at [435, 572] on input at bounding box center [491, 590] width 334 height 36
type input "*"
click at [406, 664] on input at bounding box center [491, 682] width 334 height 36
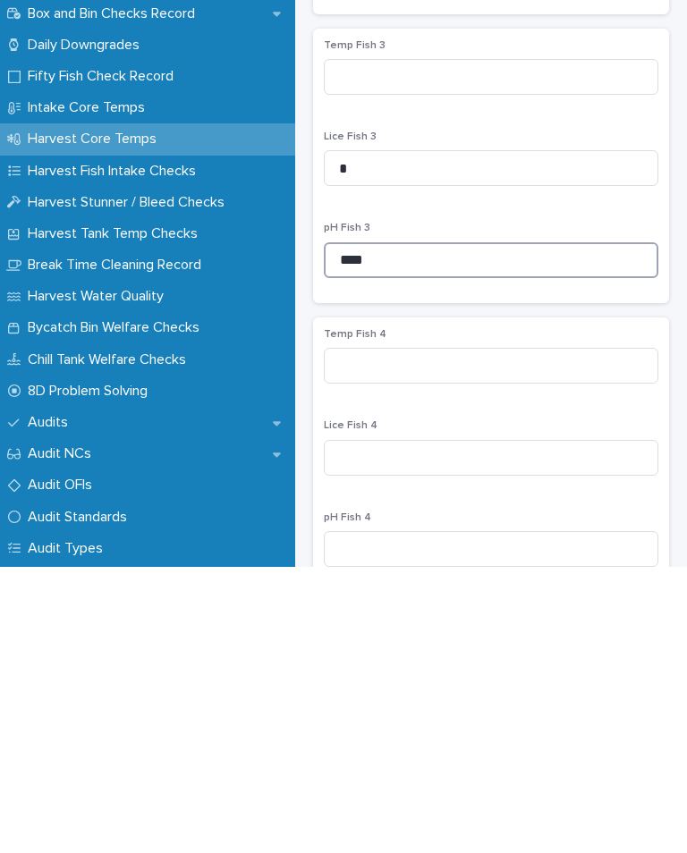
scroll to position [754, 0]
type input "****"
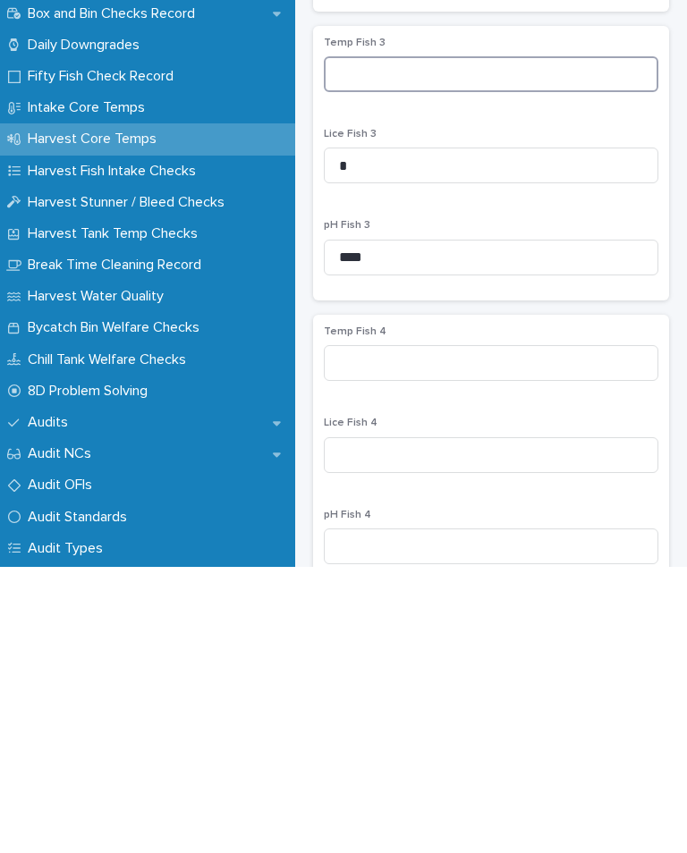
click at [426, 342] on input at bounding box center [491, 360] width 334 height 36
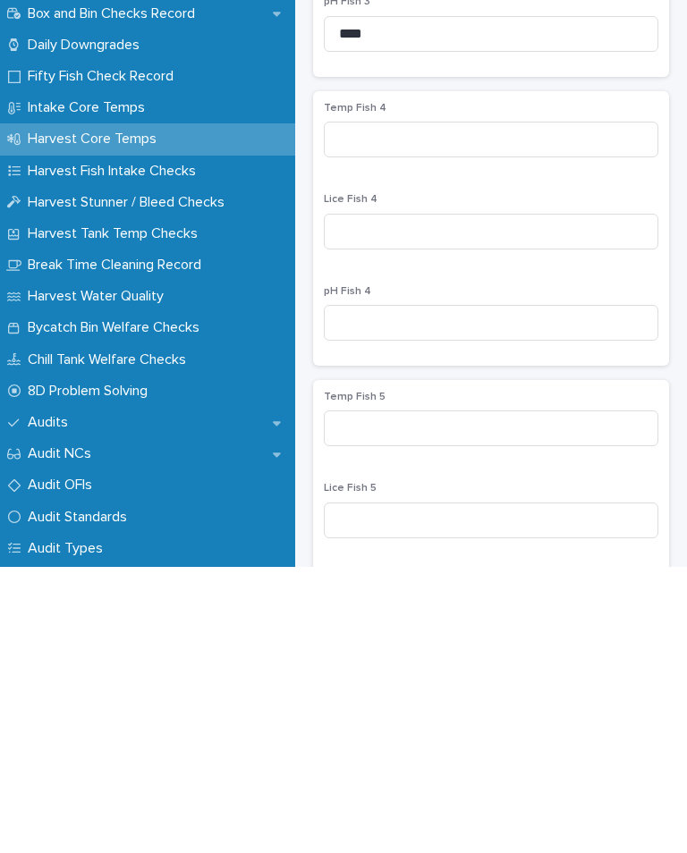
scroll to position [975, 0]
type input "***"
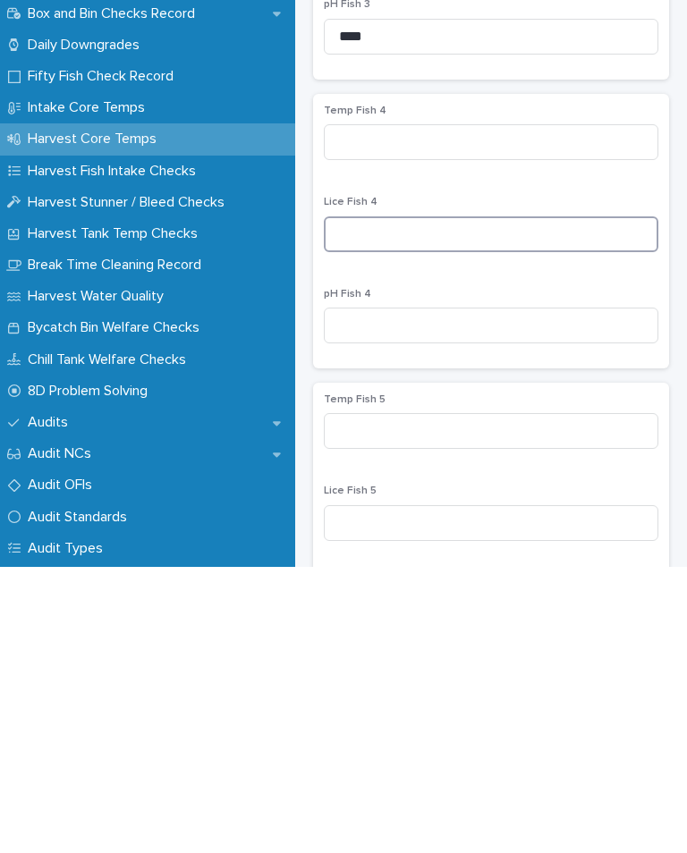
click at [405, 503] on input at bounding box center [491, 521] width 334 height 36
type input "*"
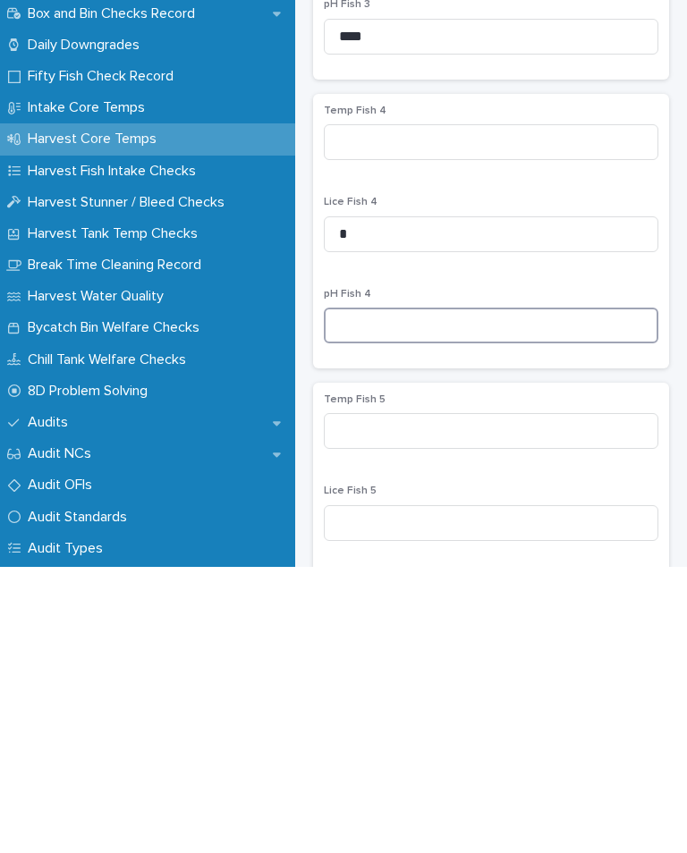
click at [410, 594] on input at bounding box center [491, 612] width 334 height 36
type input "****"
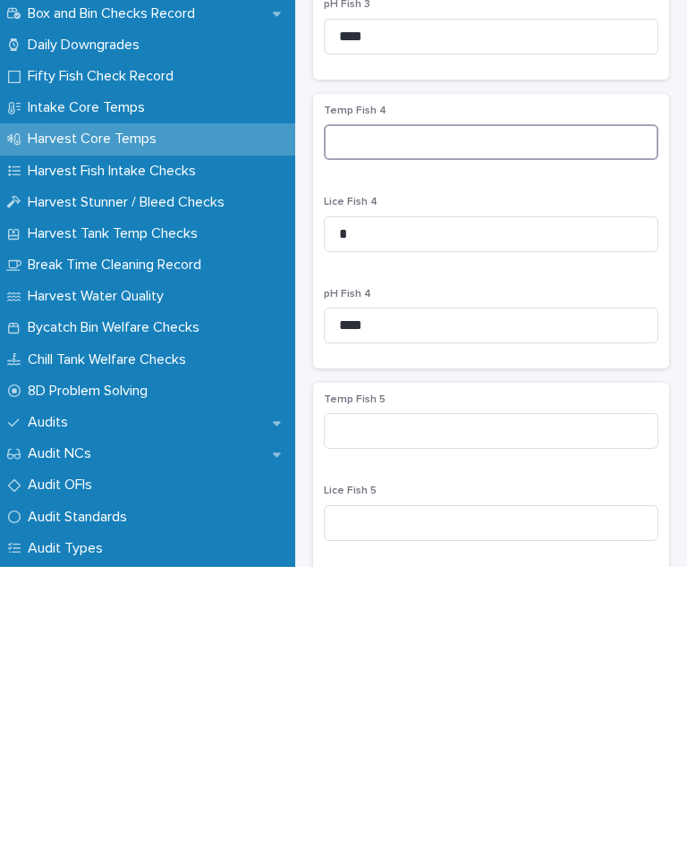
click at [383, 410] on input at bounding box center [491, 428] width 334 height 36
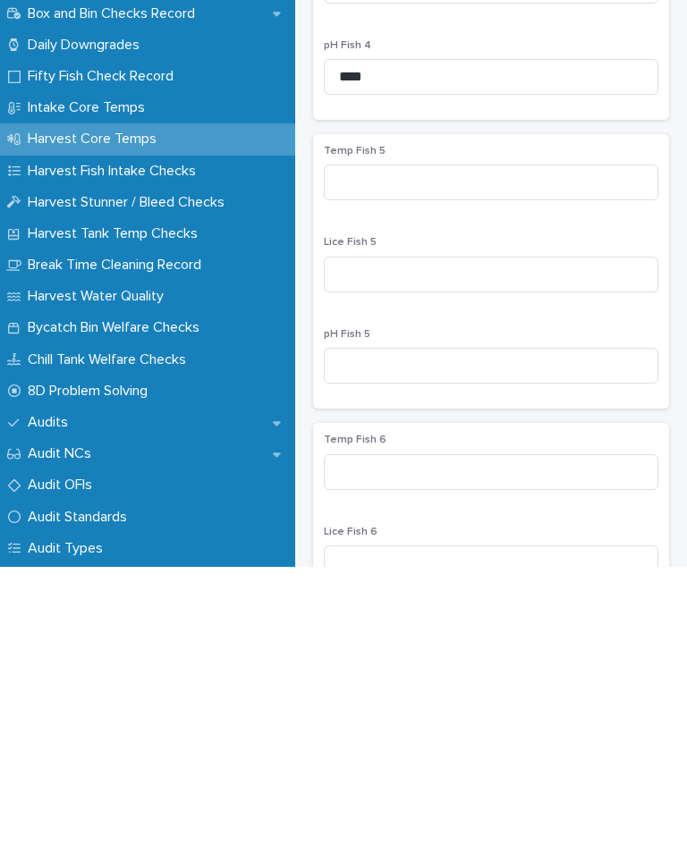
scroll to position [1224, 0]
type input "***"
click at [436, 542] on input at bounding box center [491, 560] width 334 height 36
type input "*"
click at [400, 633] on input at bounding box center [491, 651] width 334 height 36
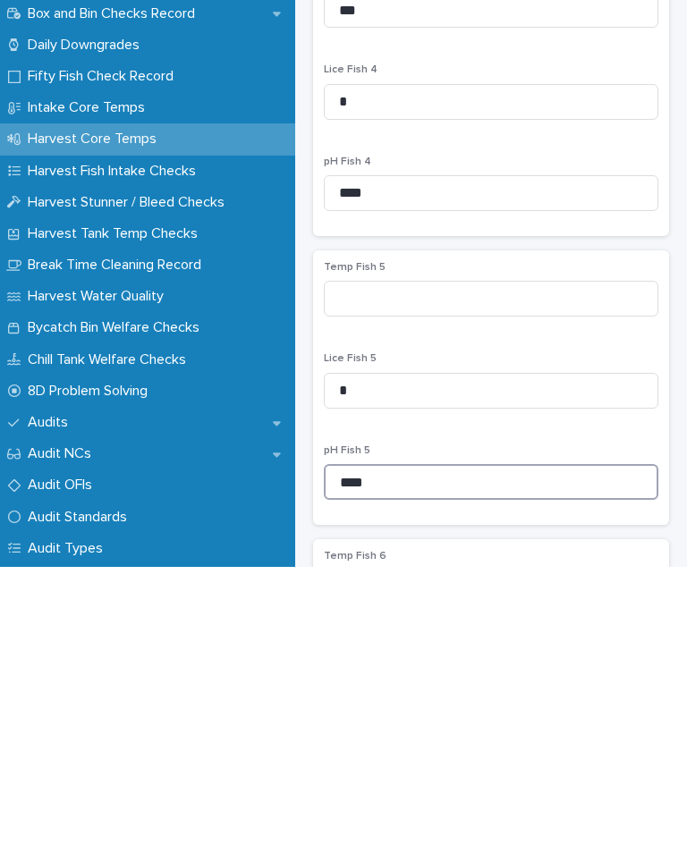
scroll to position [1106, 0]
type input "****"
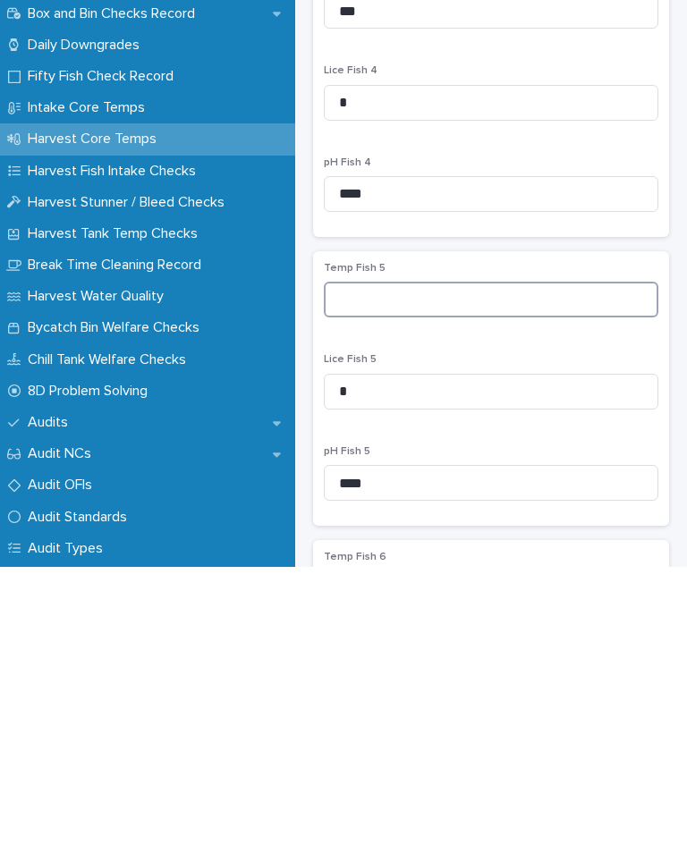
click at [464, 568] on input at bounding box center [491, 586] width 334 height 36
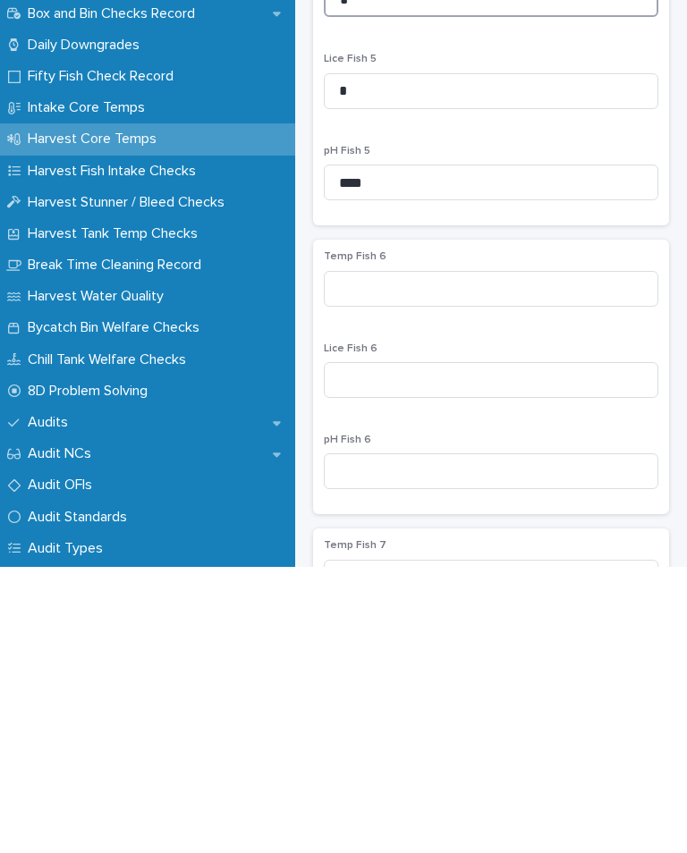
scroll to position [1405, 0]
type input "*"
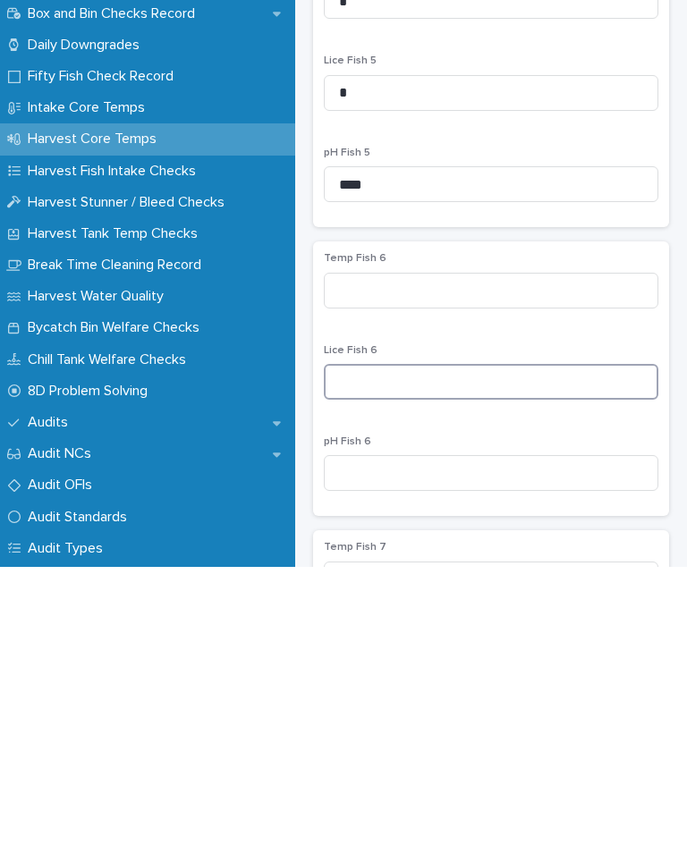
click at [440, 650] on input at bounding box center [491, 668] width 334 height 36
type input "*"
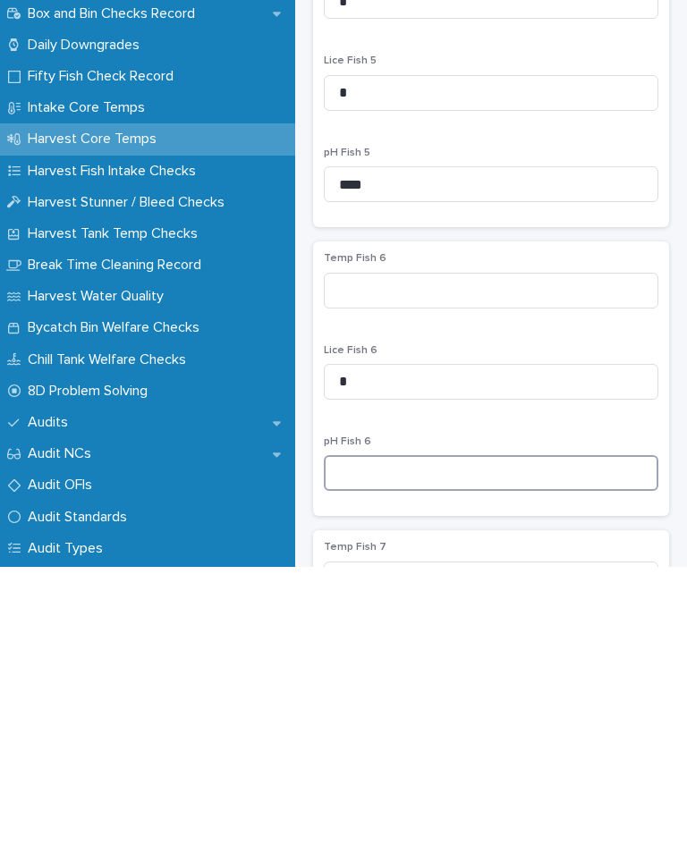
click at [418, 741] on input at bounding box center [491, 759] width 334 height 36
type input "*"
type input "****"
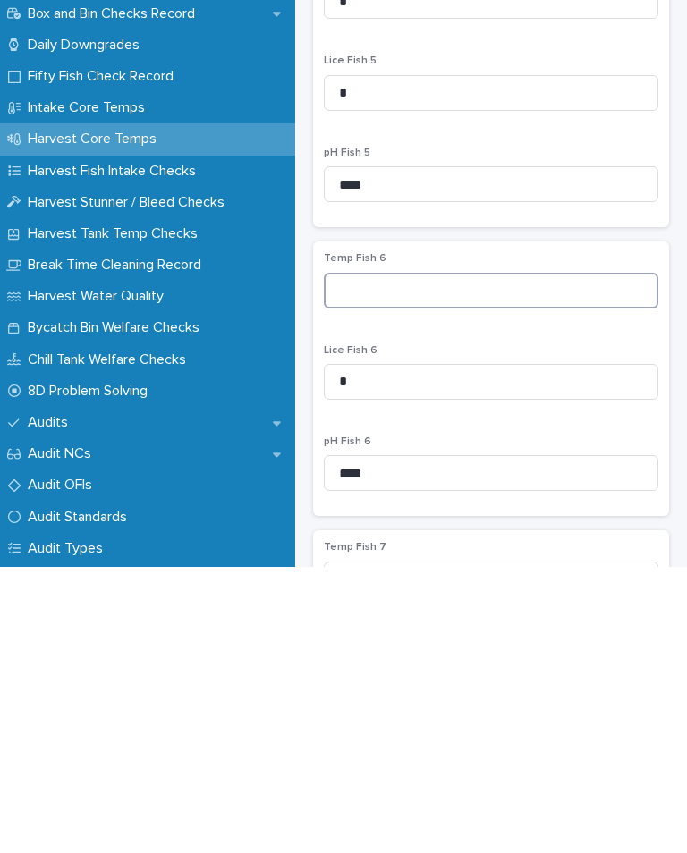
click at [412, 559] on input at bounding box center [491, 577] width 334 height 36
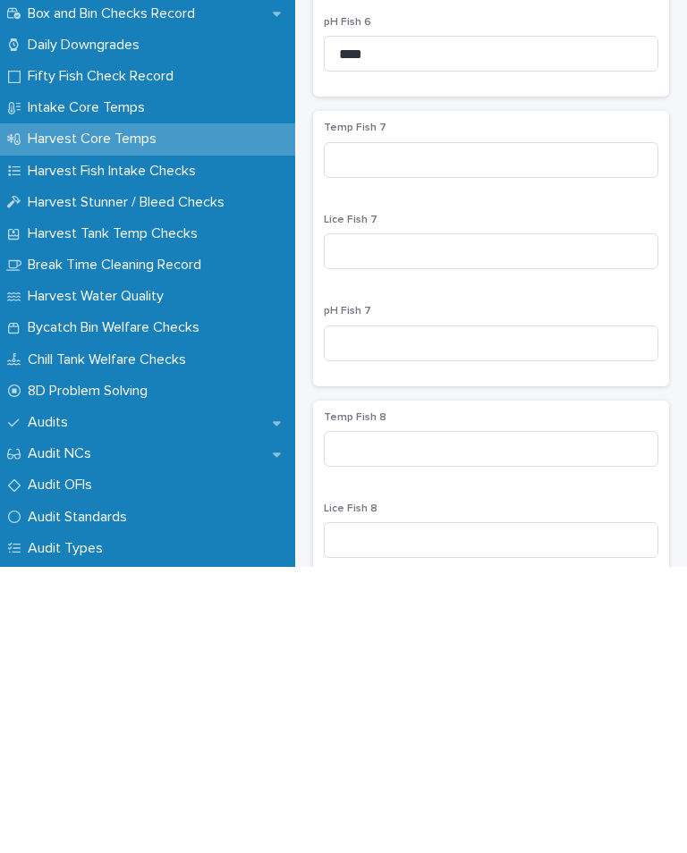
scroll to position [1855, 0]
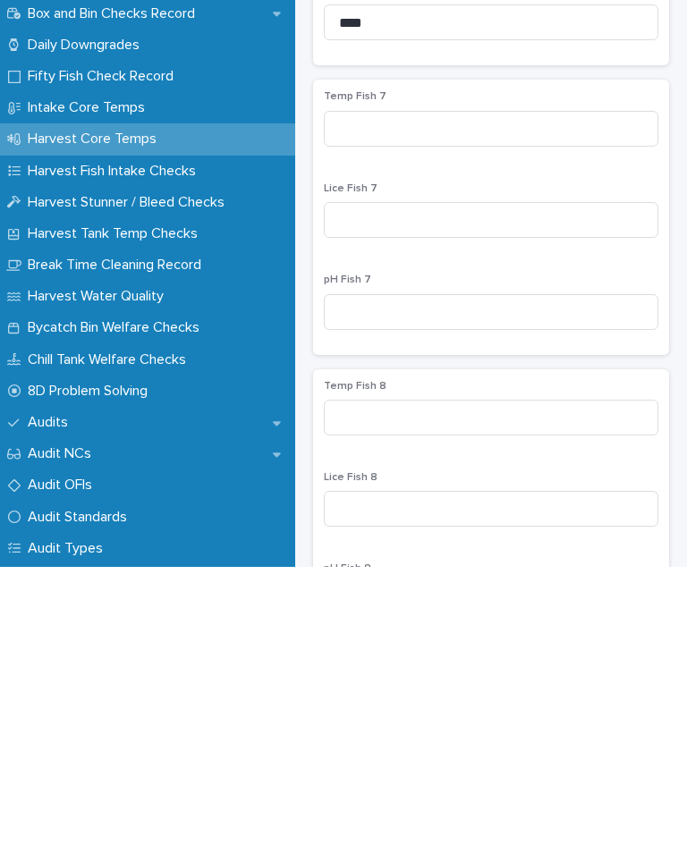
type input "***"
click at [426, 488] on input at bounding box center [491, 506] width 334 height 36
type input "*"
click at [397, 580] on input at bounding box center [491, 598] width 334 height 36
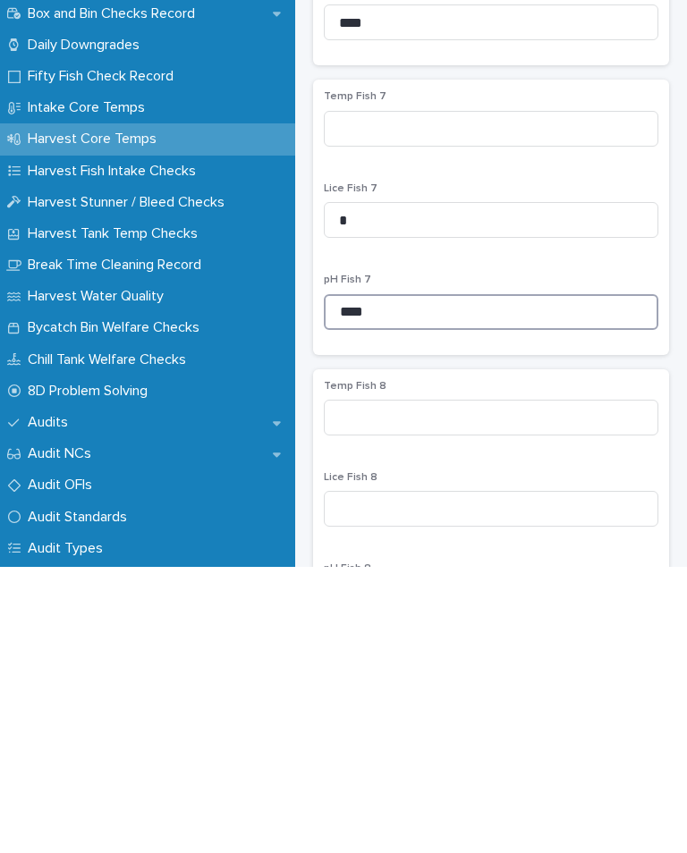
type input "****"
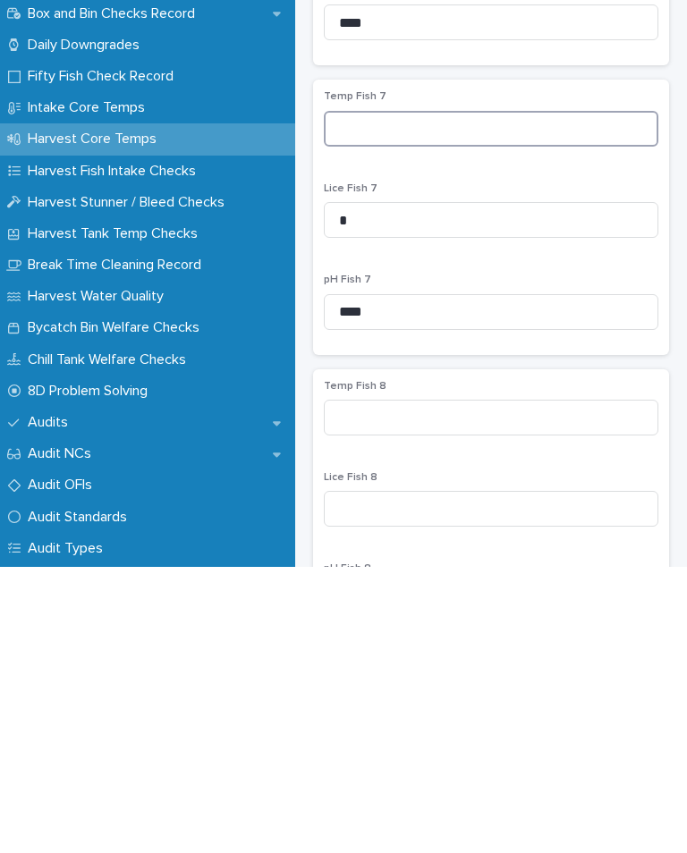
click at [384, 397] on input at bounding box center [491, 415] width 334 height 36
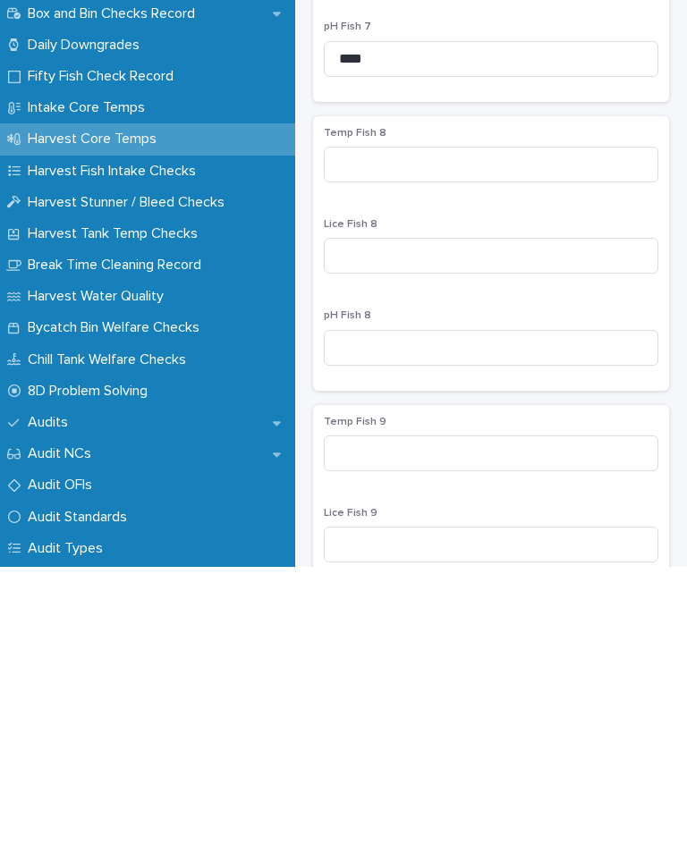
scroll to position [2119, 0]
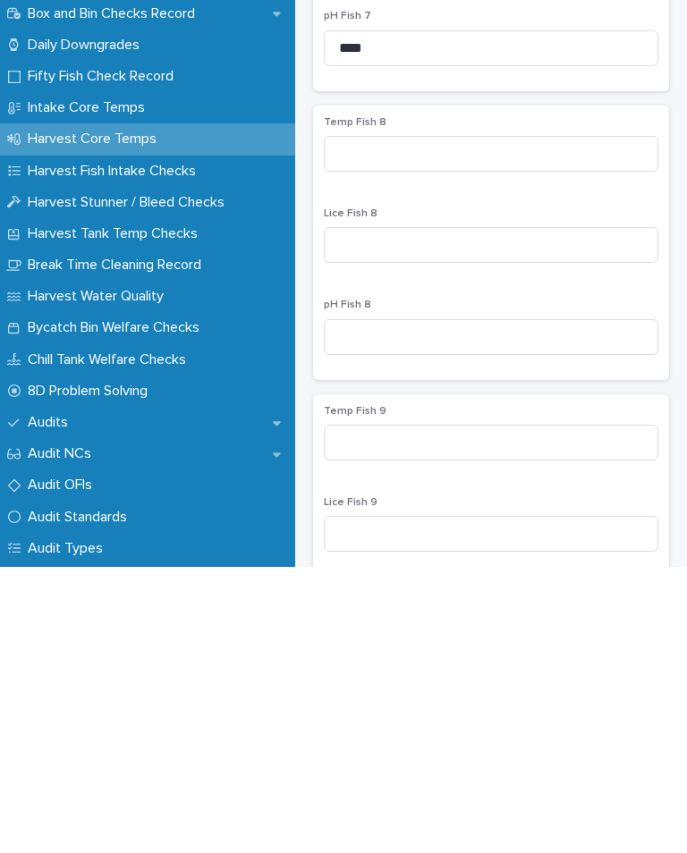
type input "***"
click at [440, 513] on input at bounding box center [491, 531] width 334 height 36
type input "*"
click at [417, 605] on input at bounding box center [491, 623] width 334 height 36
type input "****"
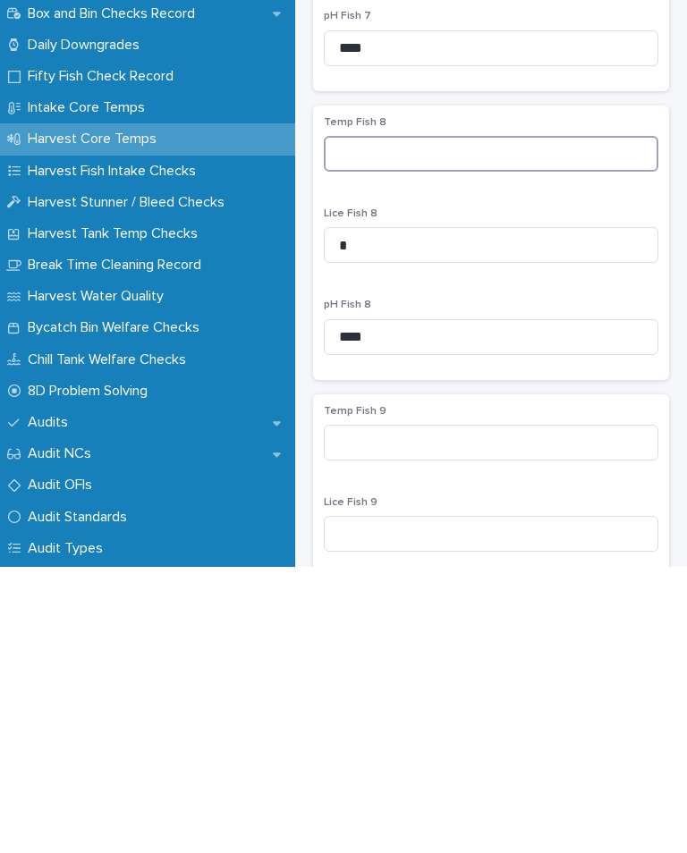
click at [398, 422] on input at bounding box center [491, 440] width 334 height 36
type input "***"
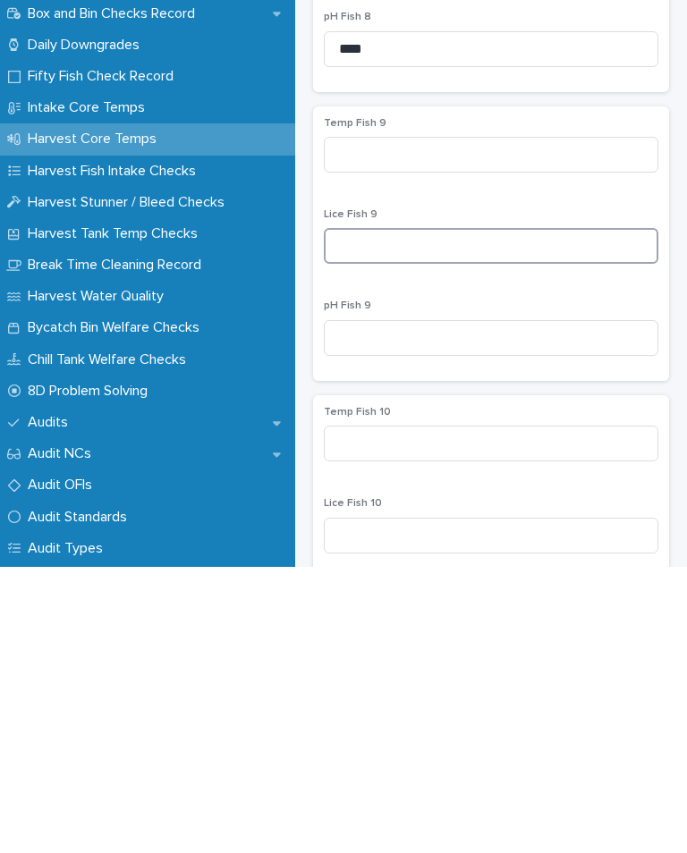
click at [408, 514] on input at bounding box center [491, 532] width 334 height 36
type input "*"
click at [414, 606] on input at bounding box center [491, 624] width 334 height 36
type input "***"
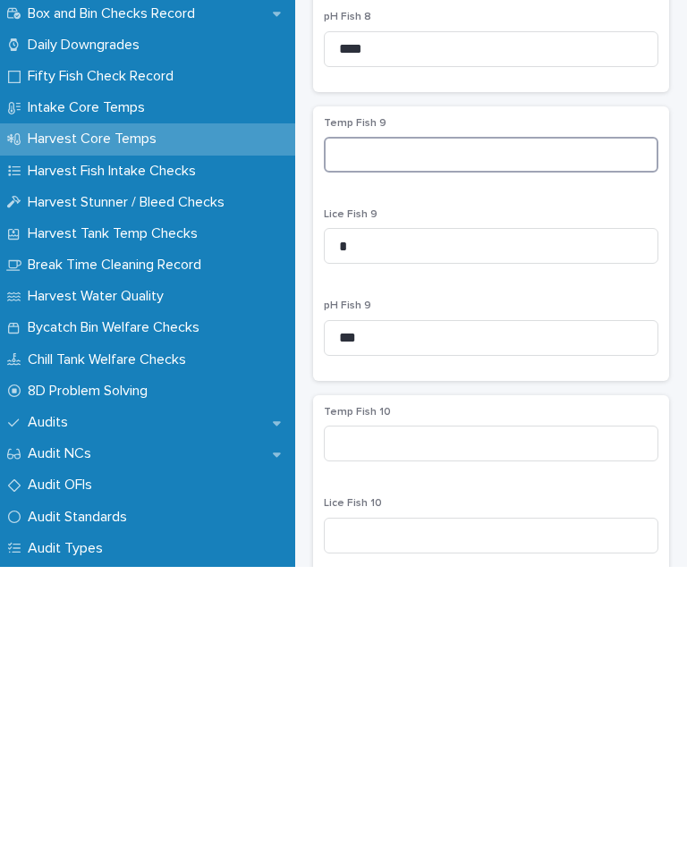
click at [376, 423] on input at bounding box center [491, 441] width 334 height 36
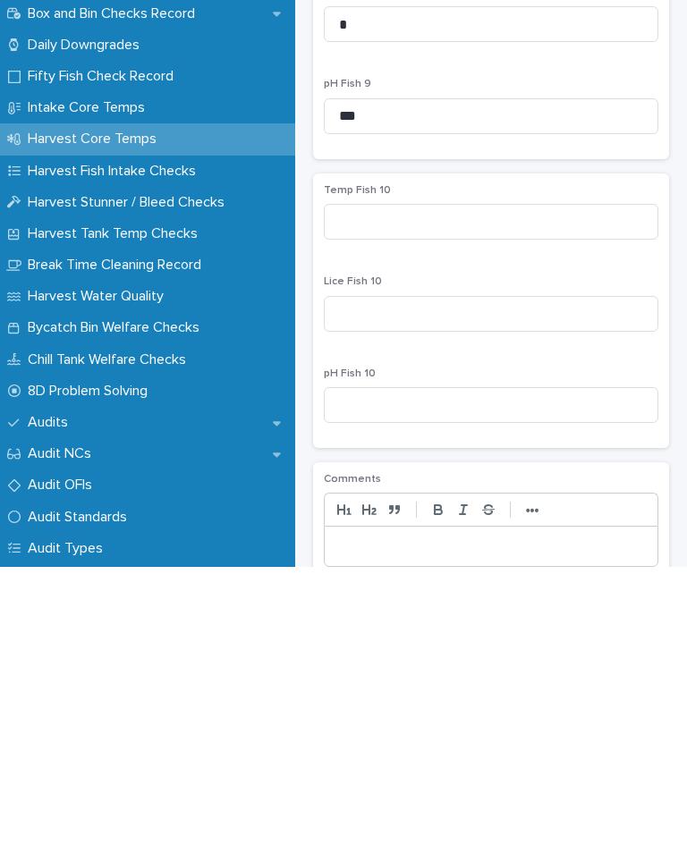
scroll to position [2632, 0]
type input "***"
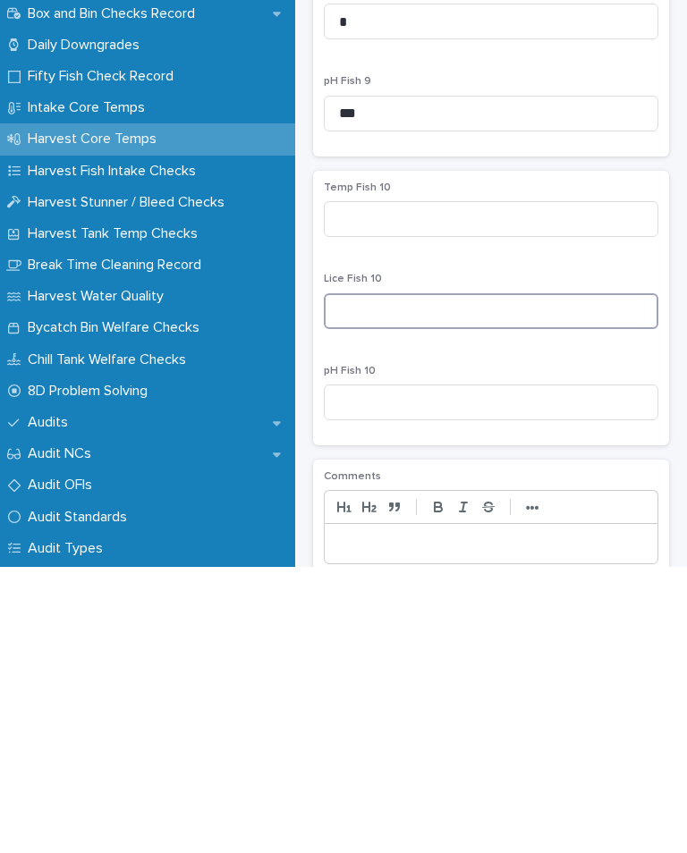
click at [426, 579] on input at bounding box center [491, 597] width 334 height 36
type input "*"
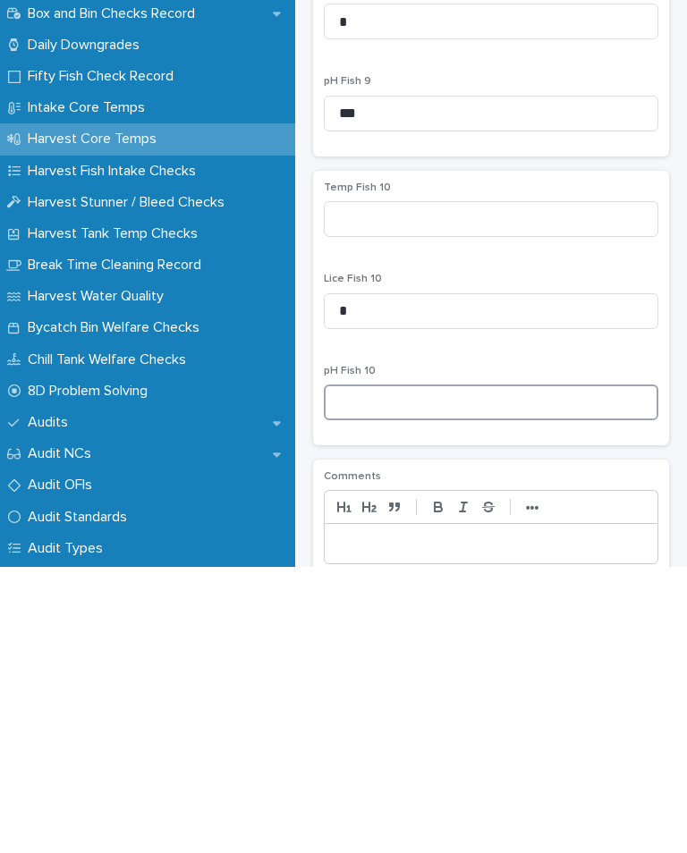
click at [420, 671] on input at bounding box center [491, 689] width 334 height 36
type input "****"
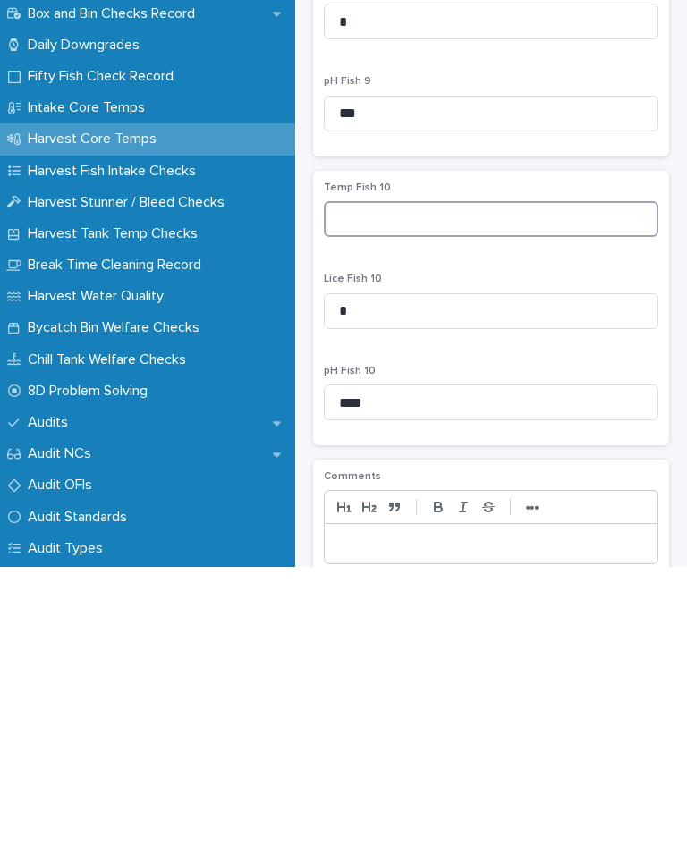
click at [477, 487] on input at bounding box center [491, 505] width 334 height 36
type input "***"
click at [449, 559] on div "Lice Fish 10 *" at bounding box center [491, 594] width 334 height 70
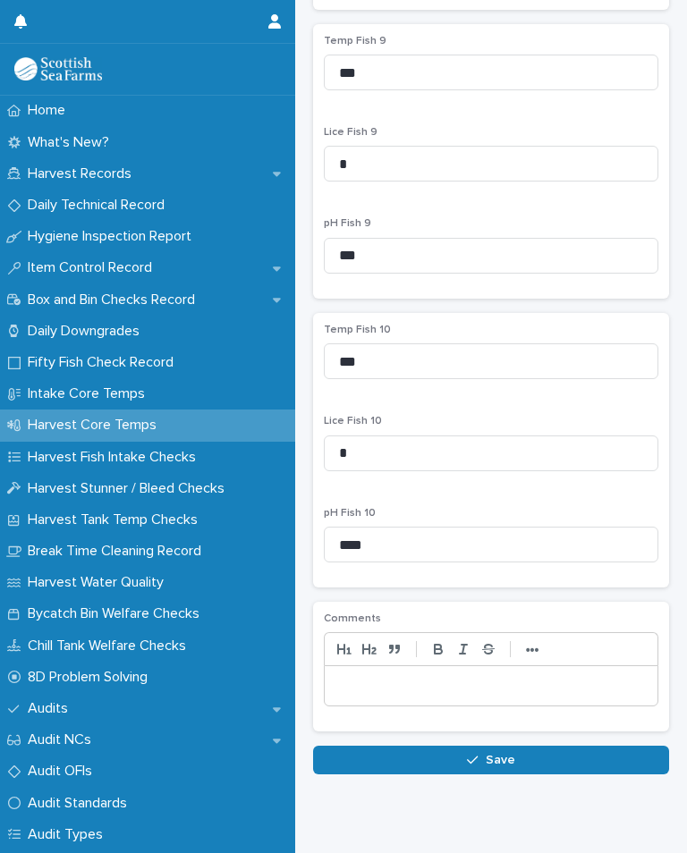
scroll to position [2775, 0]
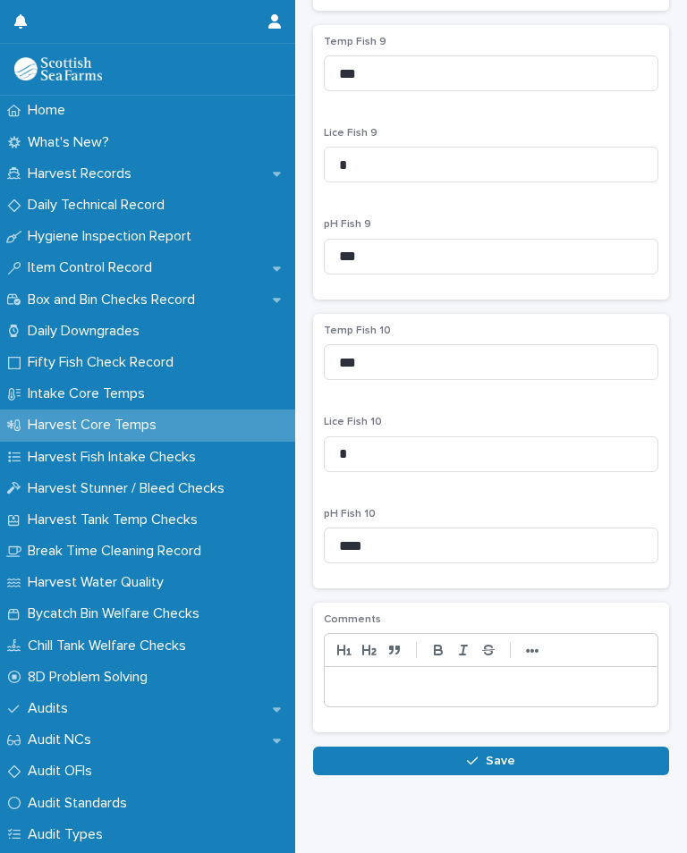
click at [502, 767] on span "Save" at bounding box center [501, 761] width 30 height 13
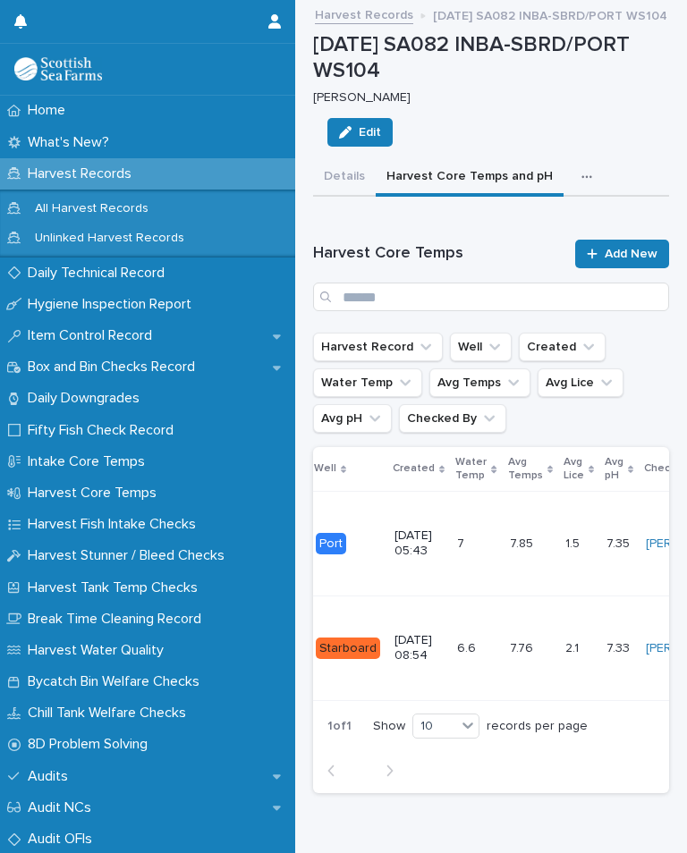
scroll to position [0, 98]
click at [581, 178] on icon "button" at bounding box center [586, 177] width 11 height 13
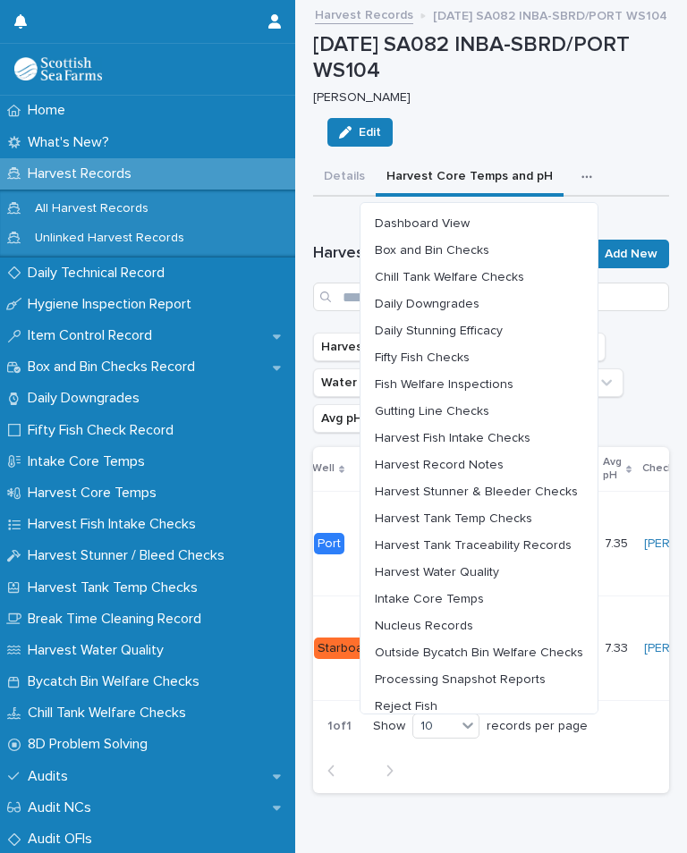
click at [506, 272] on span "Chill Tank Welfare Checks" at bounding box center [449, 277] width 149 height 13
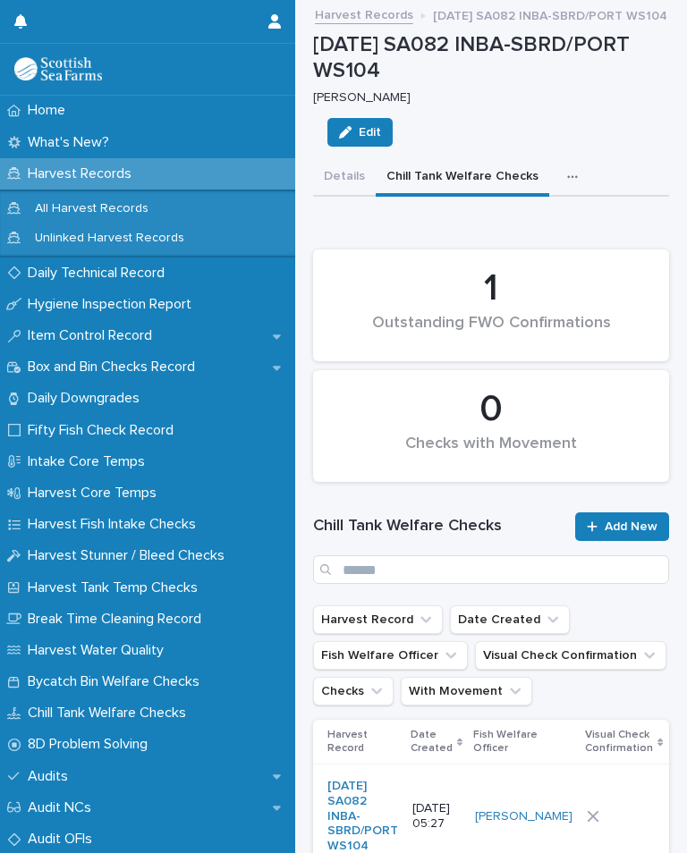
click at [587, 823] on div at bounding box center [624, 816] width 74 height 13
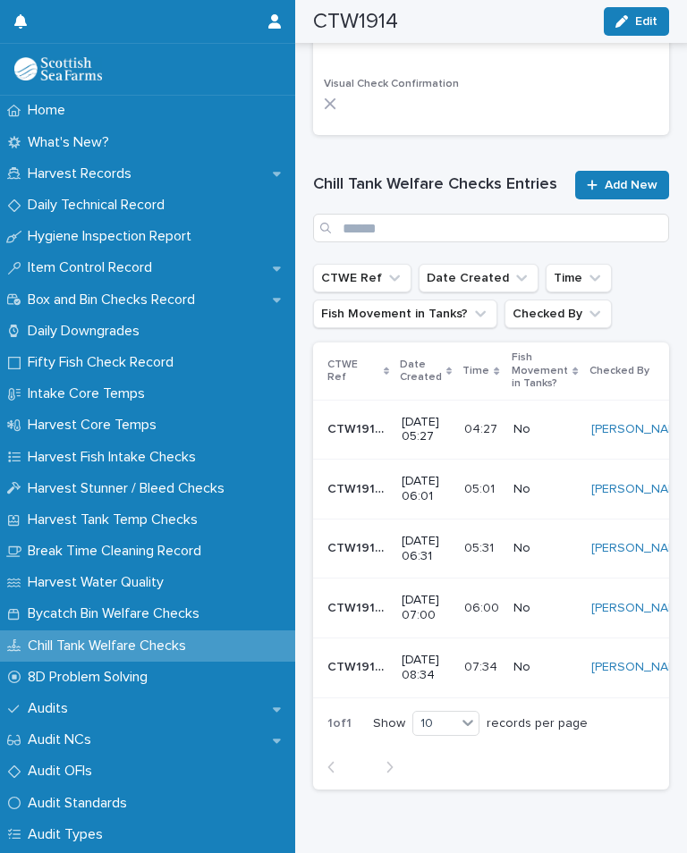
scroll to position [712, 0]
click at [638, 180] on span "Add New" at bounding box center [630, 186] width 53 height 13
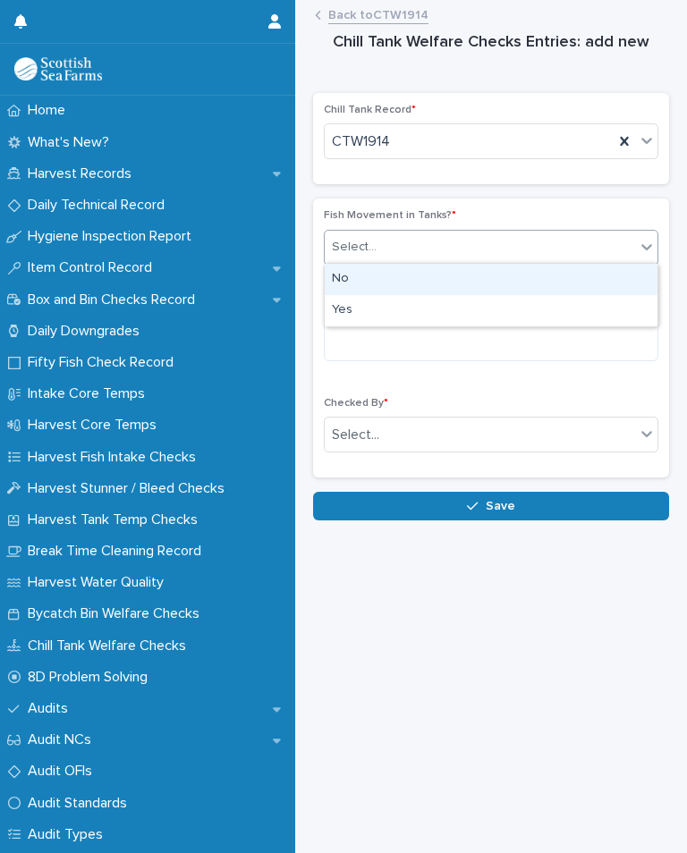
click at [359, 272] on div "No" at bounding box center [491, 279] width 333 height 31
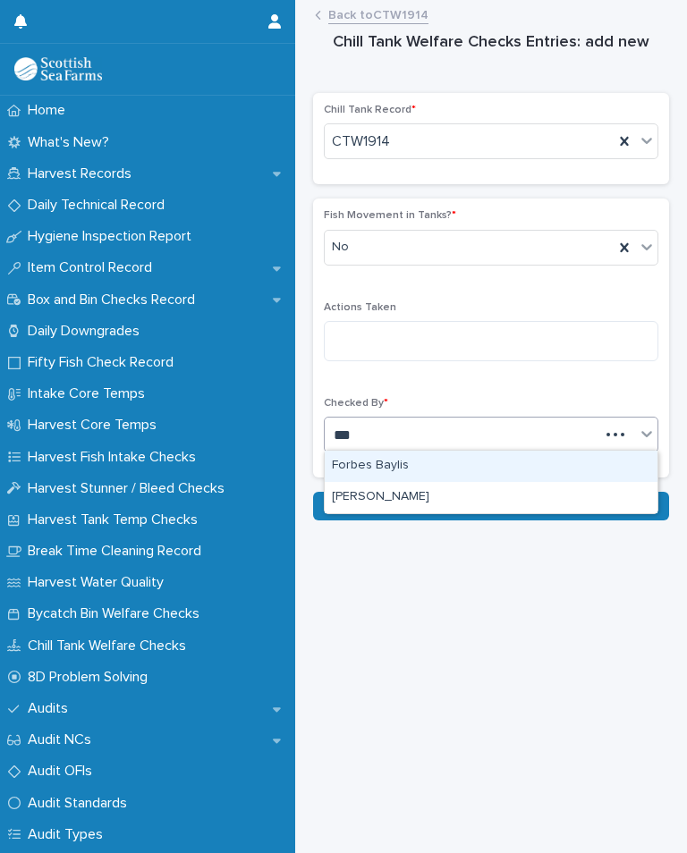
type input "***"
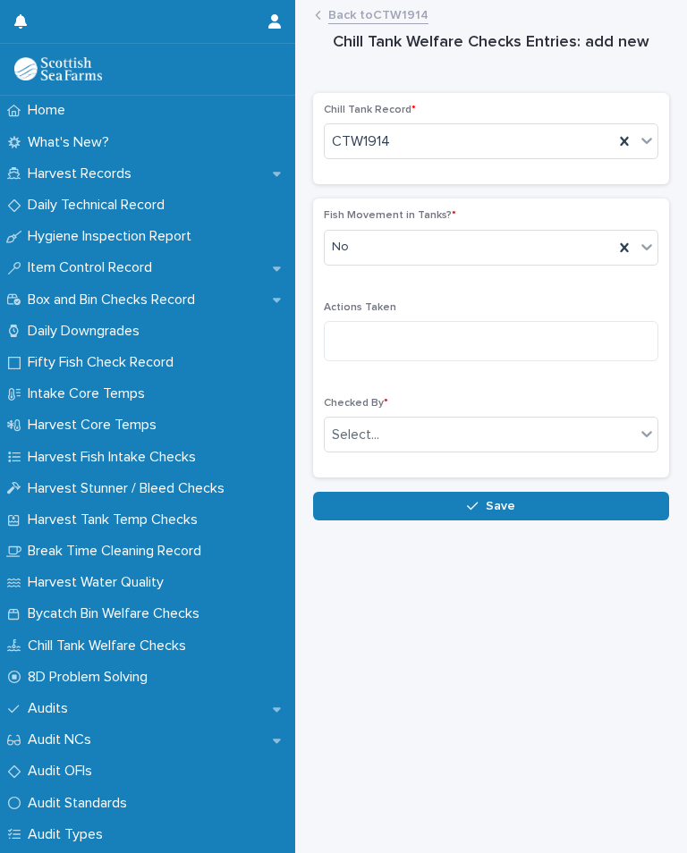
click at [501, 507] on span "Save" at bounding box center [501, 506] width 30 height 13
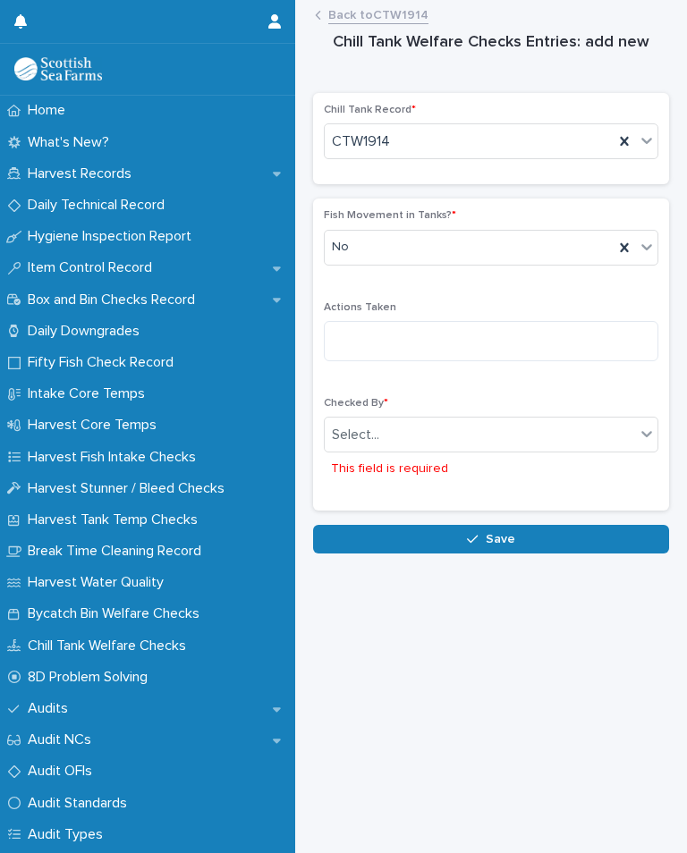
scroll to position [28, 0]
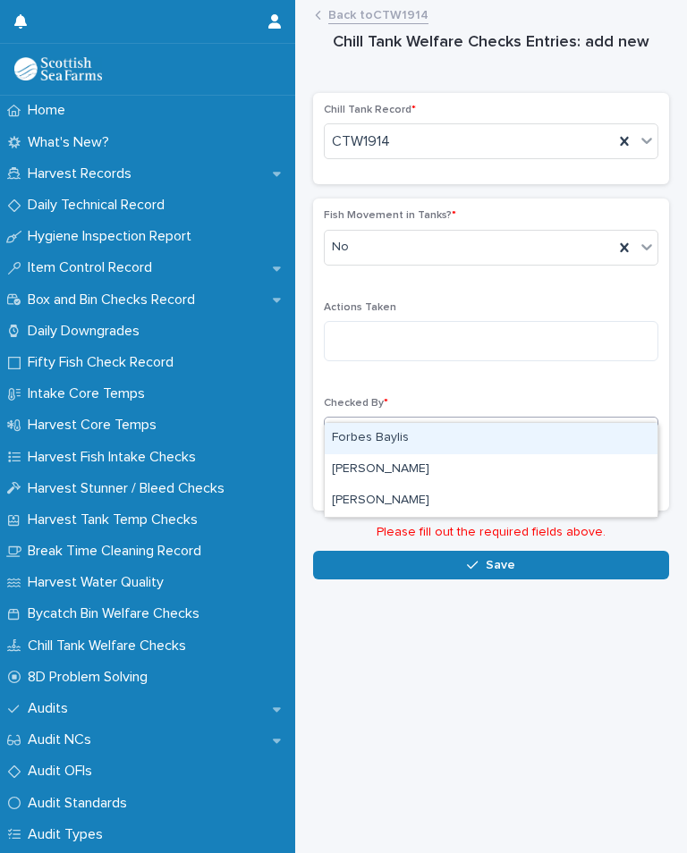
click at [402, 486] on div "[PERSON_NAME]" at bounding box center [491, 501] width 333 height 31
type input "**"
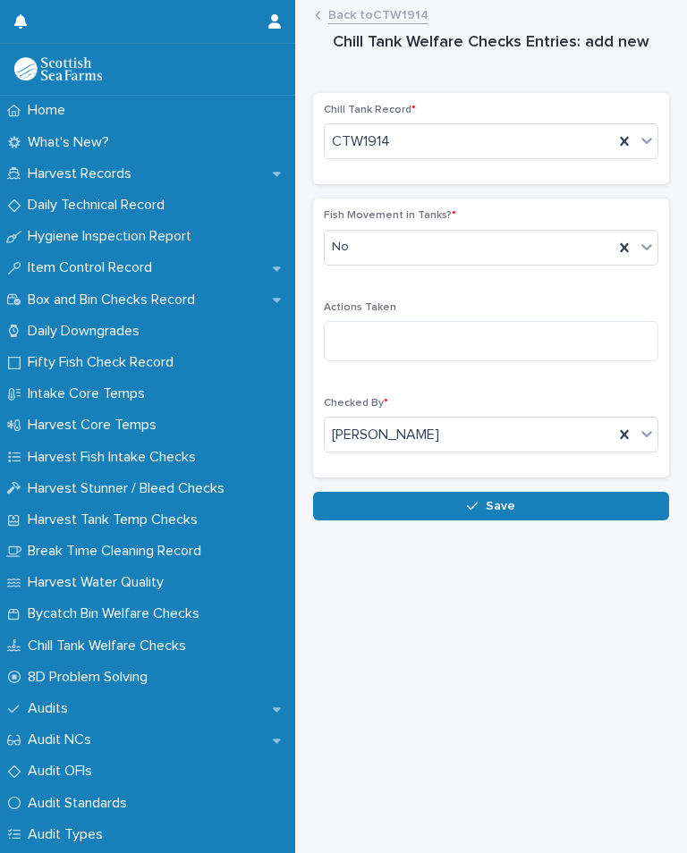
click at [504, 500] on span "Save" at bounding box center [501, 506] width 30 height 13
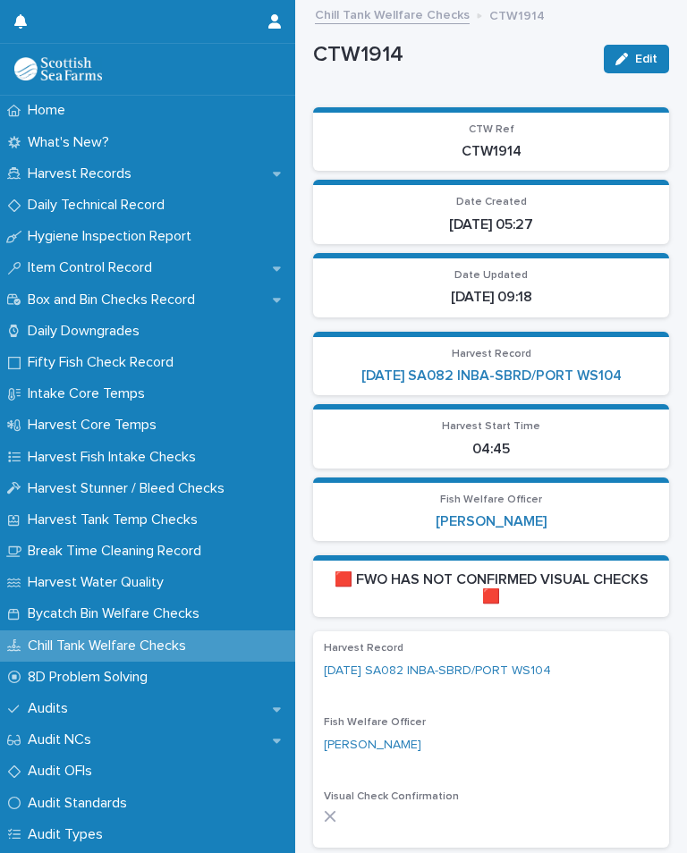
click at [588, 368] on link "[DATE] SA082 INBA-SBRD/PORT WS104" at bounding box center [491, 376] width 260 height 17
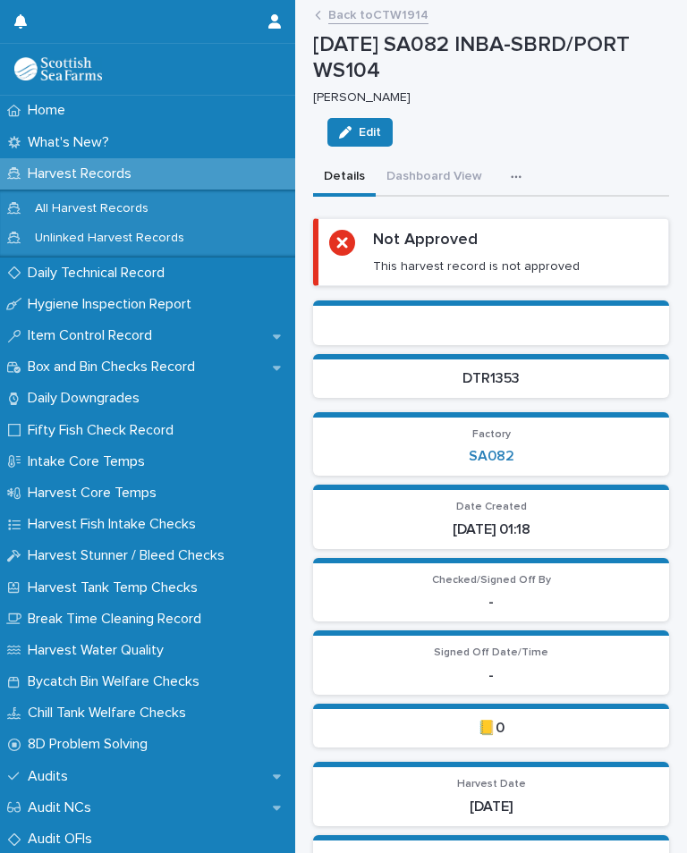
click at [521, 171] on div "button" at bounding box center [520, 177] width 18 height 13
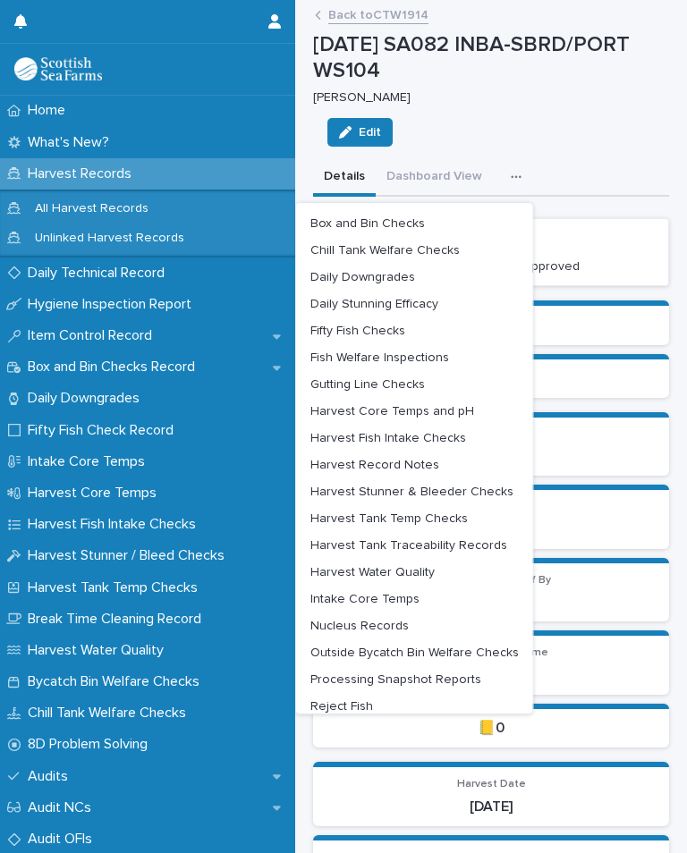
click at [605, 120] on div "[DATE] SA082 INBA-SBRD/PORT WS104 [PERSON_NAME] Edit" at bounding box center [491, 95] width 356 height 127
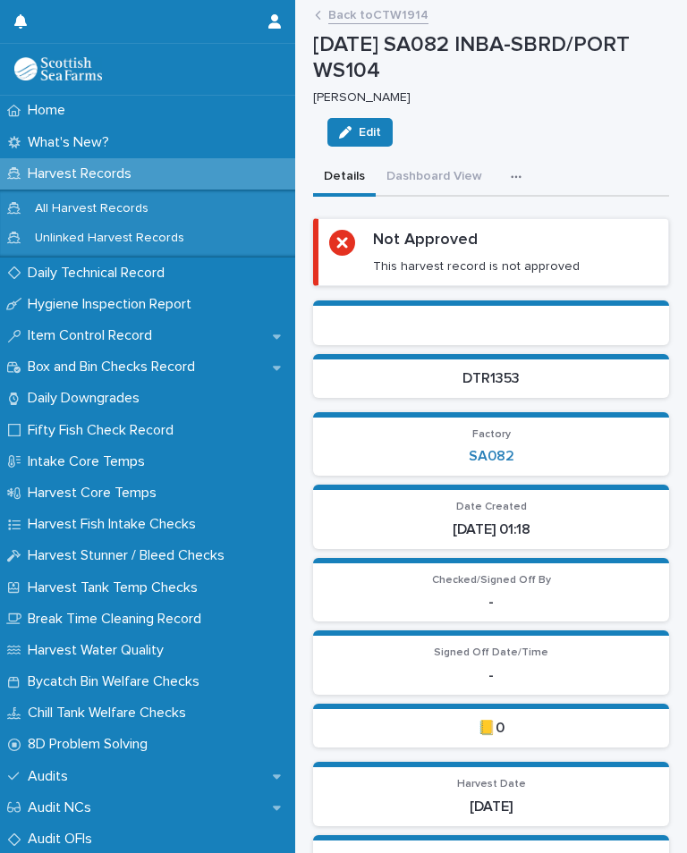
click at [520, 159] on button "button" at bounding box center [519, 177] width 39 height 36
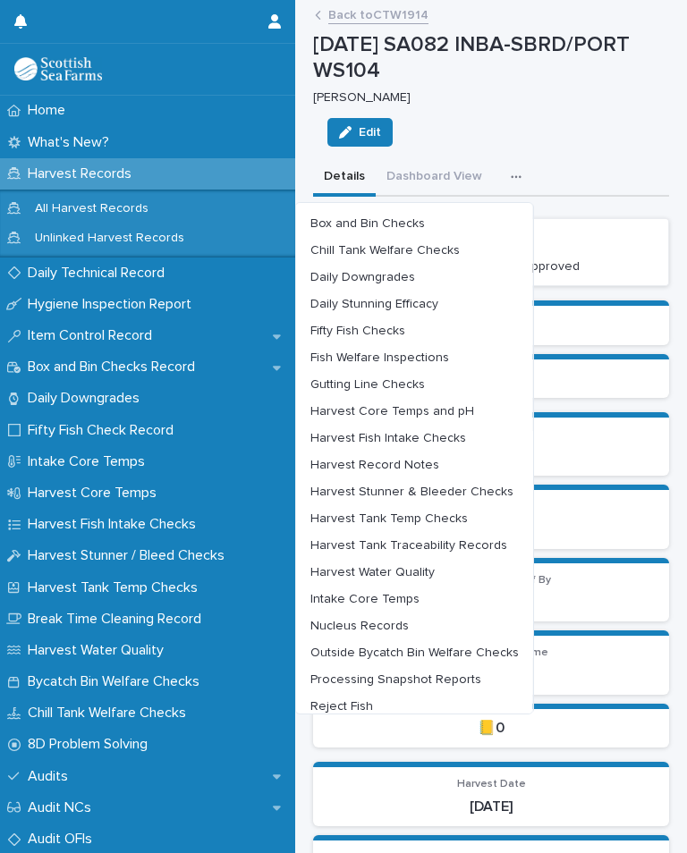
click at [459, 646] on span "Outside Bycatch Bin Welfare Checks" at bounding box center [414, 652] width 208 height 13
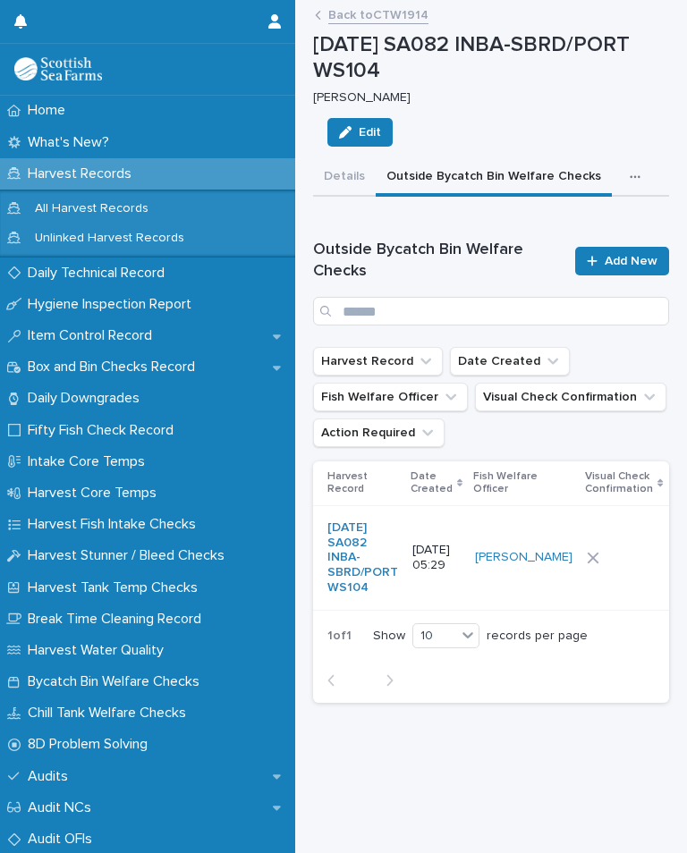
click at [591, 546] on div at bounding box center [624, 558] width 74 height 27
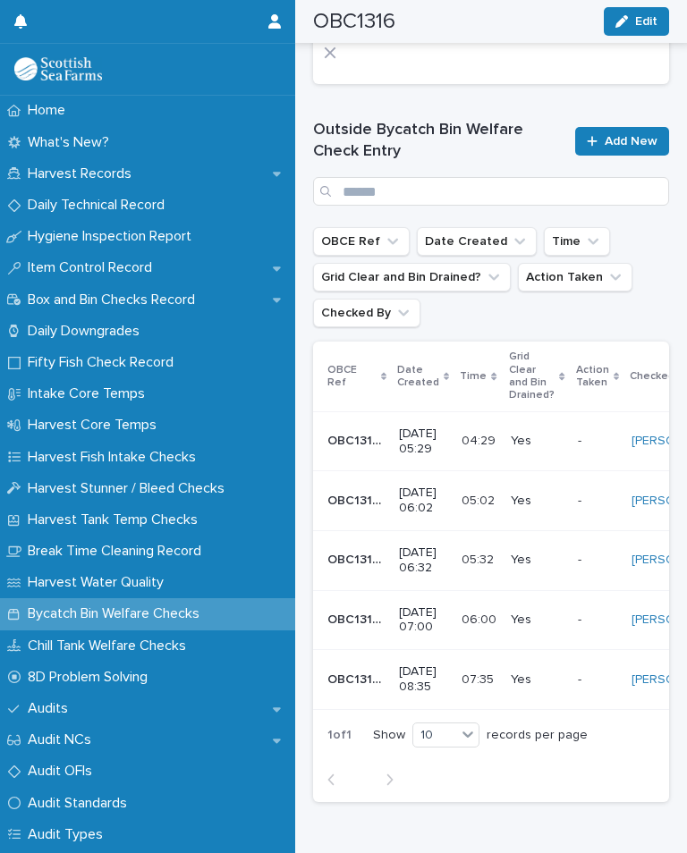
scroll to position [810, 0]
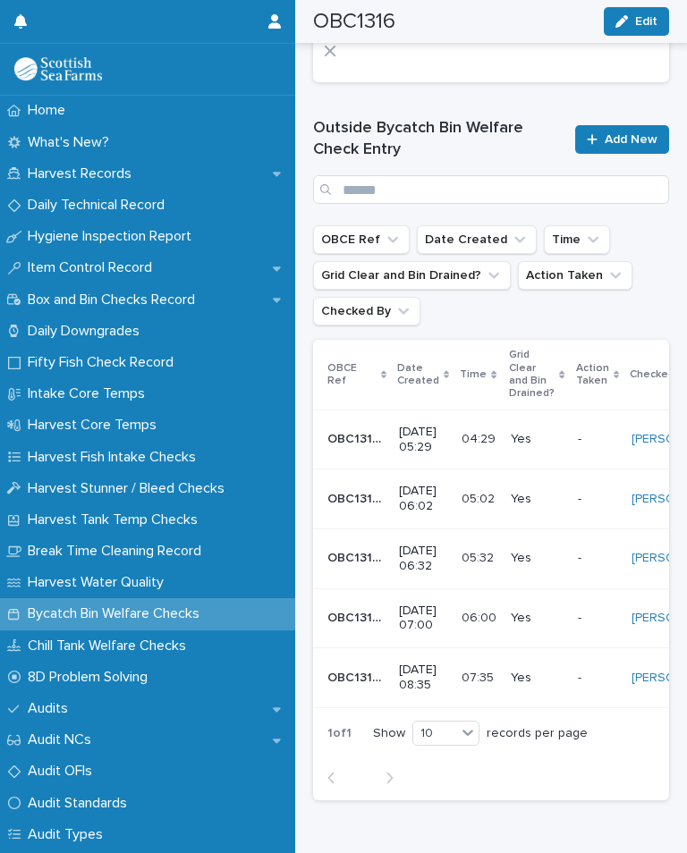
click at [636, 133] on span "Add New" at bounding box center [630, 139] width 53 height 13
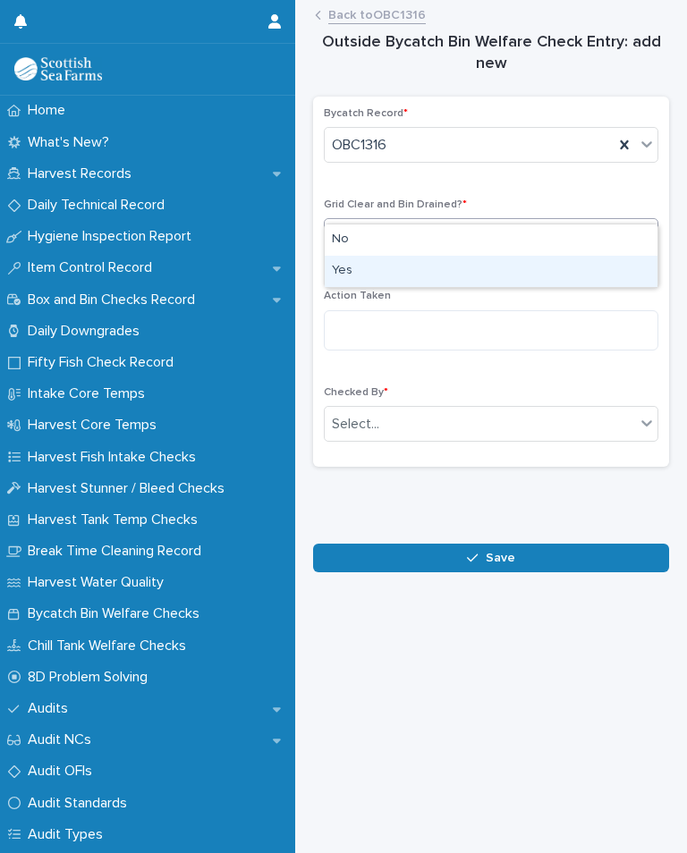
click at [355, 256] on div "Yes" at bounding box center [491, 271] width 333 height 31
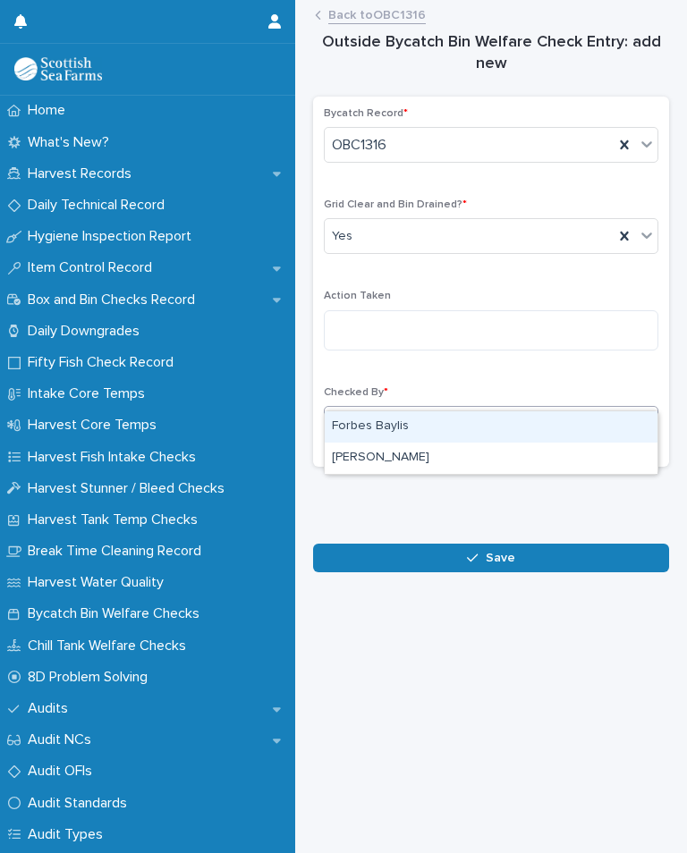
click at [410, 443] on div "[PERSON_NAME]" at bounding box center [491, 458] width 333 height 31
type input "***"
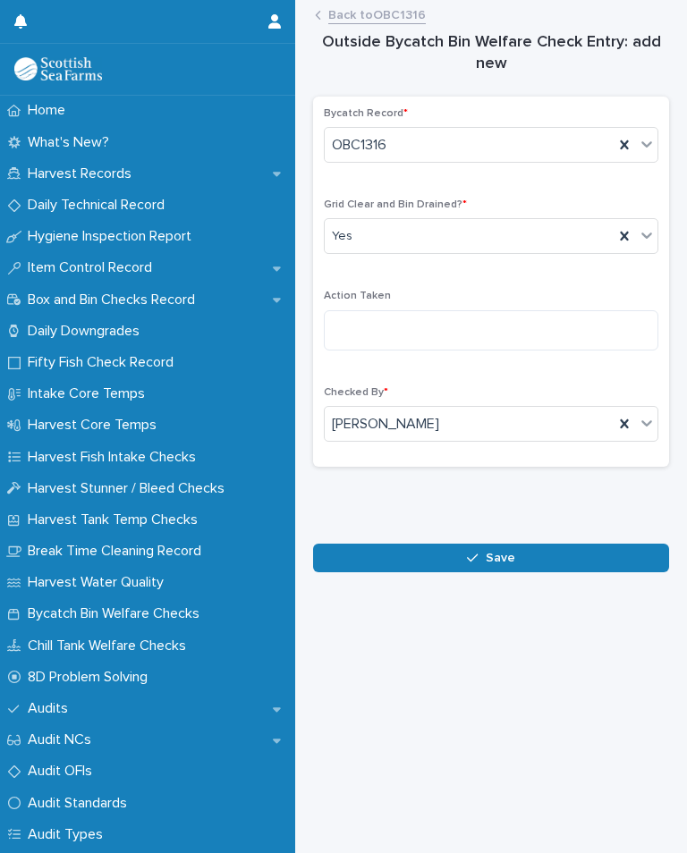
click at [503, 544] on button "Save" at bounding box center [491, 558] width 356 height 29
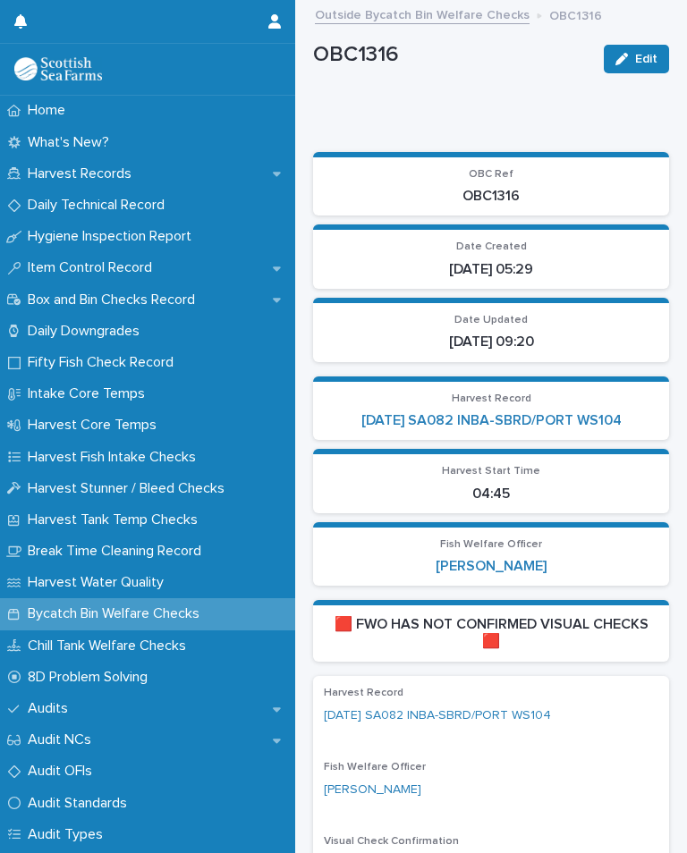
click at [570, 412] on link "[DATE] SA082 INBA-SBRD/PORT WS104" at bounding box center [491, 420] width 260 height 17
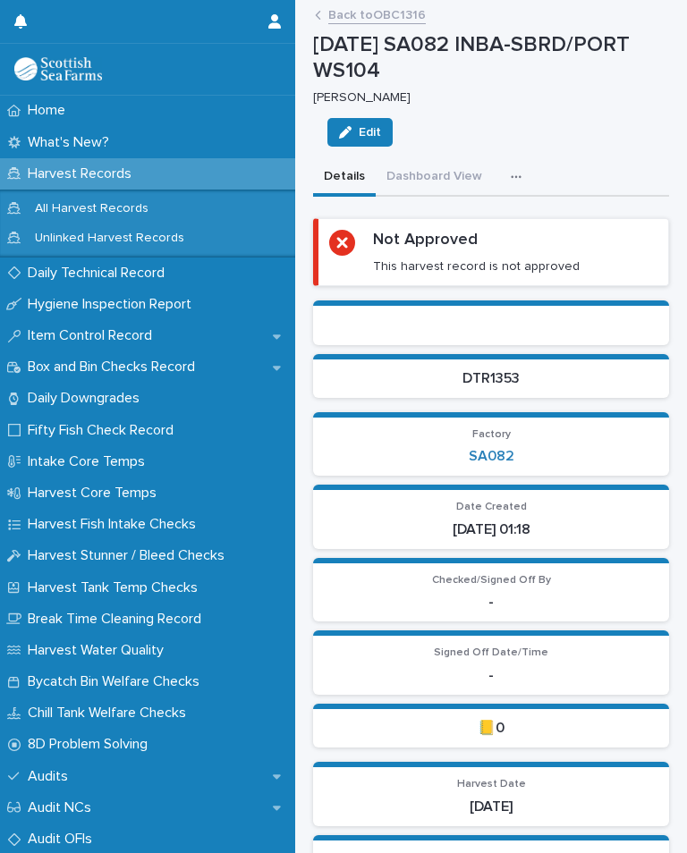
click at [520, 171] on div "button" at bounding box center [520, 177] width 18 height 13
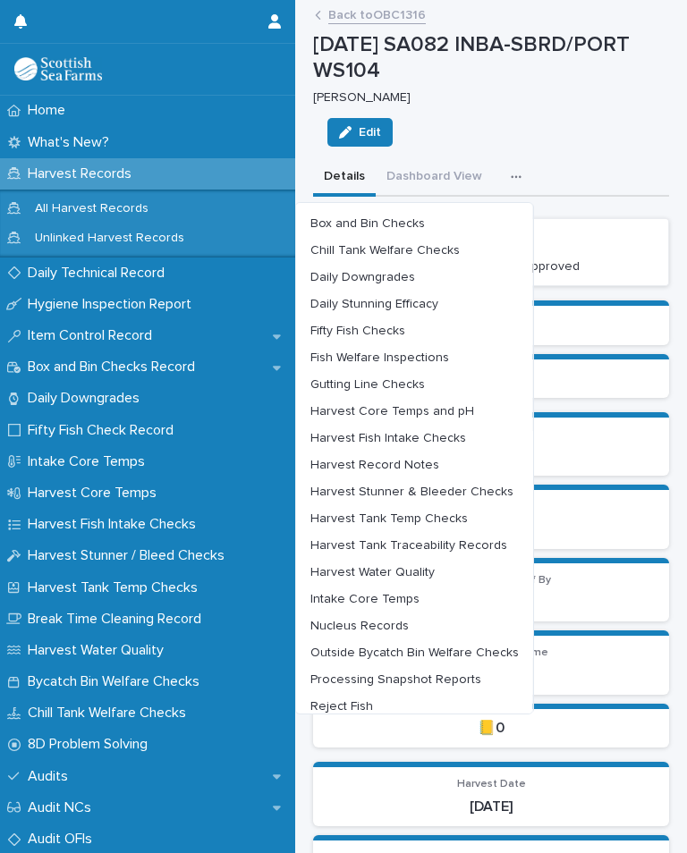
click at [441, 512] on span "Harvest Tank Temp Checks" at bounding box center [388, 518] width 157 height 13
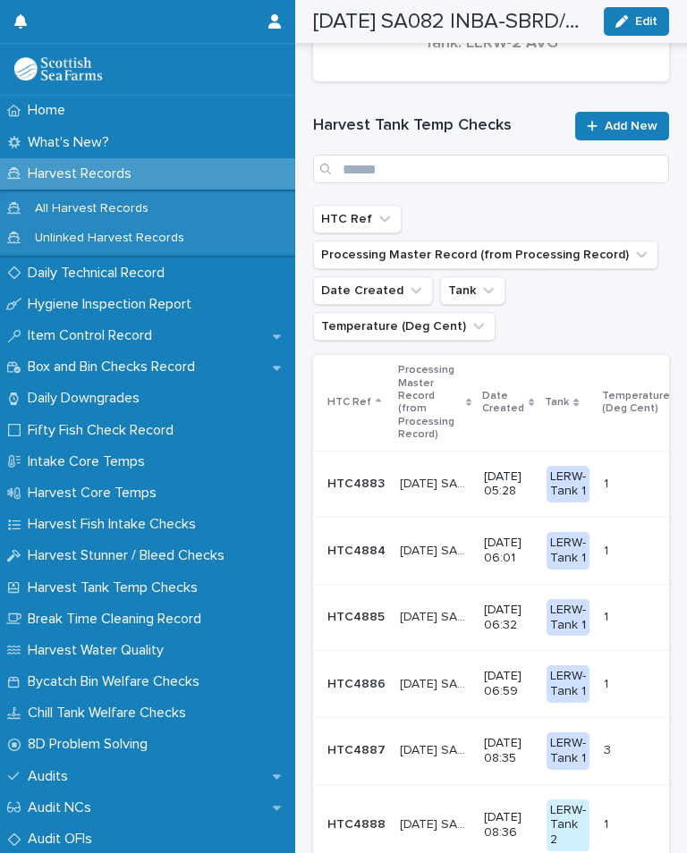
scroll to position [397, 0]
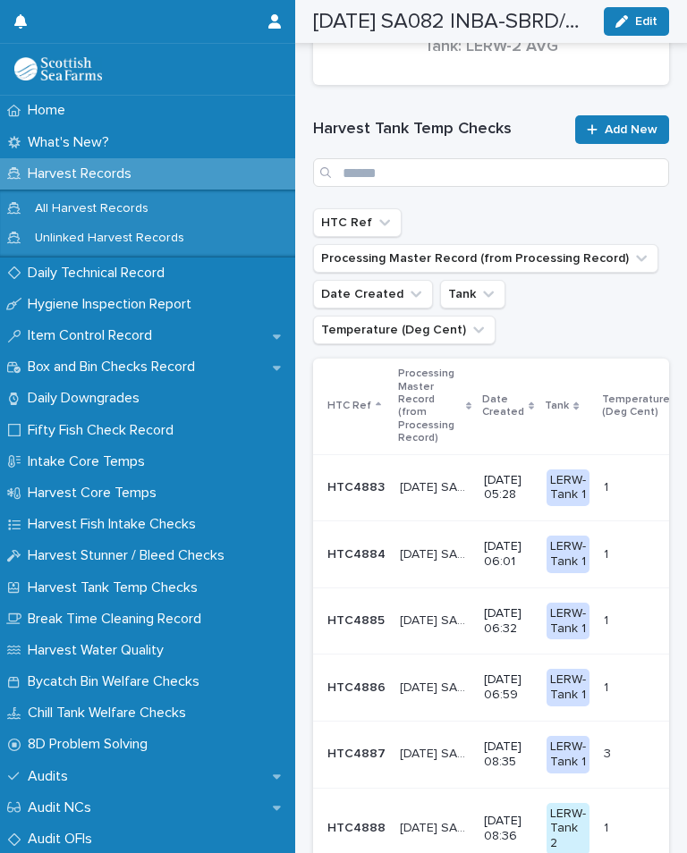
click at [629, 123] on span "Add New" at bounding box center [630, 129] width 53 height 13
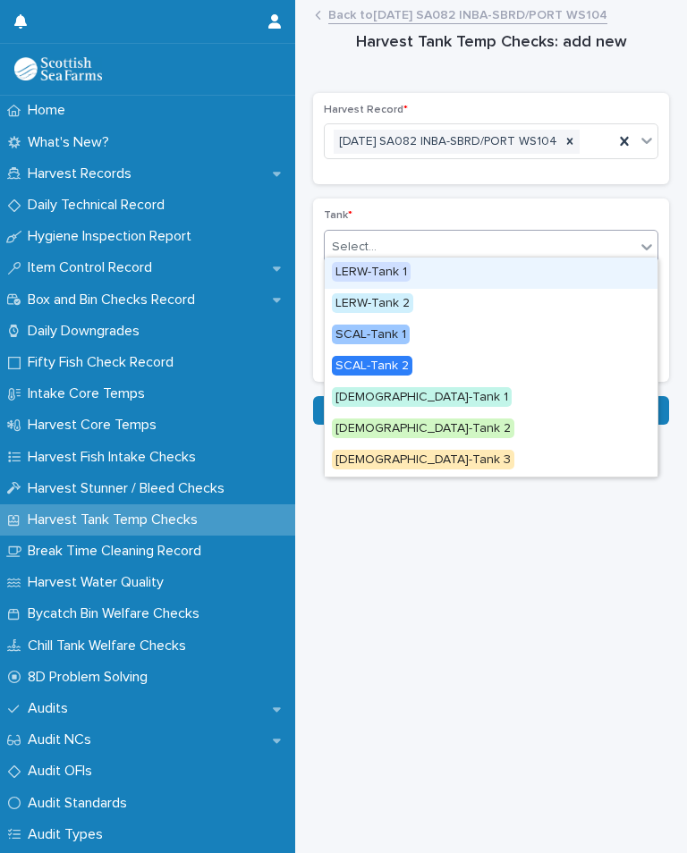
click at [408, 258] on div "LERW-Tank 1" at bounding box center [491, 273] width 333 height 31
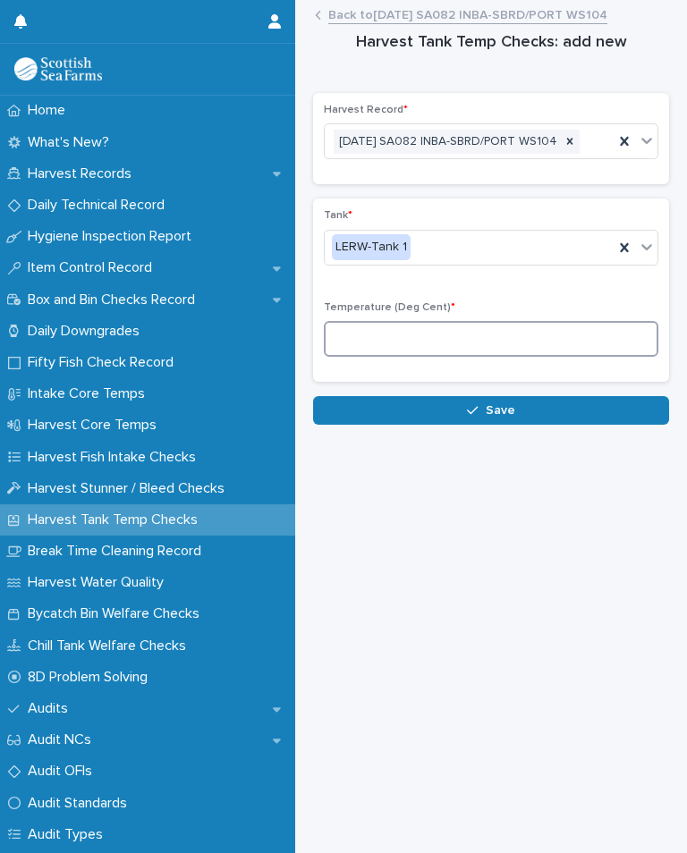
click at [409, 321] on input at bounding box center [491, 339] width 334 height 36
type input "*"
click at [518, 398] on button "Save" at bounding box center [491, 410] width 356 height 29
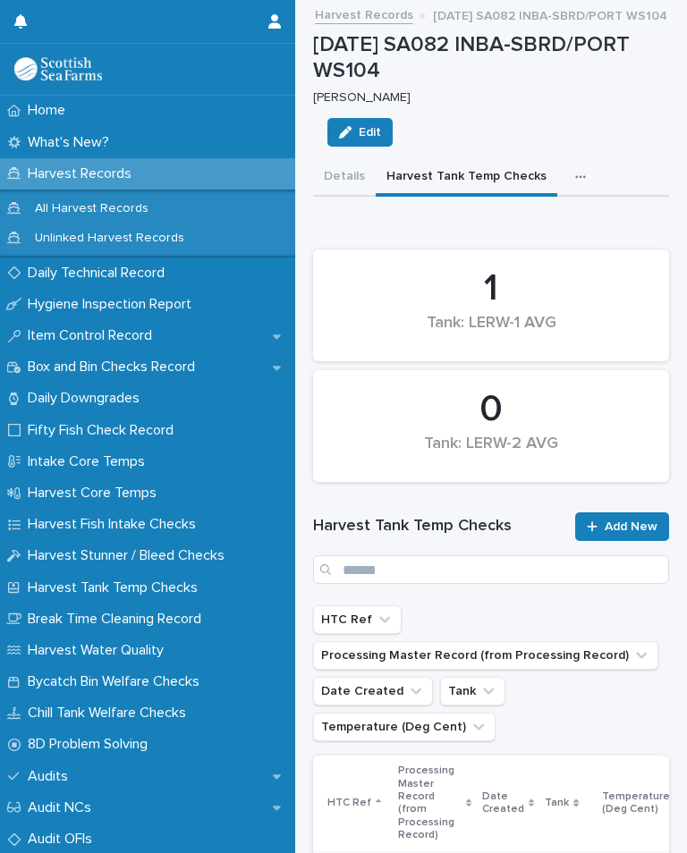
click at [650, 520] on span "Add New" at bounding box center [630, 526] width 53 height 13
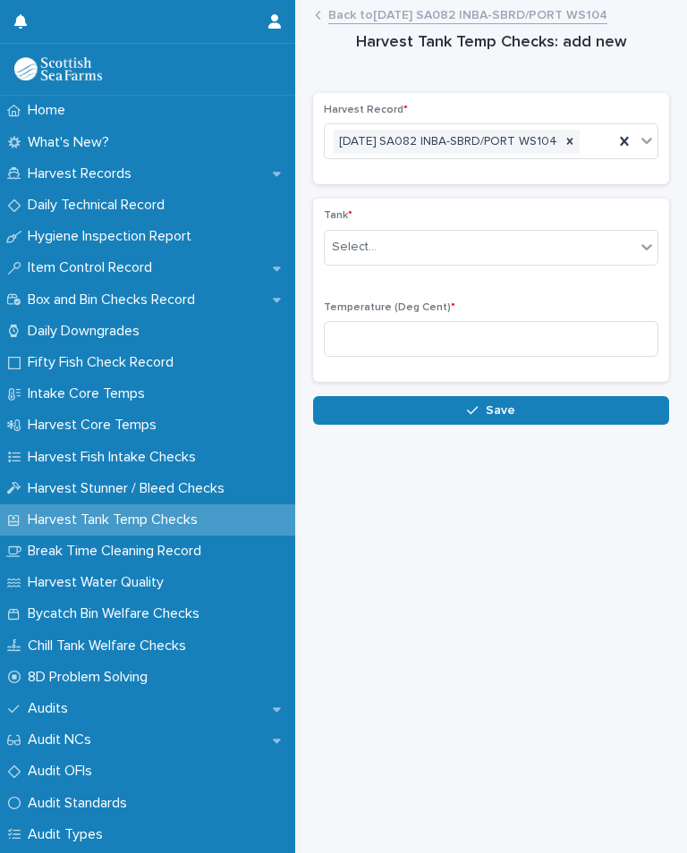
click at [434, 241] on body "Home What's New? Harvest Records Daily Technical Record Hygiene Inspection Repo…" at bounding box center [343, 426] width 687 height 853
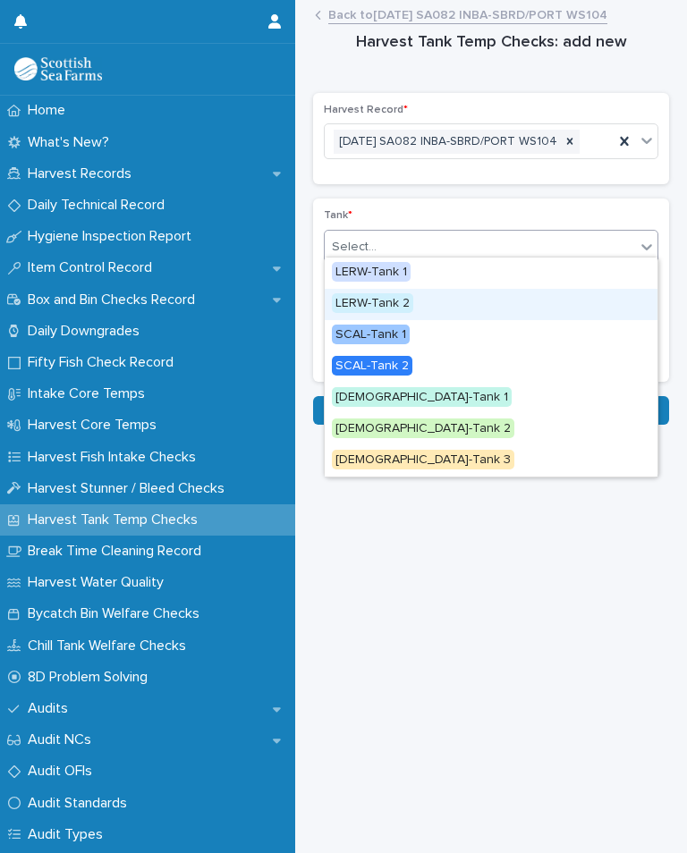
click at [396, 293] on span "LERW-Tank 2" at bounding box center [372, 303] width 81 height 20
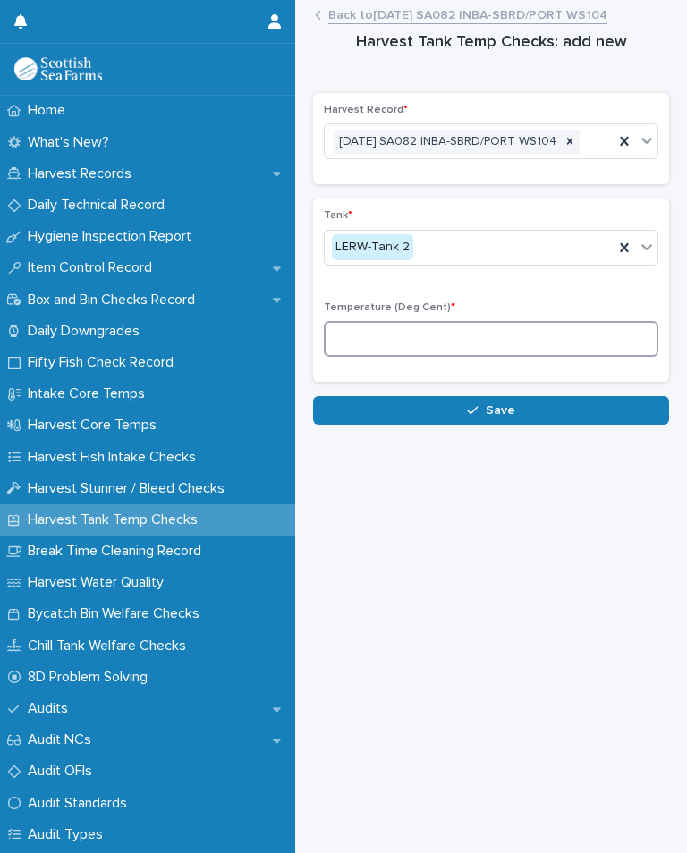
click at [427, 321] on input at bounding box center [491, 339] width 334 height 36
type input "*"
click at [525, 407] on button "Save" at bounding box center [491, 410] width 356 height 29
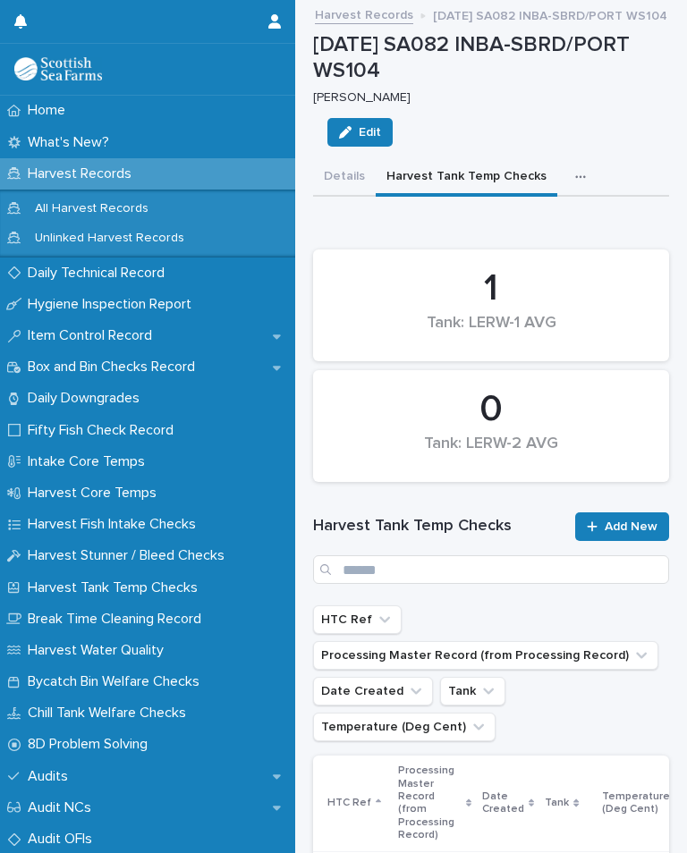
click at [573, 159] on button "button" at bounding box center [583, 177] width 39 height 36
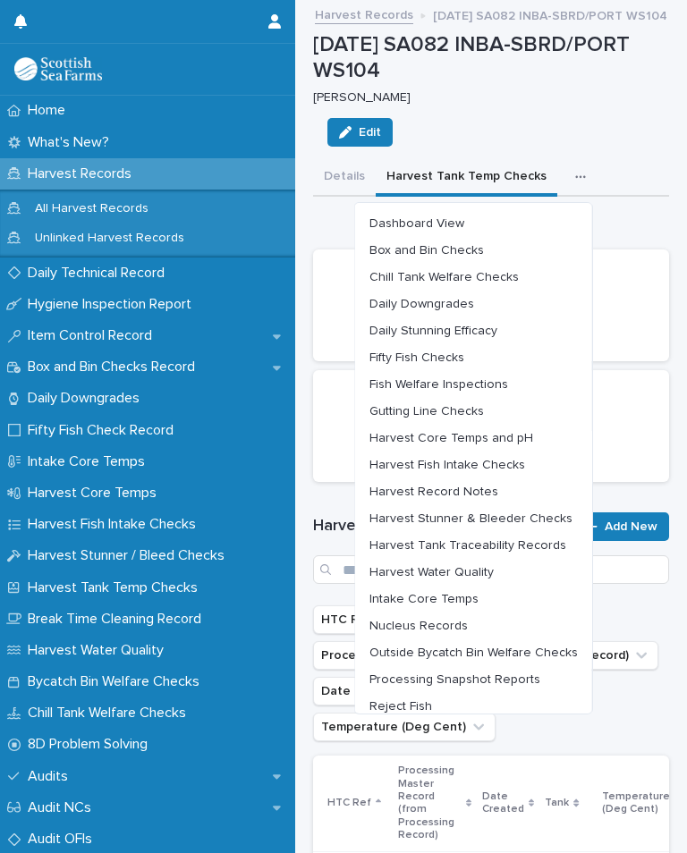
click at [501, 271] on span "Chill Tank Welfare Checks" at bounding box center [443, 277] width 149 height 13
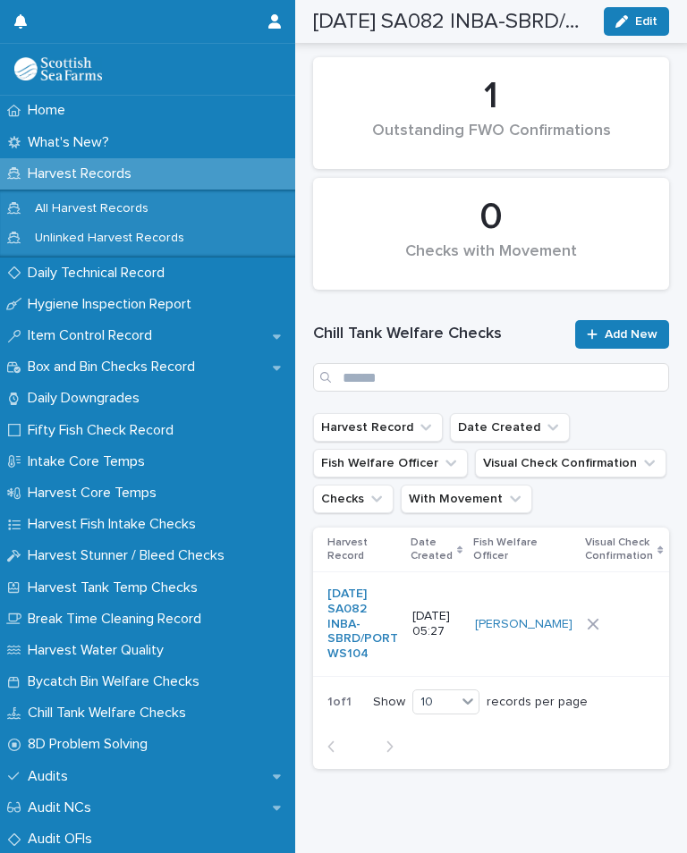
scroll to position [191, 0]
click at [590, 619] on div at bounding box center [624, 625] width 74 height 13
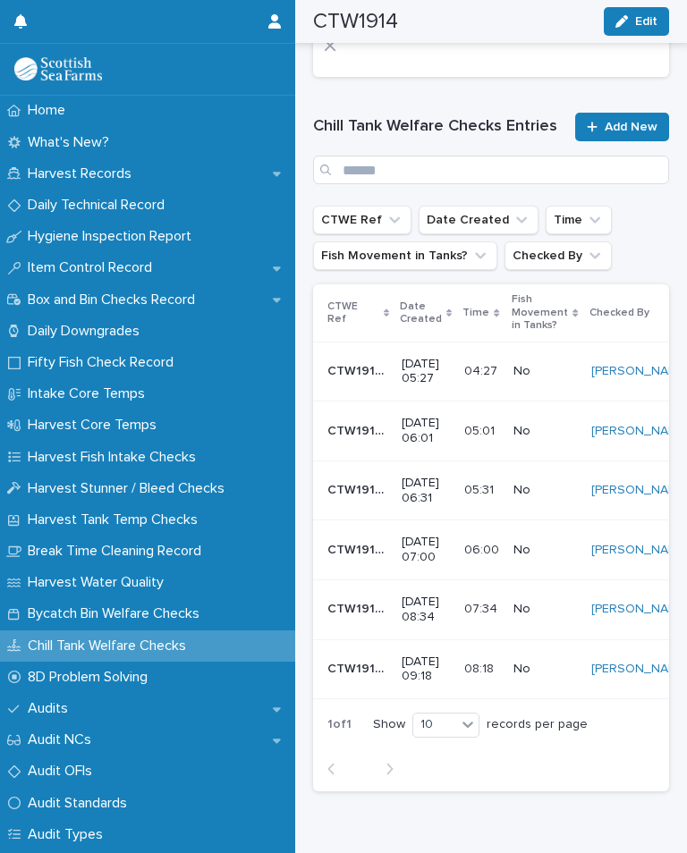
scroll to position [770, 0]
click at [629, 122] on span "Add New" at bounding box center [630, 128] width 53 height 13
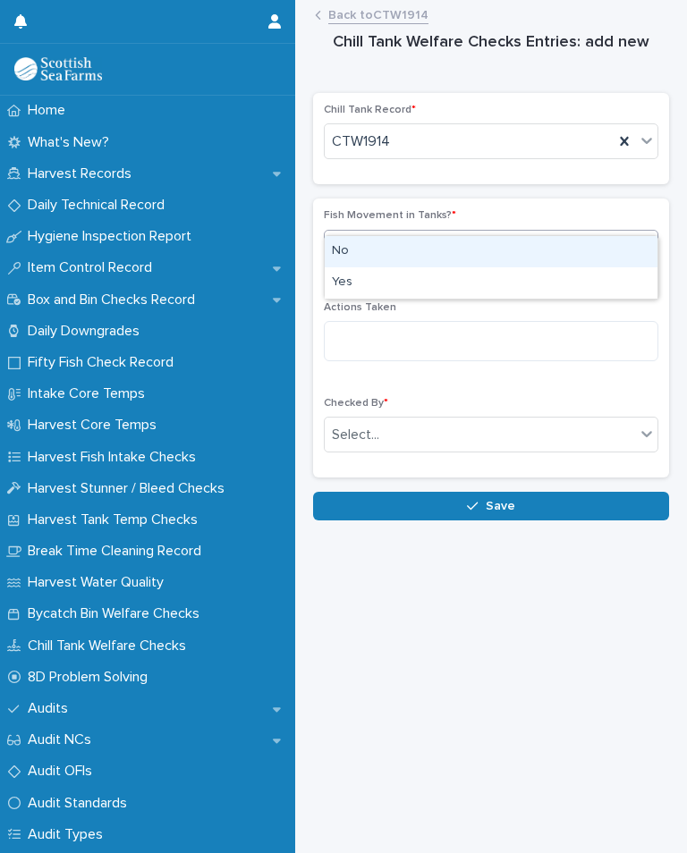
click at [357, 236] on div "No" at bounding box center [491, 251] width 333 height 31
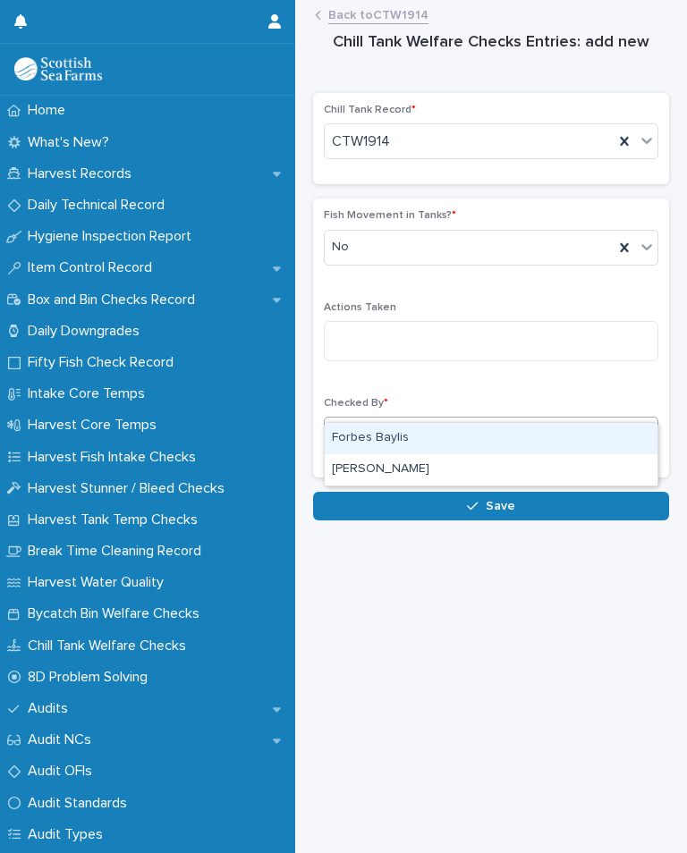
click at [435, 454] on div "[PERSON_NAME]" at bounding box center [491, 469] width 333 height 31
type input "***"
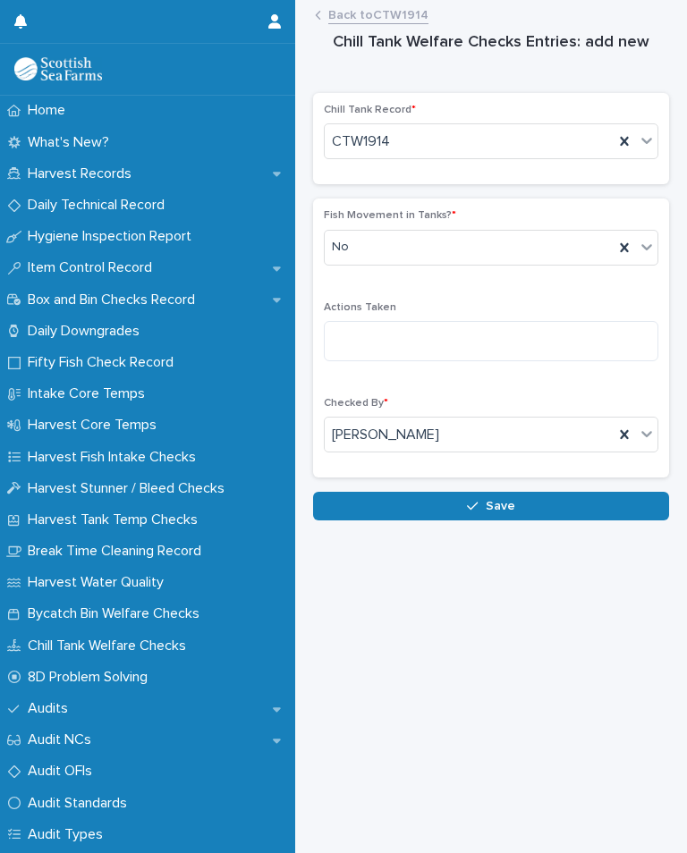
click at [520, 492] on button "Save" at bounding box center [491, 506] width 356 height 29
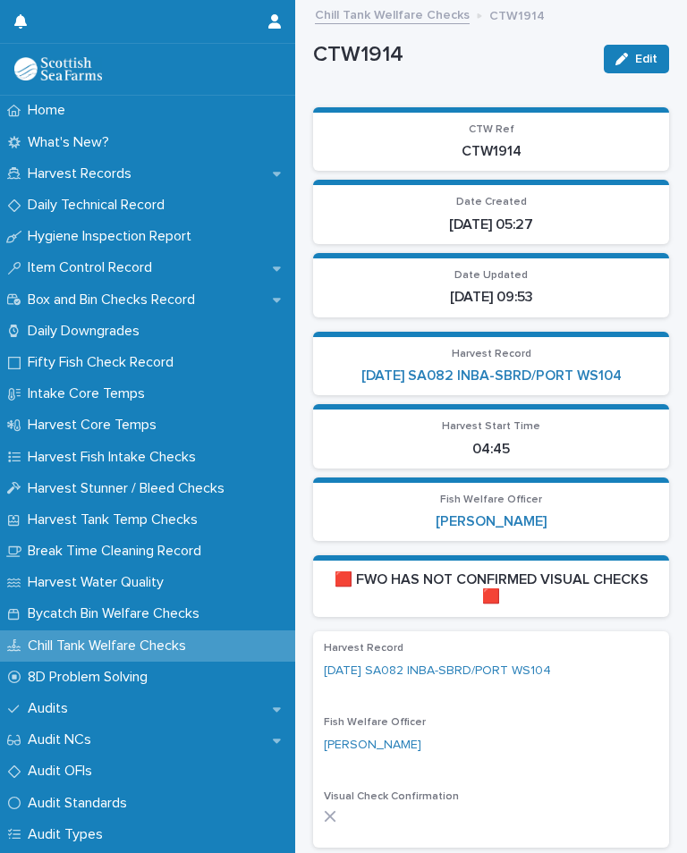
click at [578, 368] on link "[DATE] SA082 INBA-SBRD/PORT WS104" at bounding box center [491, 376] width 260 height 17
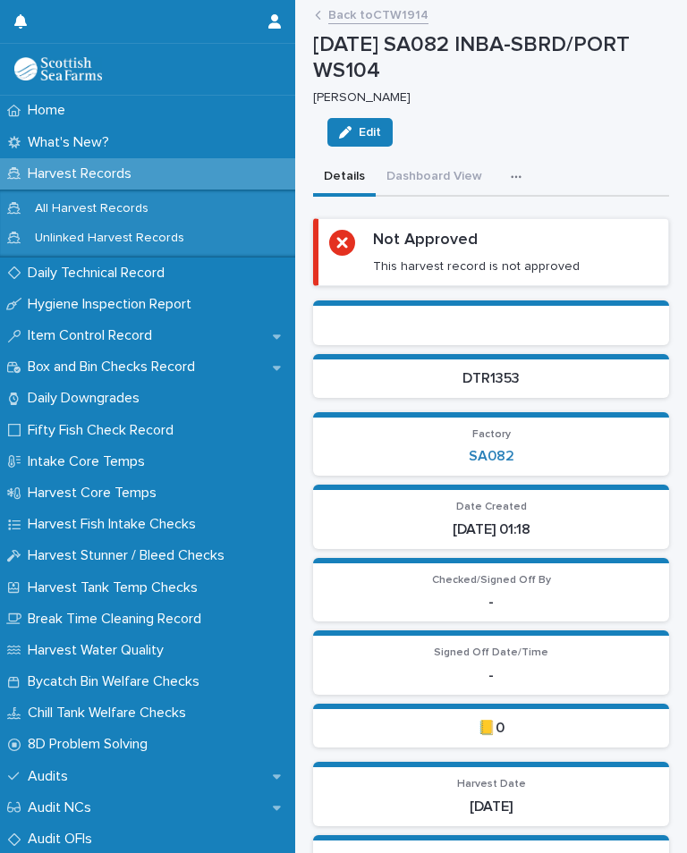
scroll to position [-1, 0]
click at [513, 171] on icon "button" at bounding box center [516, 177] width 11 height 13
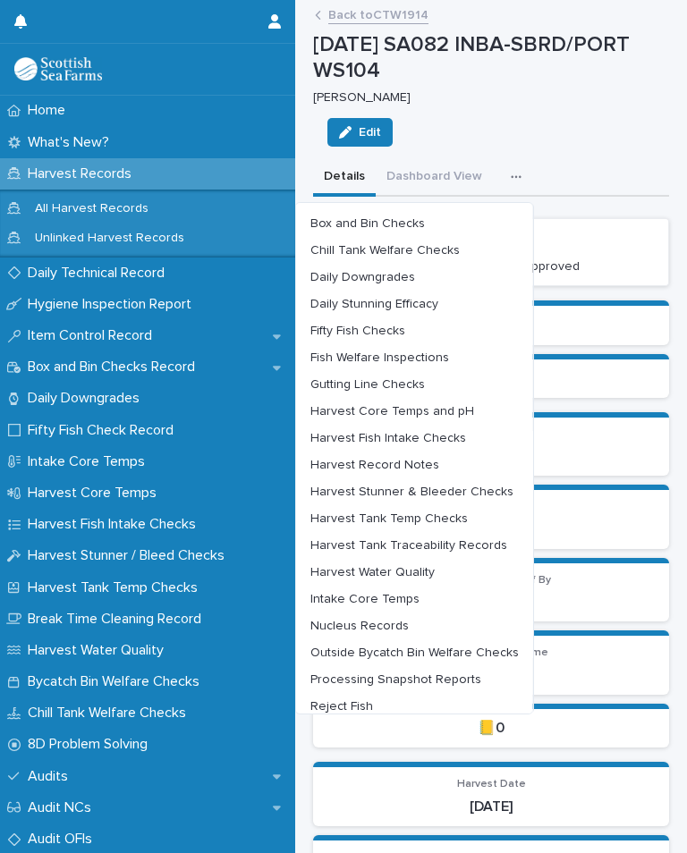
click at [440, 505] on button "Harvest Tank Temp Checks" at bounding box center [414, 518] width 223 height 27
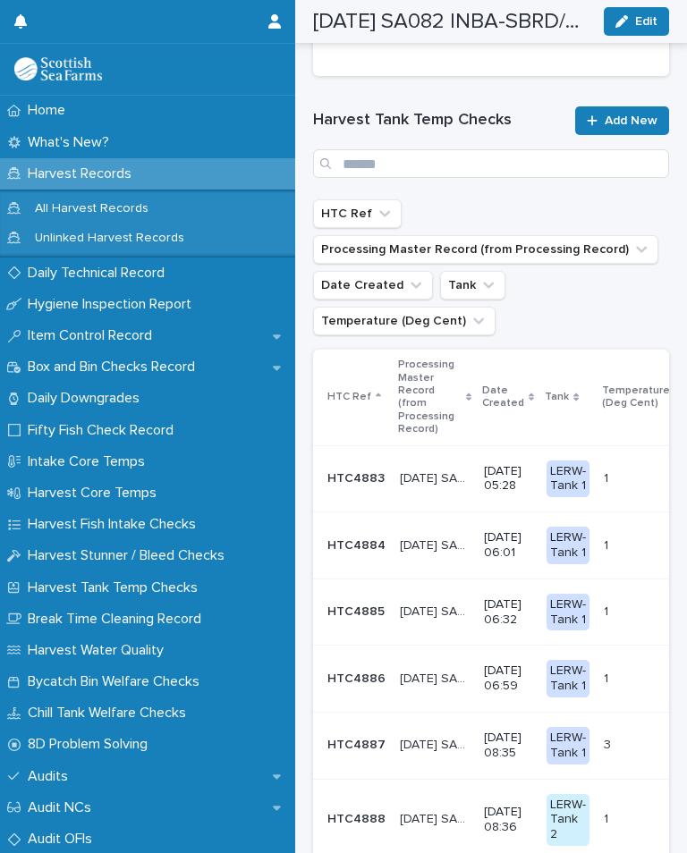
scroll to position [410, 0]
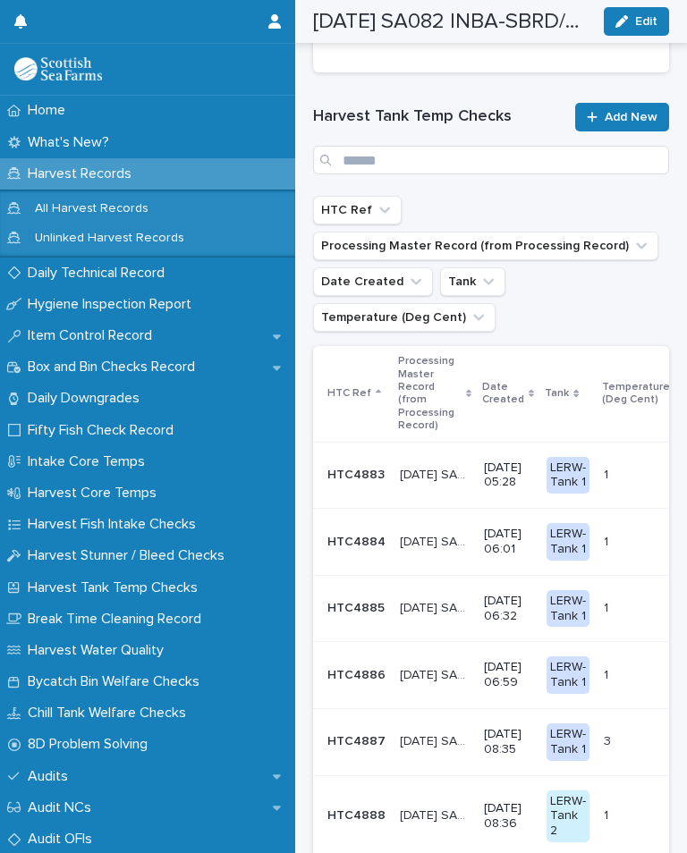
click at [631, 111] on span "Add New" at bounding box center [630, 117] width 53 height 13
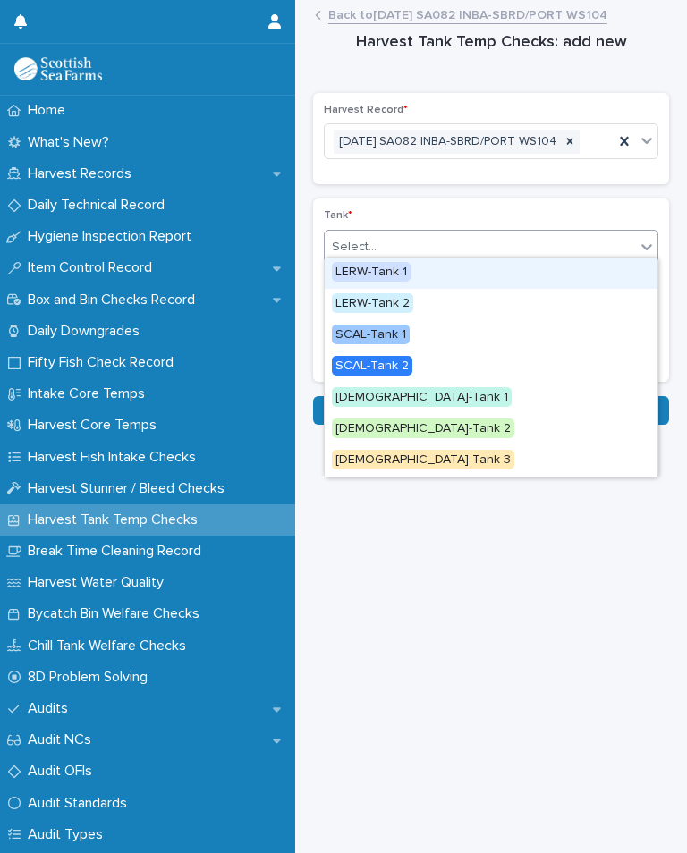
click at [383, 262] on span "LERW-Tank 1" at bounding box center [371, 272] width 79 height 20
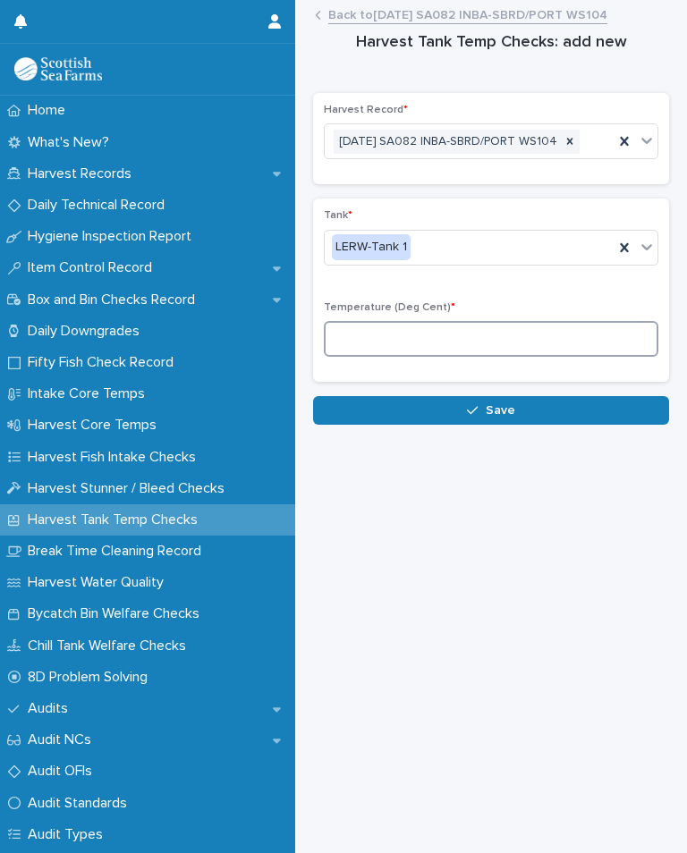
click at [418, 329] on input at bounding box center [491, 339] width 334 height 36
type input "*"
click at [533, 398] on button "Save" at bounding box center [491, 410] width 356 height 29
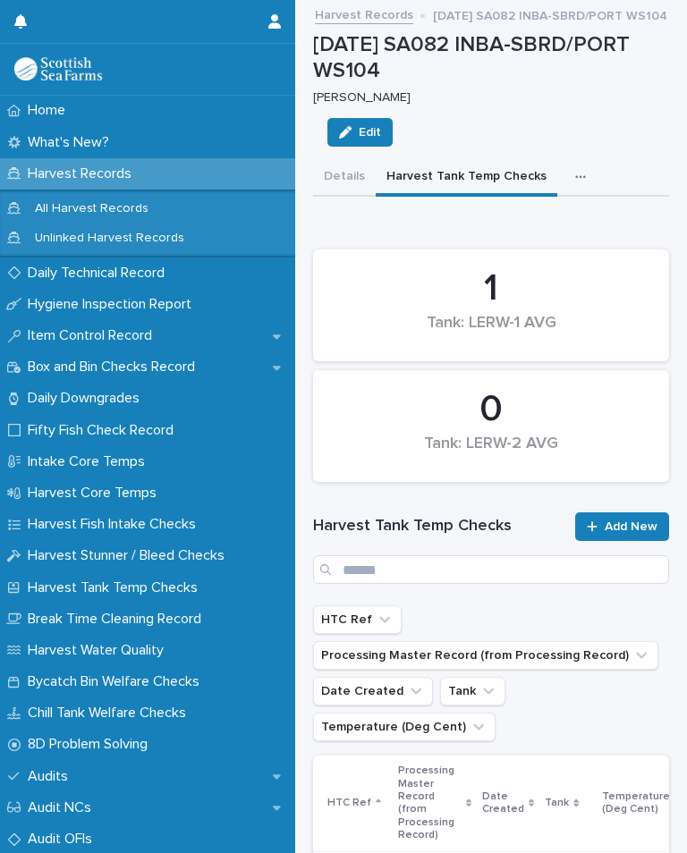
click at [629, 520] on span "Add New" at bounding box center [630, 526] width 53 height 13
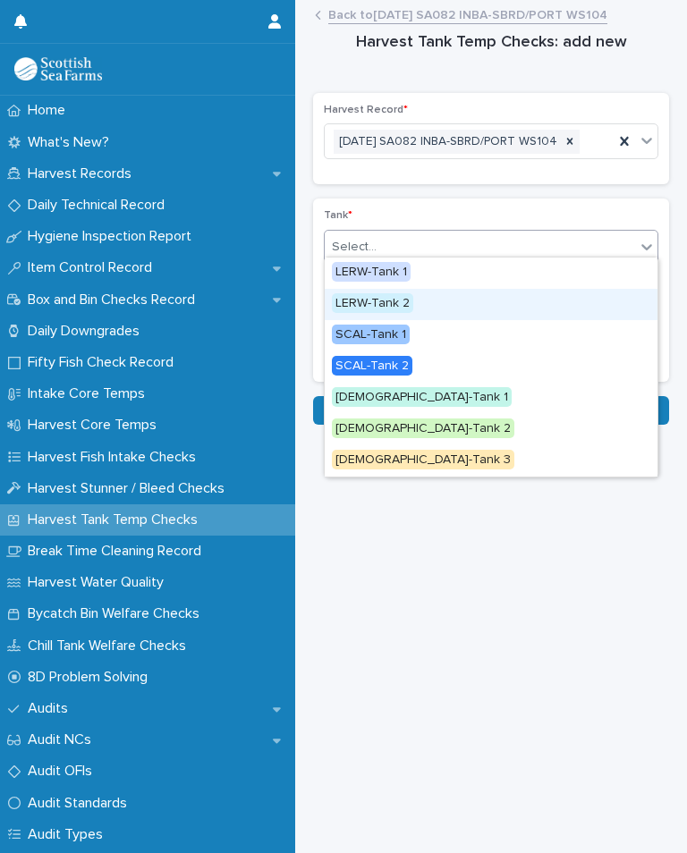
click at [402, 293] on span "LERW-Tank 2" at bounding box center [372, 303] width 81 height 20
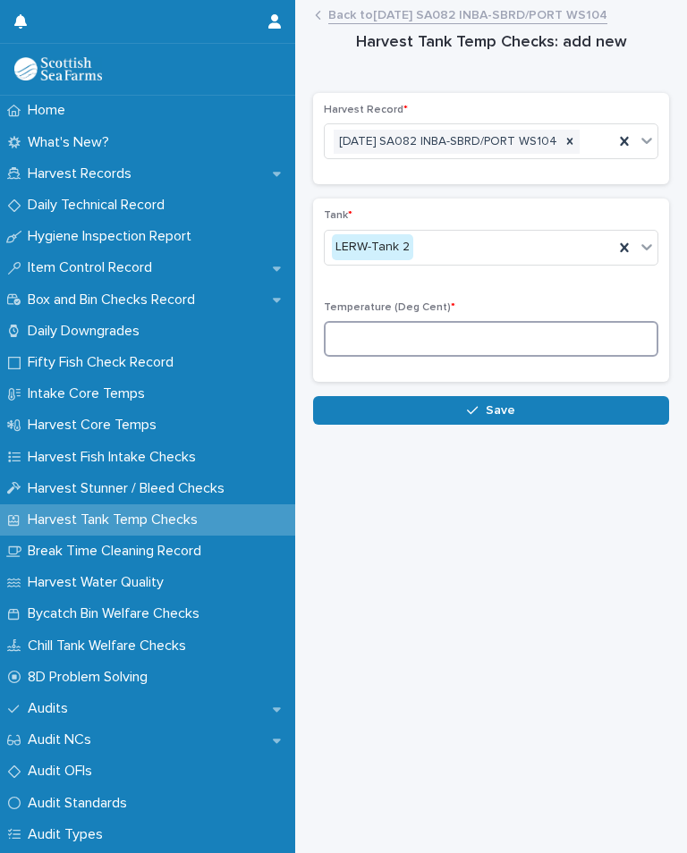
click at [450, 321] on input at bounding box center [491, 339] width 334 height 36
type input "*"
click at [517, 407] on button "Save" at bounding box center [491, 410] width 356 height 29
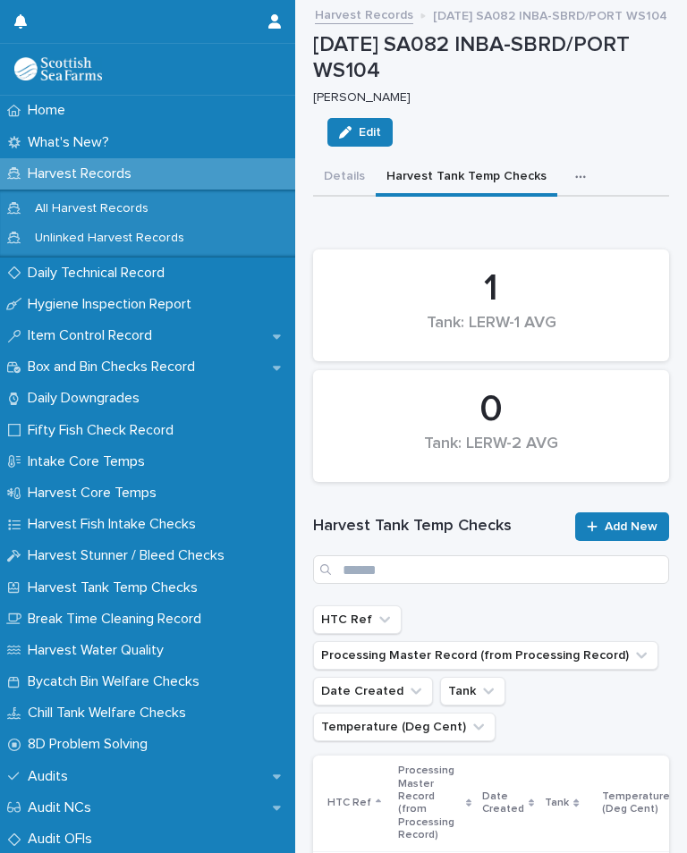
click at [579, 171] on div "button" at bounding box center [584, 177] width 18 height 13
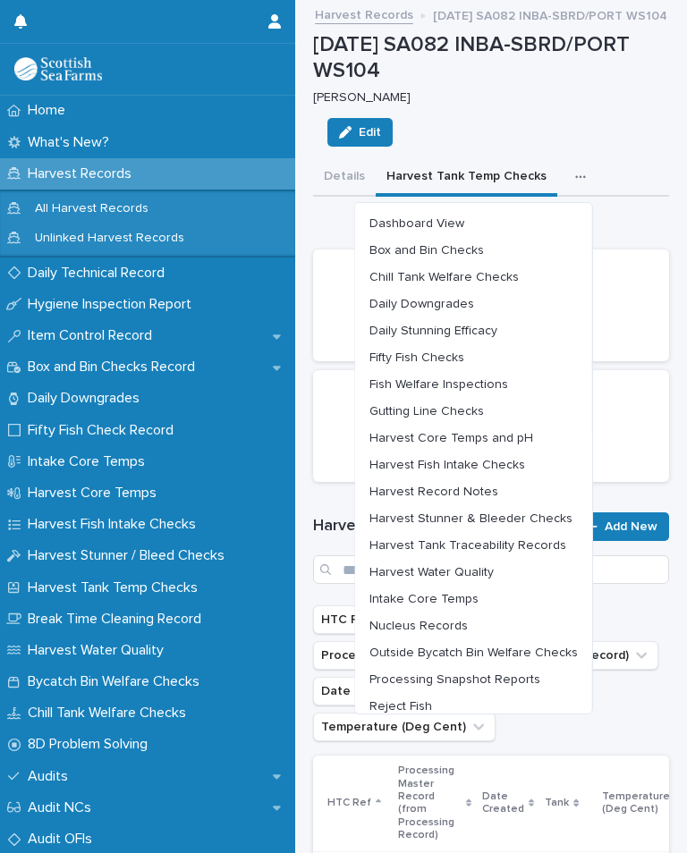
click at [548, 639] on button "Outside Bycatch Bin Welfare Checks" at bounding box center [473, 652] width 223 height 27
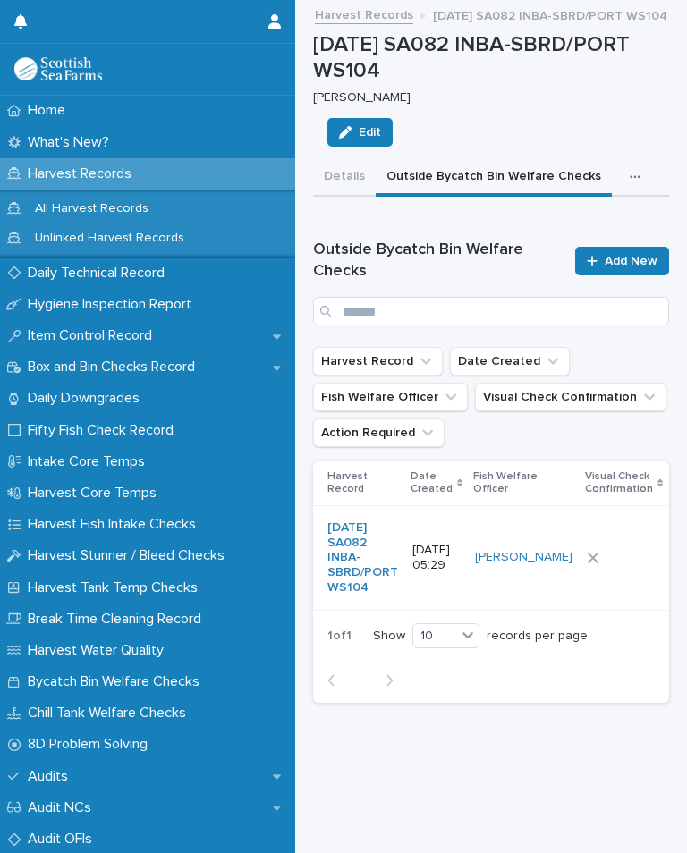
click at [588, 545] on div at bounding box center [624, 558] width 74 height 27
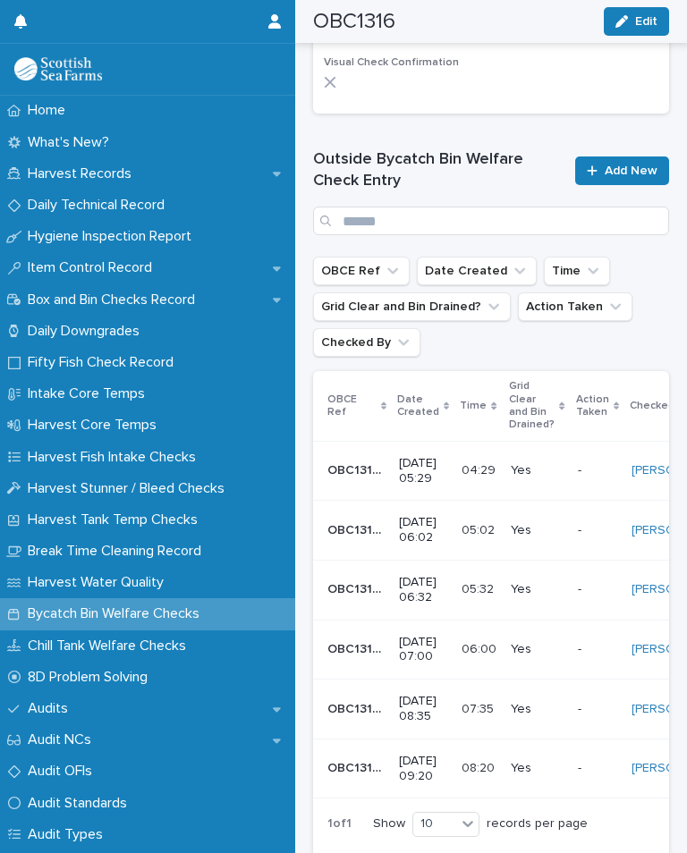
scroll to position [715, 0]
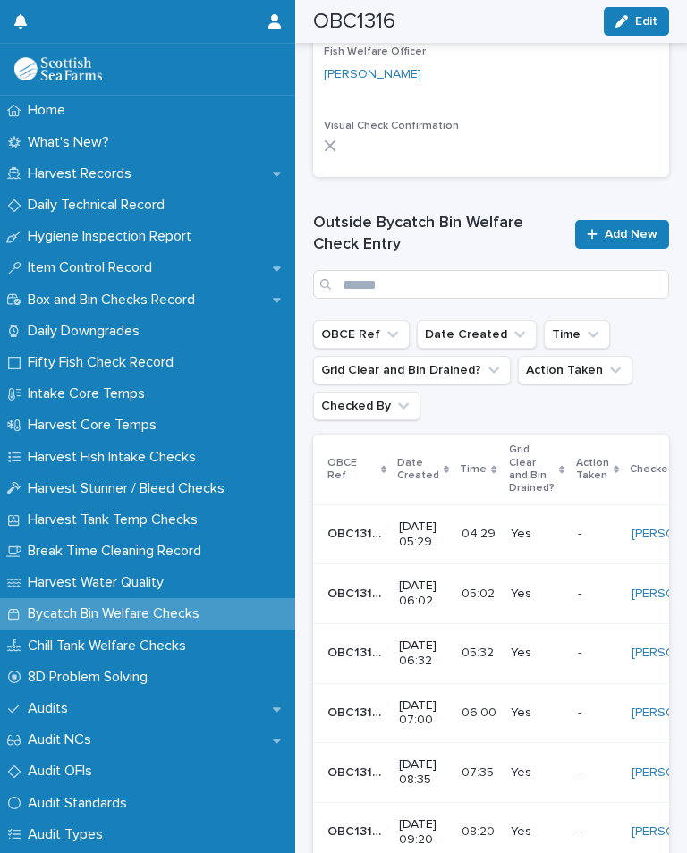
click at [628, 228] on span "Add New" at bounding box center [630, 234] width 53 height 13
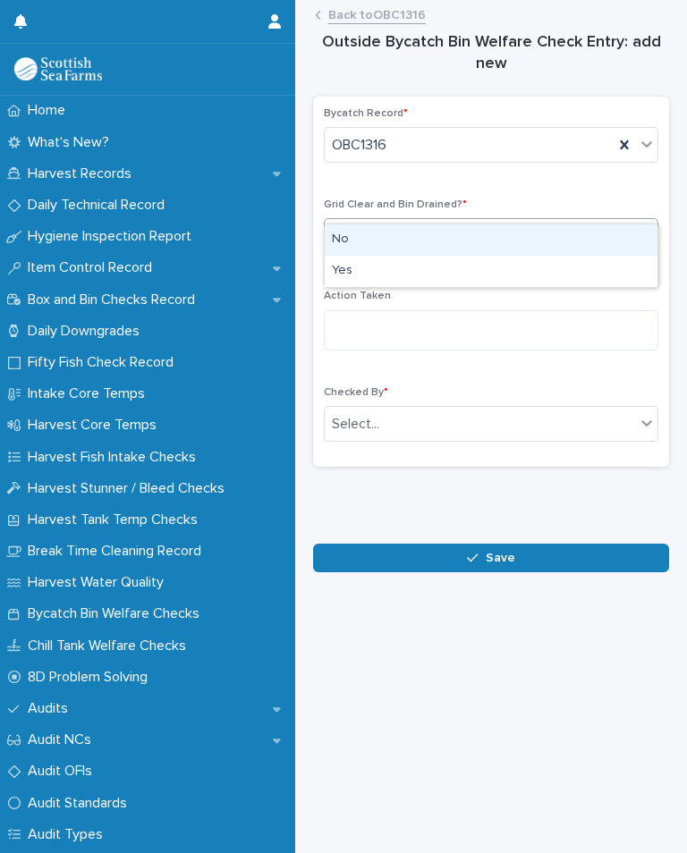
click at [450, 224] on div "No" at bounding box center [491, 239] width 333 height 31
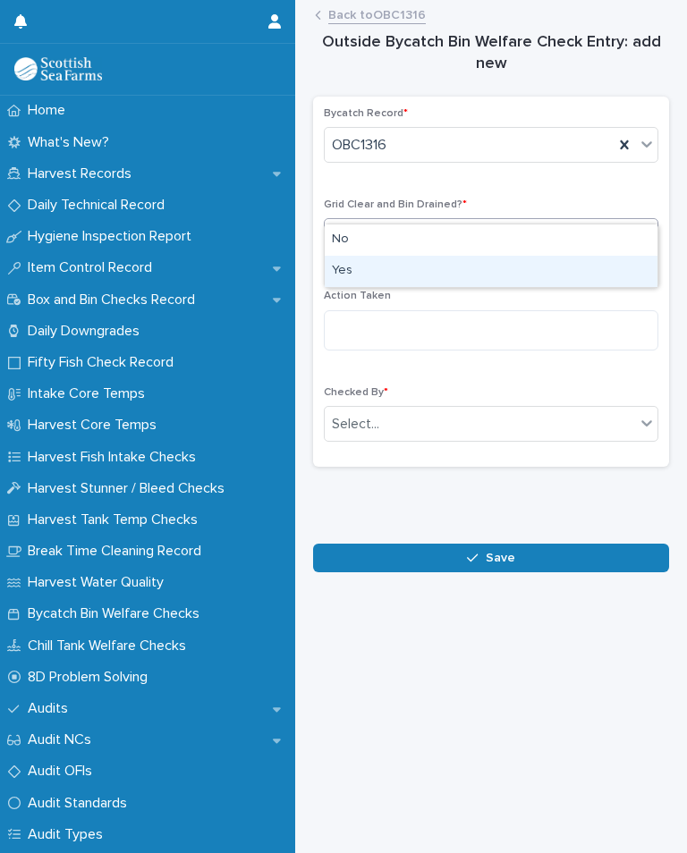
click at [367, 256] on div "Yes" at bounding box center [491, 271] width 333 height 31
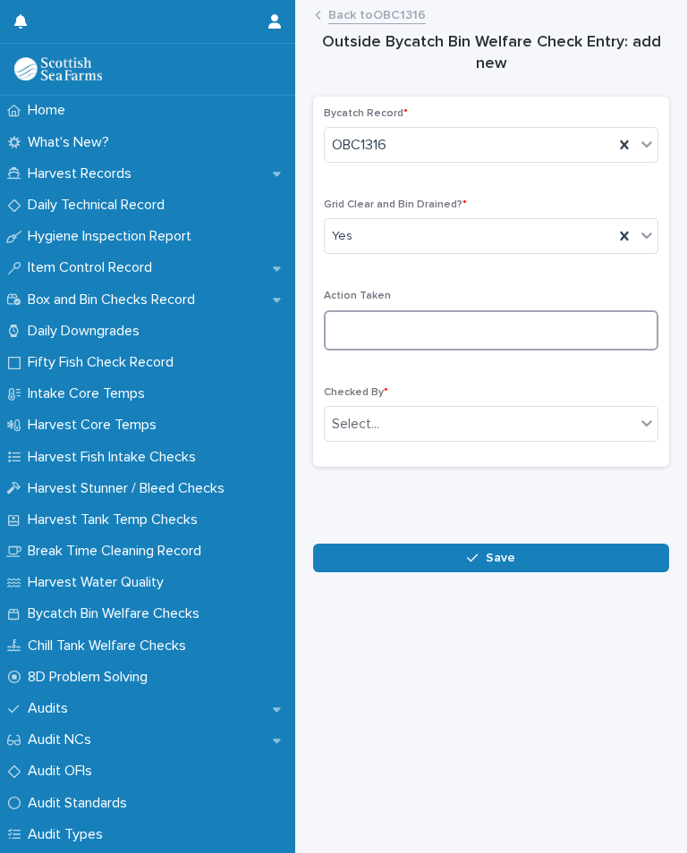
click at [406, 310] on textarea at bounding box center [491, 330] width 334 height 40
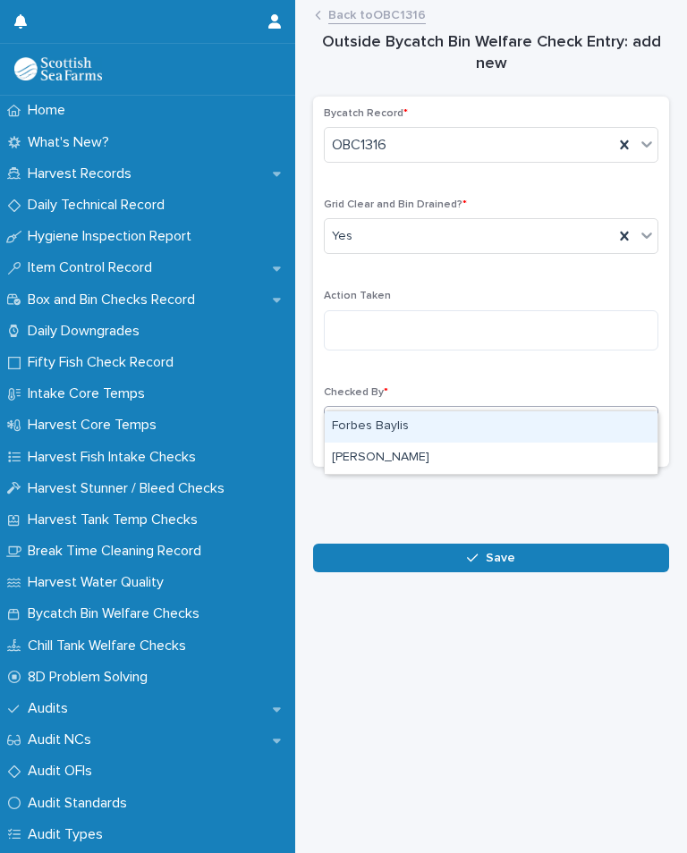
click at [415, 443] on div "[PERSON_NAME]" at bounding box center [491, 458] width 333 height 31
type input "***"
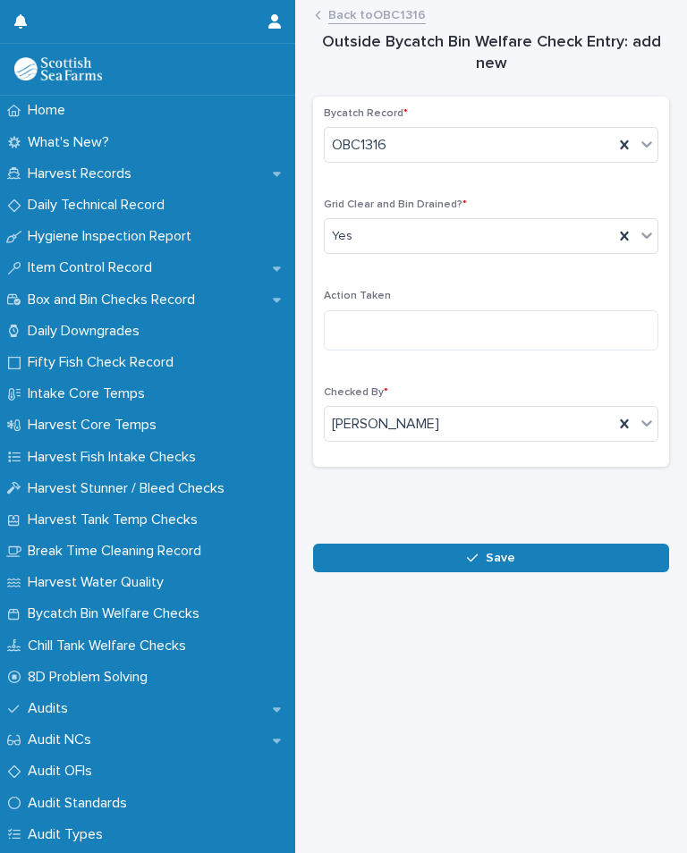
click at [518, 544] on button "Save" at bounding box center [491, 558] width 356 height 29
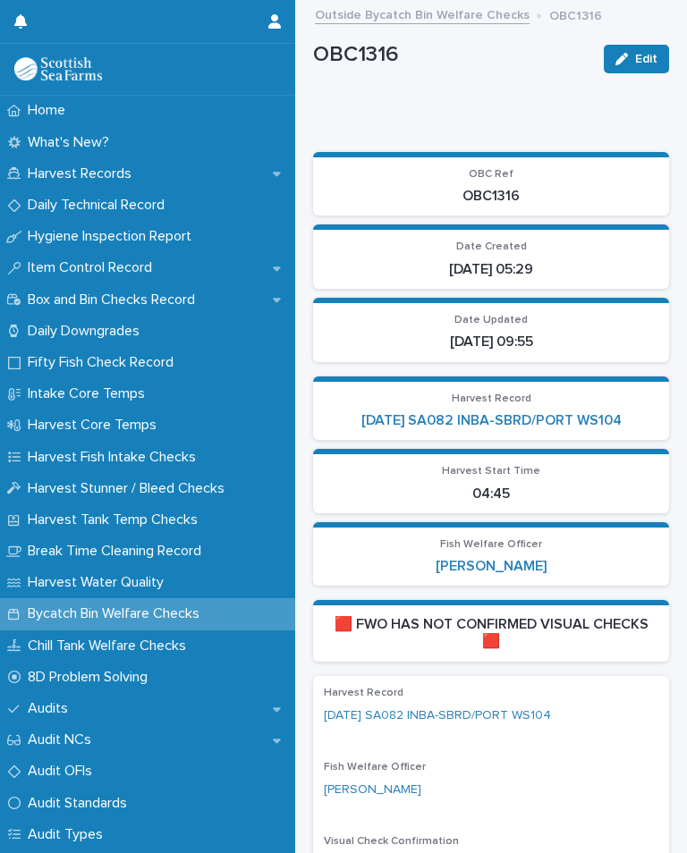
click at [584, 412] on link "[DATE] SA082 INBA-SBRD/PORT WS104" at bounding box center [491, 420] width 260 height 17
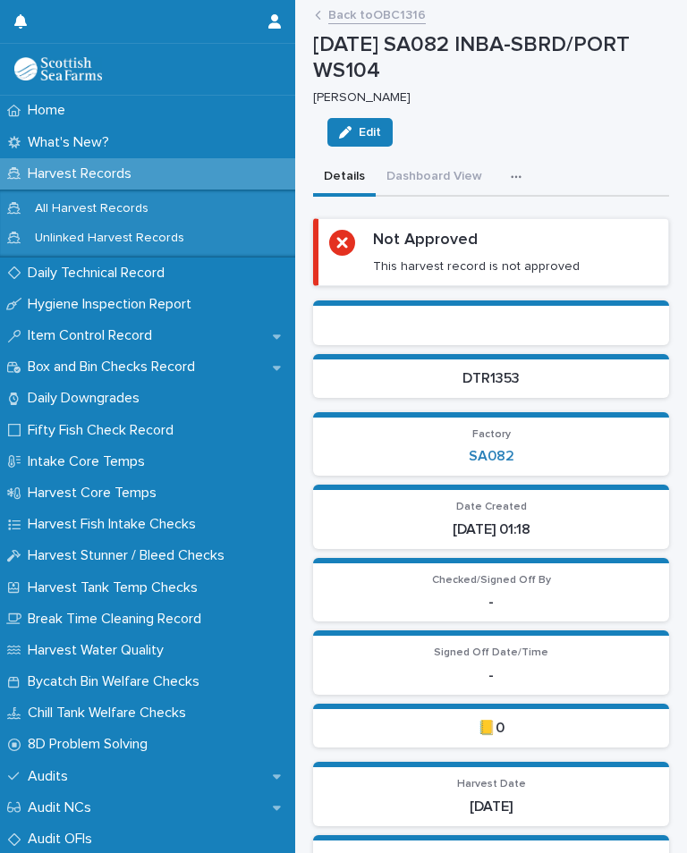
click at [513, 171] on icon "button" at bounding box center [516, 177] width 11 height 13
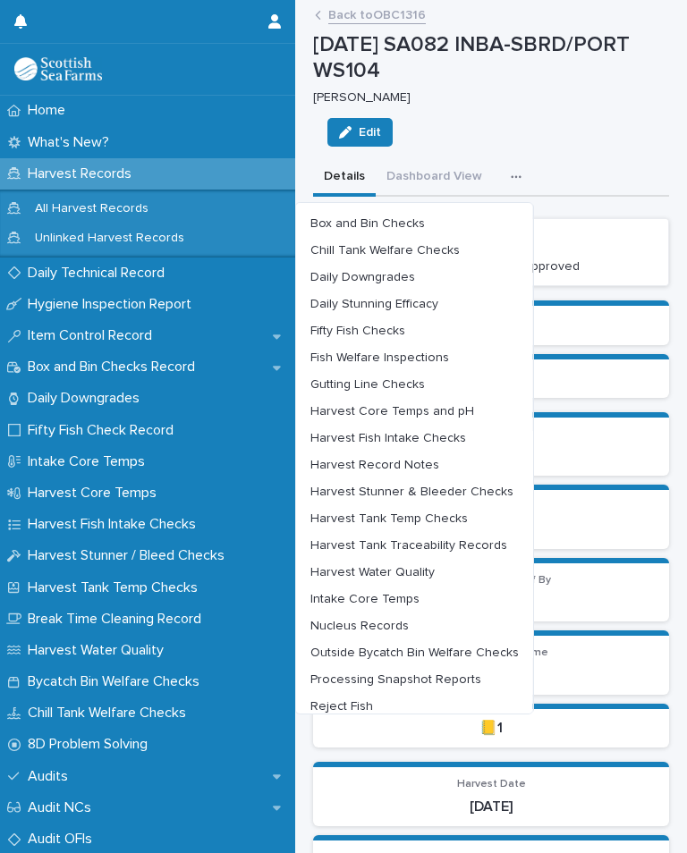
click at [422, 566] on span "Harvest Water Quality" at bounding box center [372, 572] width 124 height 13
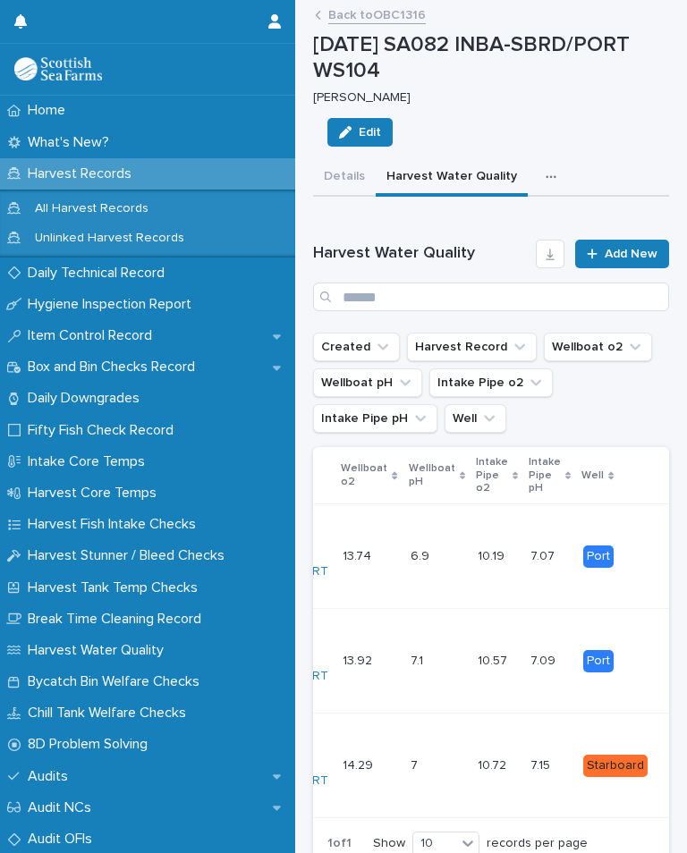
scroll to position [0, 131]
